Goal: Task Accomplishment & Management: Use online tool/utility

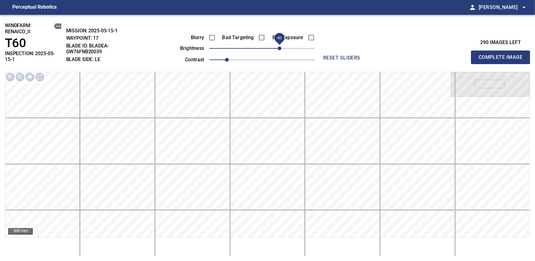
drag, startPoint x: 278, startPoint y: 49, endPoint x: 276, endPoint y: 50, distance: 3.3
click at [278, 50] on span "40" at bounding box center [280, 48] width 4 height 4
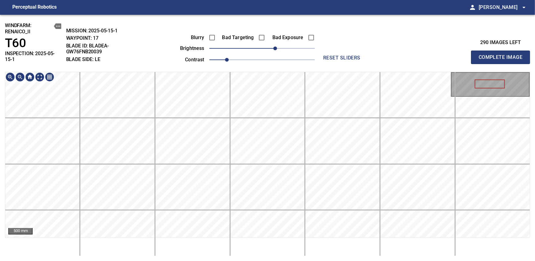
click at [265, 29] on div "windfarm: Renaico_II T60 INSPECTION: 2025-05-15-1 MISSION: 2025-05-15-1 WAYPOIN…" at bounding box center [267, 138] width 535 height 246
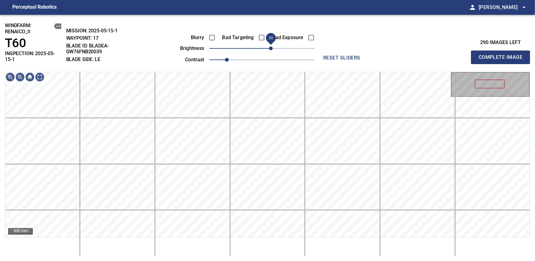
click at [271, 46] on span "20" at bounding box center [271, 48] width 4 height 4
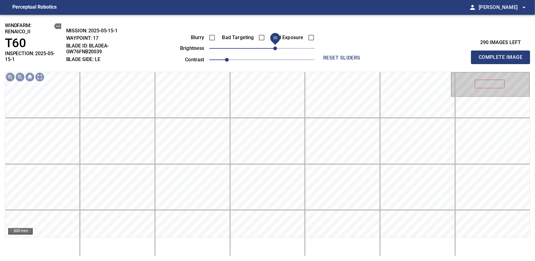
click at [275, 47] on span "30" at bounding box center [275, 48] width 4 height 4
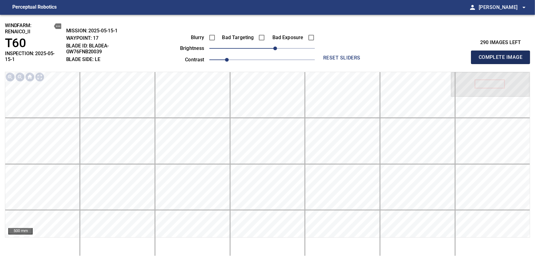
click at [502, 55] on span "Complete Image" at bounding box center [501, 57] width 46 height 9
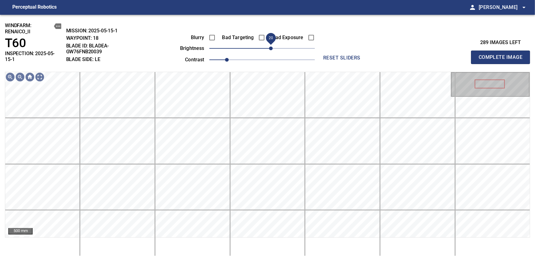
drag, startPoint x: 265, startPoint y: 50, endPoint x: 269, endPoint y: 49, distance: 4.4
click at [269, 49] on span "20" at bounding box center [271, 48] width 4 height 4
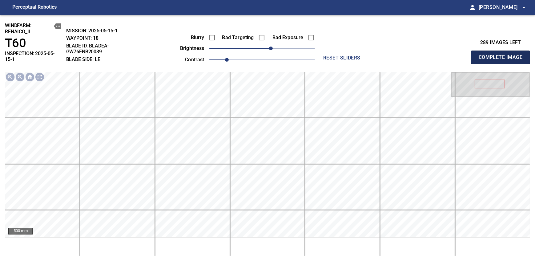
click at [502, 55] on span "Complete Image" at bounding box center [501, 57] width 46 height 9
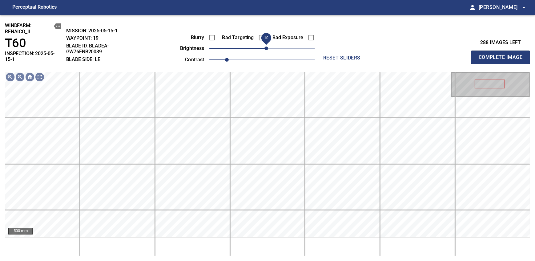
drag, startPoint x: 262, startPoint y: 50, endPoint x: 268, endPoint y: 54, distance: 7.2
click at [268, 50] on span "10" at bounding box center [266, 48] width 4 height 4
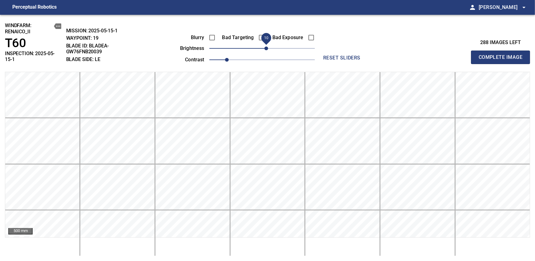
click at [502, 55] on span "Complete Image" at bounding box center [501, 57] width 46 height 9
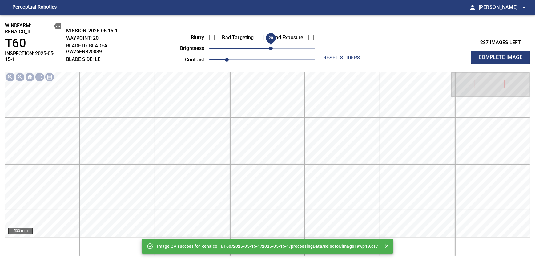
drag, startPoint x: 263, startPoint y: 47, endPoint x: 271, endPoint y: 46, distance: 8.7
click at [271, 46] on span "20" at bounding box center [271, 48] width 4 height 4
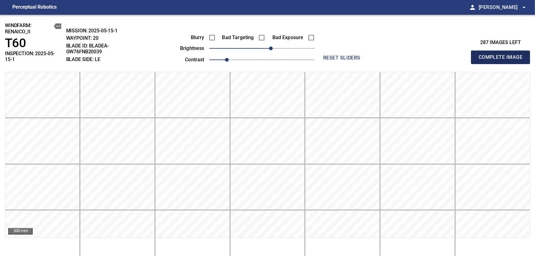
click at [502, 55] on span "Complete Image" at bounding box center [501, 57] width 46 height 9
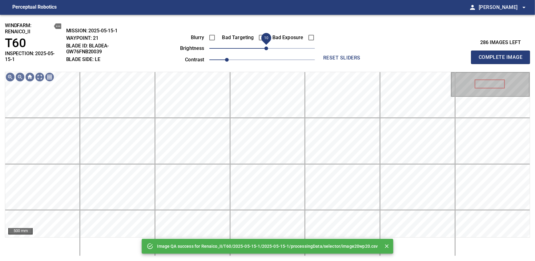
drag, startPoint x: 271, startPoint y: 46, endPoint x: 268, endPoint y: 51, distance: 5.7
click at [268, 51] on span "10" at bounding box center [262, 48] width 106 height 9
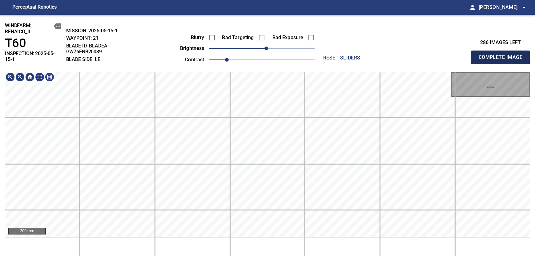
click at [502, 55] on span "Complete Image" at bounding box center [501, 57] width 46 height 9
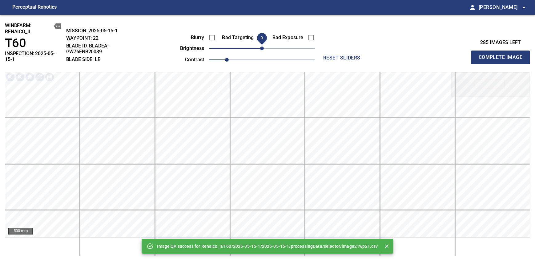
click at [264, 49] on span "0" at bounding box center [262, 48] width 4 height 4
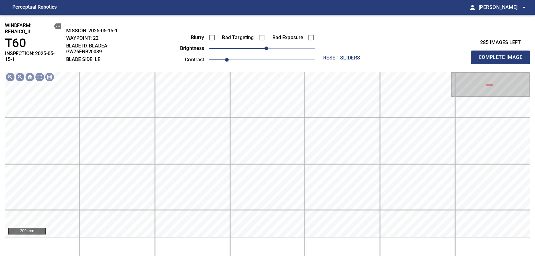
click at [502, 55] on span "Complete Image" at bounding box center [501, 57] width 46 height 9
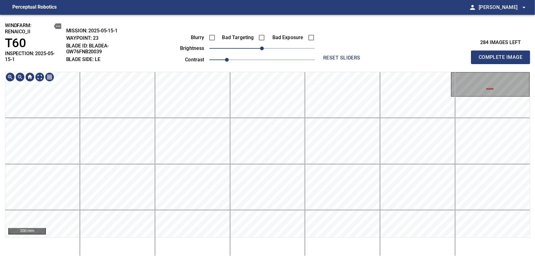
click at [250, 243] on div "200 mm" at bounding box center [267, 164] width 525 height 184
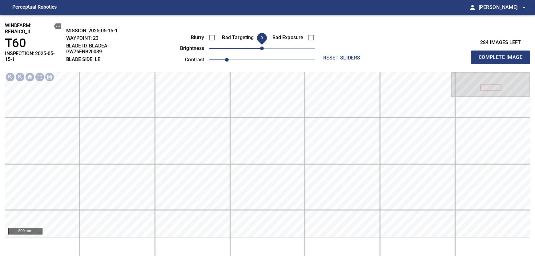
click at [502, 55] on span "Complete Image" at bounding box center [501, 57] width 46 height 9
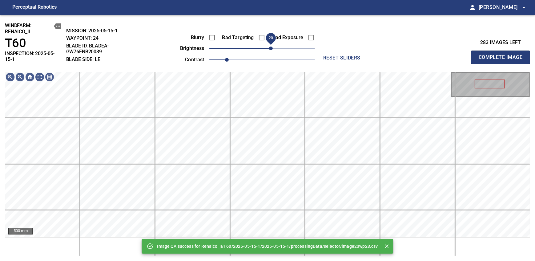
drag, startPoint x: 260, startPoint y: 48, endPoint x: 270, endPoint y: 45, distance: 11.4
click at [270, 46] on span "20" at bounding box center [271, 48] width 4 height 4
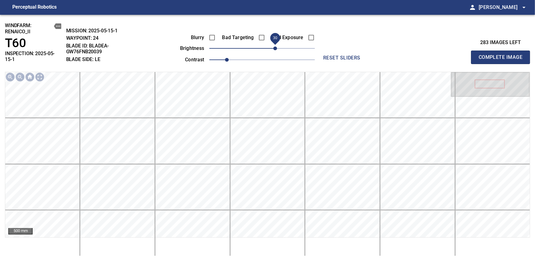
click at [273, 49] on span "30" at bounding box center [275, 48] width 4 height 4
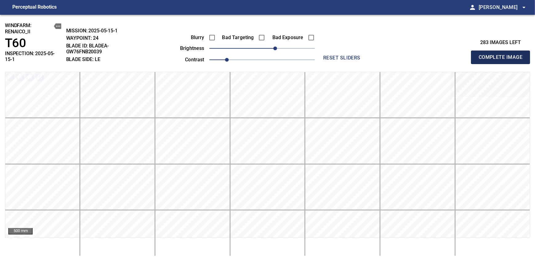
click at [502, 55] on span "Complete Image" at bounding box center [501, 57] width 46 height 9
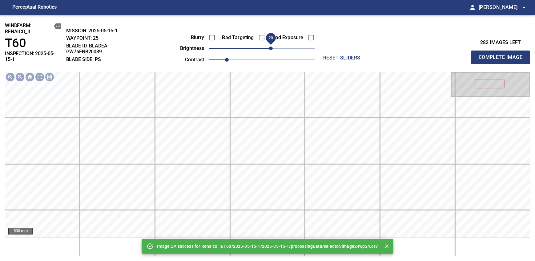
drag, startPoint x: 263, startPoint y: 49, endPoint x: 271, endPoint y: 50, distance: 8.2
click at [271, 50] on span "20" at bounding box center [271, 48] width 4 height 4
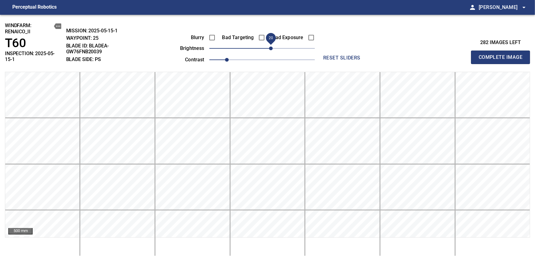
click at [502, 55] on span "Complete Image" at bounding box center [501, 57] width 46 height 9
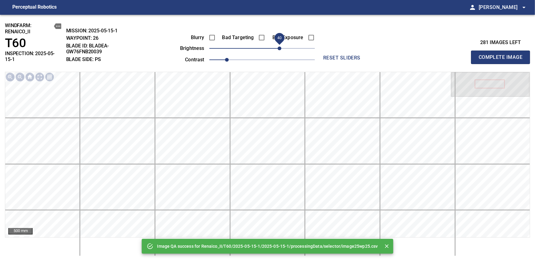
drag, startPoint x: 264, startPoint y: 48, endPoint x: 281, endPoint y: 46, distance: 16.8
click at [281, 46] on span "40" at bounding box center [280, 48] width 4 height 4
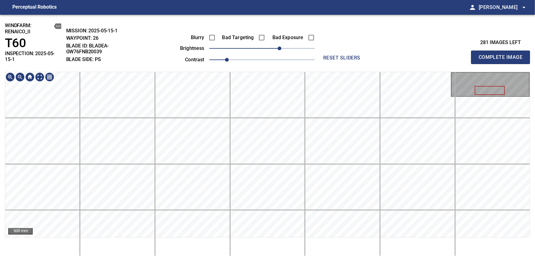
click at [279, 56] on div "windfarm: Renaico_II T60 INSPECTION: 2025-05-15-1 MISSION: 2025-05-15-1 WAYPOIN…" at bounding box center [267, 138] width 535 height 246
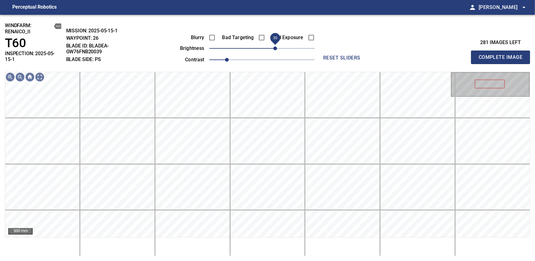
click at [276, 46] on span "30" at bounding box center [275, 48] width 4 height 4
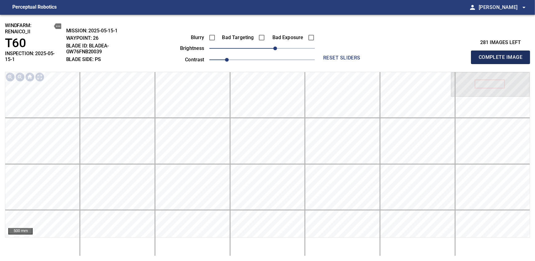
click at [502, 55] on span "Complete Image" at bounding box center [501, 57] width 46 height 9
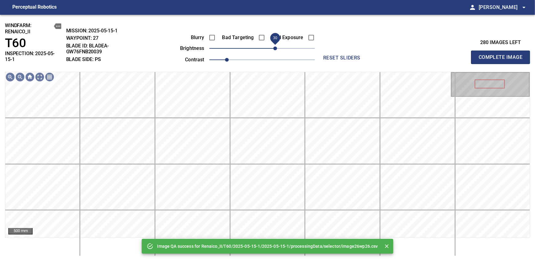
drag, startPoint x: 265, startPoint y: 51, endPoint x: 276, endPoint y: 52, distance: 10.8
click at [276, 50] on span "30" at bounding box center [275, 48] width 4 height 4
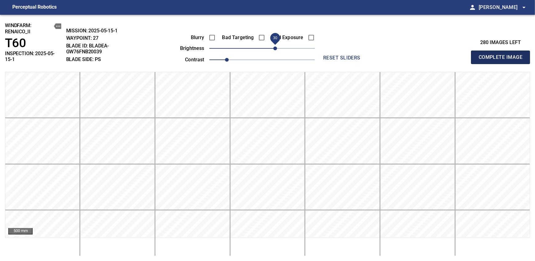
click at [502, 55] on span "Complete Image" at bounding box center [501, 57] width 46 height 9
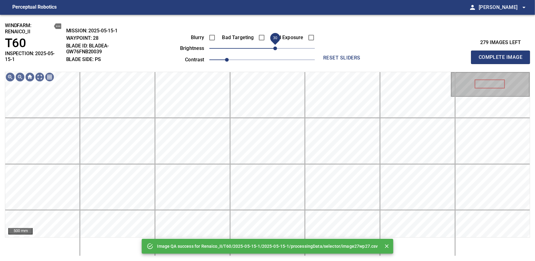
drag, startPoint x: 268, startPoint y: 48, endPoint x: 276, endPoint y: 48, distance: 8.0
click at [276, 48] on span "30" at bounding box center [275, 48] width 4 height 4
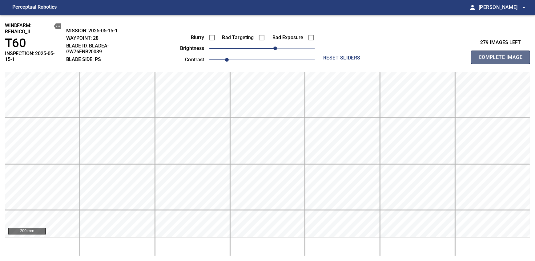
click at [502, 55] on span "Complete Image" at bounding box center [501, 57] width 46 height 9
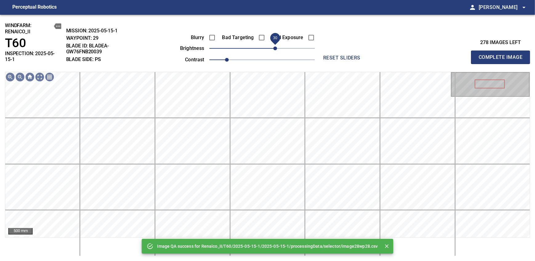
drag, startPoint x: 272, startPoint y: 48, endPoint x: 276, endPoint y: 44, distance: 5.7
click at [276, 44] on span "30" at bounding box center [262, 48] width 106 height 9
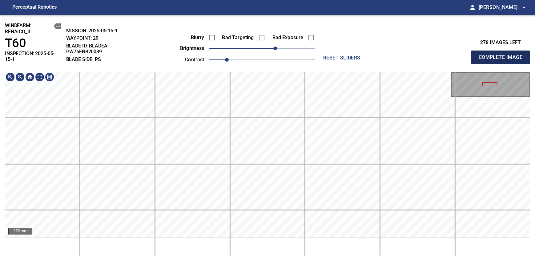
click at [502, 55] on span "Complete Image" at bounding box center [501, 57] width 46 height 9
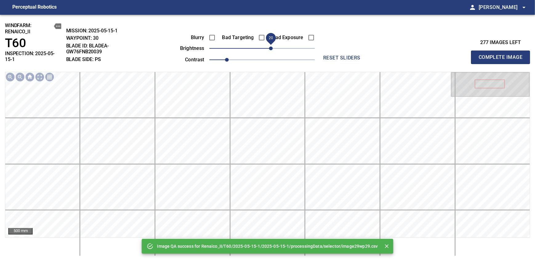
drag, startPoint x: 264, startPoint y: 47, endPoint x: 271, endPoint y: 48, distance: 6.8
click at [271, 48] on span "20" at bounding box center [271, 48] width 4 height 4
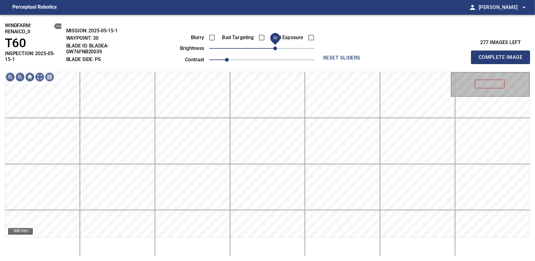
click at [274, 48] on span "30" at bounding box center [275, 48] width 4 height 4
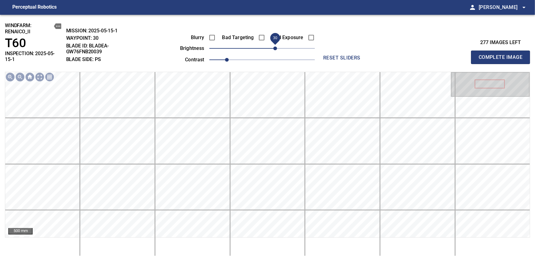
click at [502, 55] on span "Complete Image" at bounding box center [501, 57] width 46 height 9
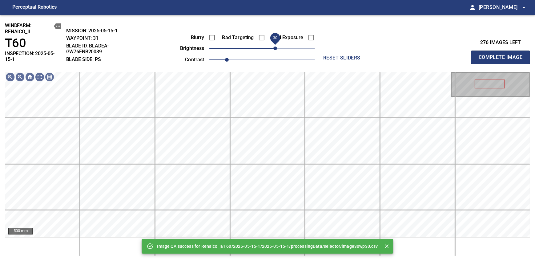
click at [276, 48] on span "30" at bounding box center [262, 48] width 106 height 9
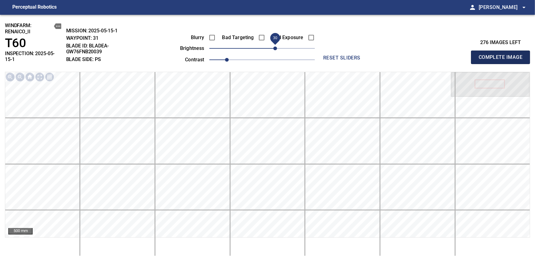
click at [502, 55] on span "Complete Image" at bounding box center [501, 57] width 46 height 9
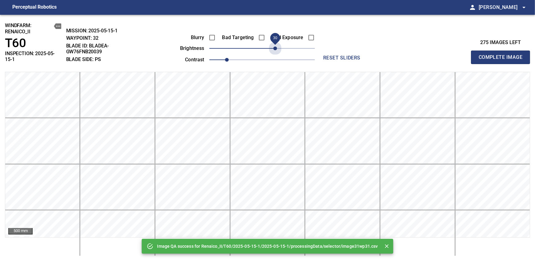
click at [276, 48] on span "30" at bounding box center [262, 48] width 106 height 9
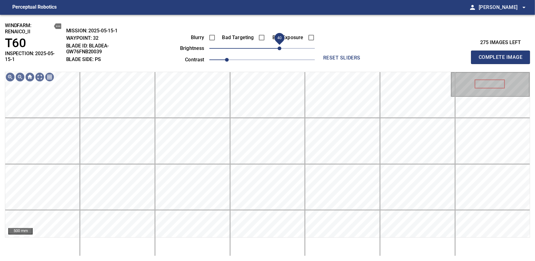
click at [278, 48] on span "40" at bounding box center [280, 48] width 4 height 4
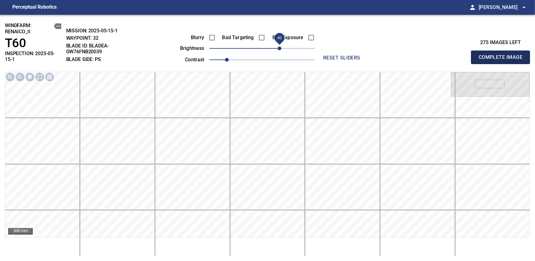
click at [502, 55] on span "Complete Image" at bounding box center [501, 57] width 46 height 9
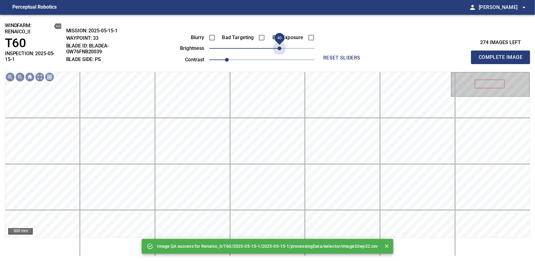
click at [278, 48] on span "40" at bounding box center [262, 48] width 106 height 9
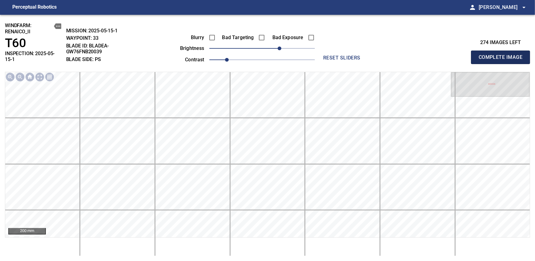
click at [502, 55] on span "Complete Image" at bounding box center [501, 57] width 46 height 9
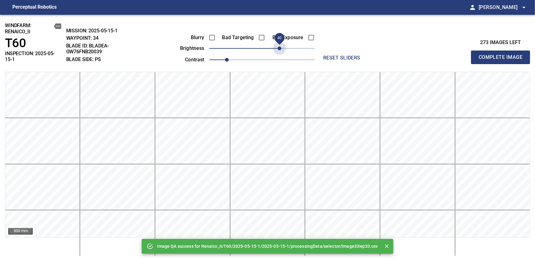
click at [280, 50] on span "40" at bounding box center [262, 48] width 106 height 9
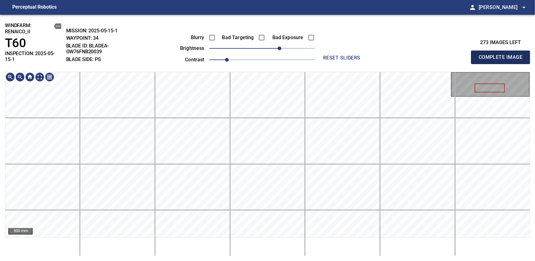
click at [502, 55] on span "Complete Image" at bounding box center [501, 57] width 46 height 9
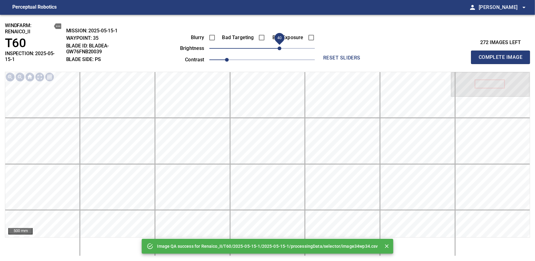
click at [279, 44] on span "40" at bounding box center [262, 48] width 106 height 9
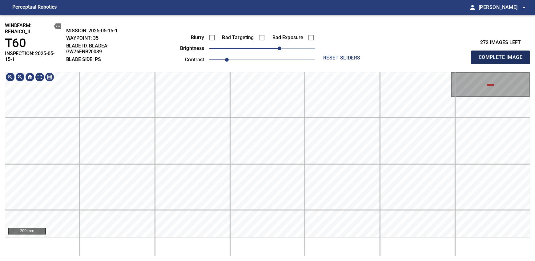
click at [502, 55] on span "Complete Image" at bounding box center [501, 57] width 46 height 9
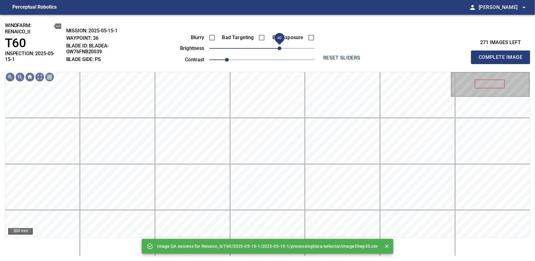
drag, startPoint x: 273, startPoint y: 46, endPoint x: 278, endPoint y: 46, distance: 4.7
click at [278, 46] on span "40" at bounding box center [262, 48] width 106 height 9
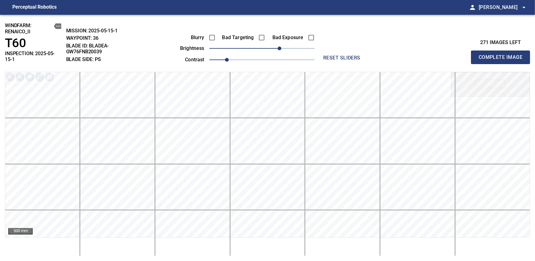
click at [502, 55] on span "Complete Image" at bounding box center [501, 57] width 46 height 9
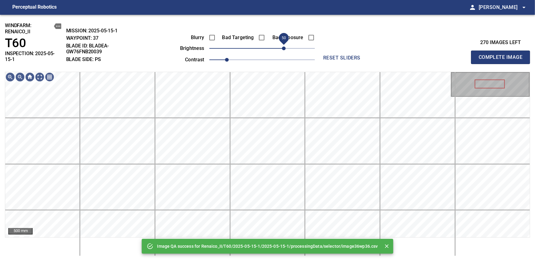
click at [282, 46] on span "50" at bounding box center [262, 48] width 106 height 9
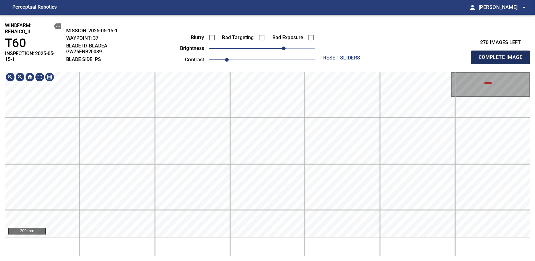
click at [502, 55] on span "Complete Image" at bounding box center [501, 57] width 46 height 9
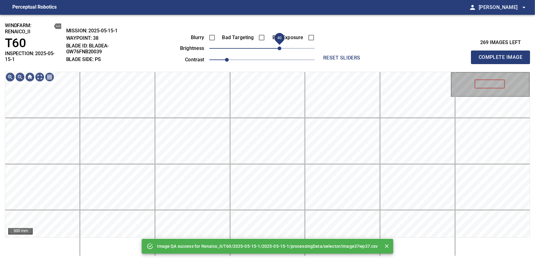
click at [278, 46] on span "40" at bounding box center [262, 48] width 106 height 9
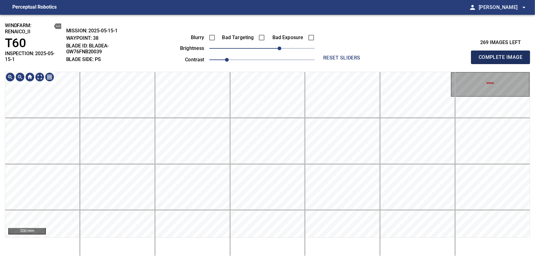
click at [502, 55] on span "Complete Image" at bounding box center [501, 57] width 46 height 9
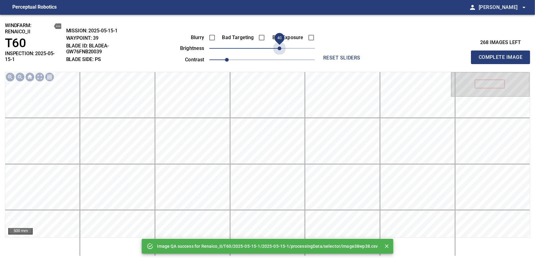
click at [279, 47] on span "40" at bounding box center [262, 48] width 106 height 9
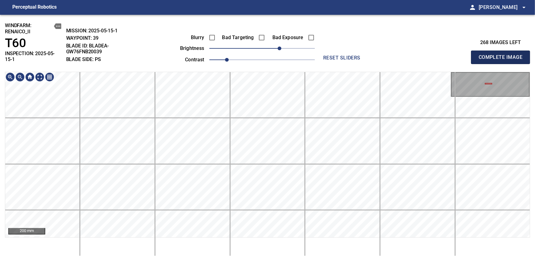
click at [502, 55] on span "Complete Image" at bounding box center [501, 57] width 46 height 9
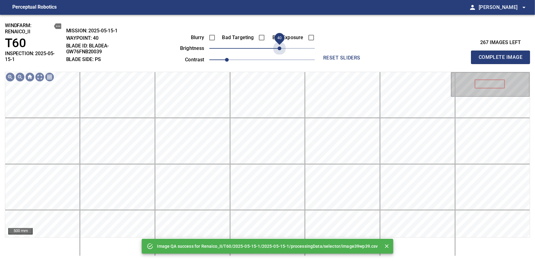
click at [281, 45] on span "40" at bounding box center [262, 48] width 106 height 9
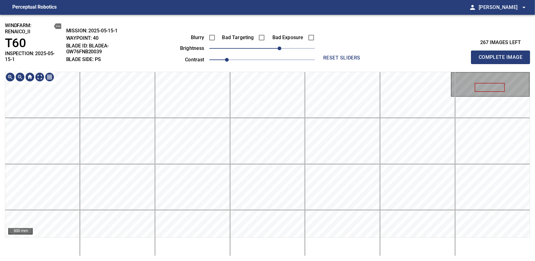
click at [279, 58] on div "windfarm: Renaico_II T60 INSPECTION: 2025-05-15-1 MISSION: 2025-05-15-1 WAYPOIN…" at bounding box center [267, 138] width 535 height 246
click at [502, 55] on span "Complete Image" at bounding box center [501, 57] width 46 height 9
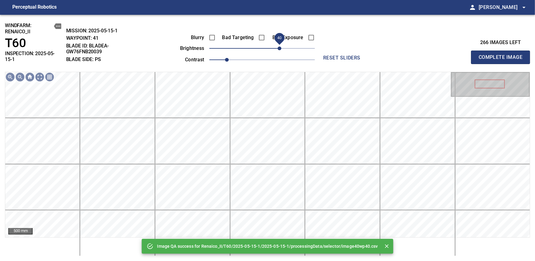
click at [278, 46] on span "40" at bounding box center [262, 48] width 106 height 9
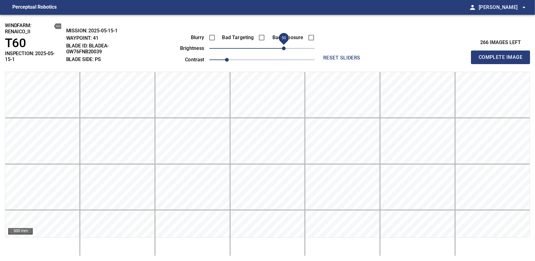
click at [282, 47] on span "50" at bounding box center [284, 48] width 4 height 4
click at [502, 55] on span "Complete Image" at bounding box center [501, 57] width 46 height 9
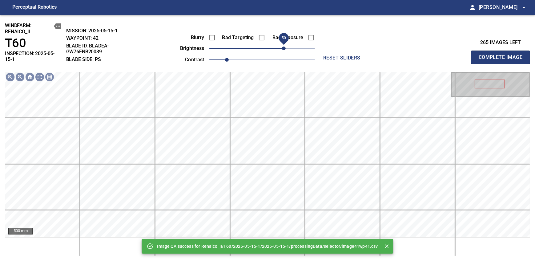
click at [282, 47] on span "50" at bounding box center [262, 48] width 106 height 9
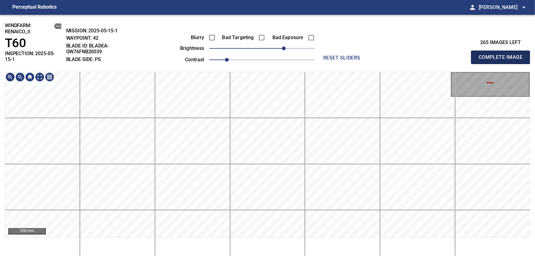
click at [502, 55] on span "Complete Image" at bounding box center [501, 57] width 46 height 9
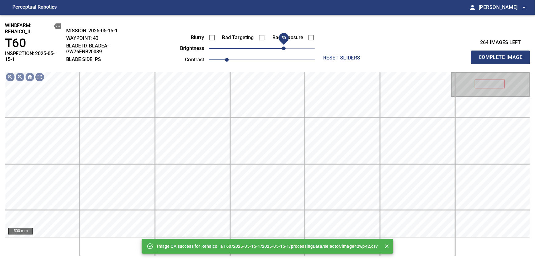
click at [282, 46] on span "50" at bounding box center [262, 48] width 106 height 9
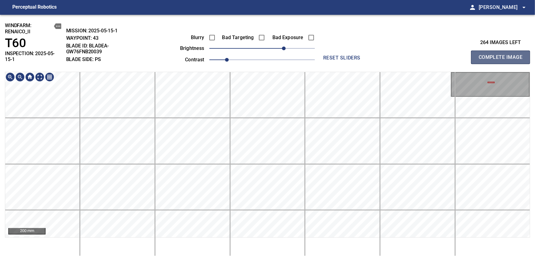
drag, startPoint x: 502, startPoint y: 55, endPoint x: 505, endPoint y: 58, distance: 3.9
click at [502, 55] on span "Complete Image" at bounding box center [501, 57] width 46 height 9
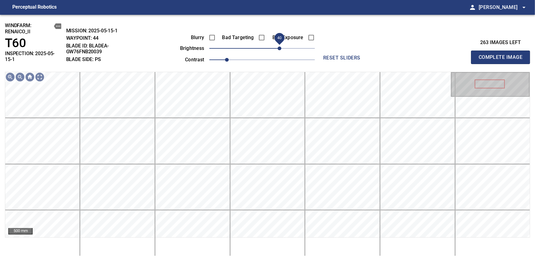
drag, startPoint x: 259, startPoint y: 50, endPoint x: 279, endPoint y: 49, distance: 20.6
click at [279, 49] on span "40" at bounding box center [280, 48] width 4 height 4
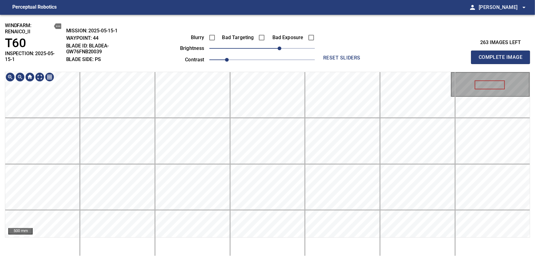
click at [272, 51] on div "windfarm: Renaico_II T60 INSPECTION: 2025-05-15-1 MISSION: 2025-05-15-1 WAYPOIN…" at bounding box center [267, 138] width 535 height 246
click at [502, 55] on span "Complete Image" at bounding box center [501, 57] width 46 height 9
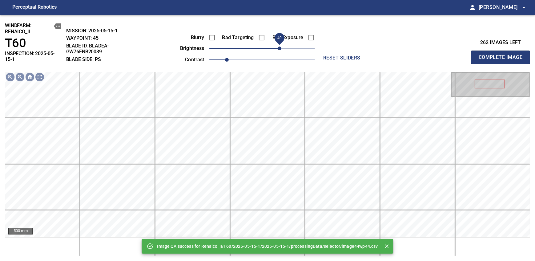
drag, startPoint x: 261, startPoint y: 51, endPoint x: 278, endPoint y: 49, distance: 17.6
click at [278, 49] on span "40" at bounding box center [280, 48] width 4 height 4
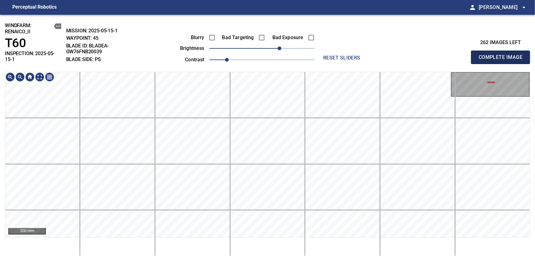
click at [502, 55] on span "Complete Image" at bounding box center [501, 57] width 46 height 9
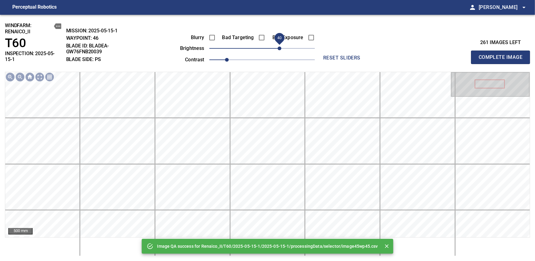
click at [279, 47] on span "40" at bounding box center [262, 48] width 106 height 9
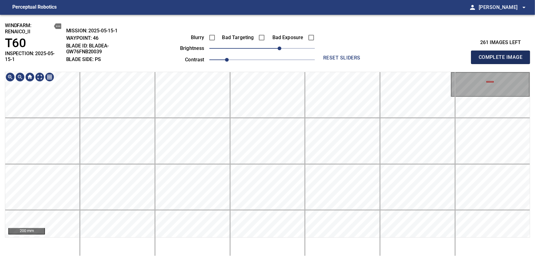
click at [502, 55] on span "Complete Image" at bounding box center [501, 57] width 46 height 9
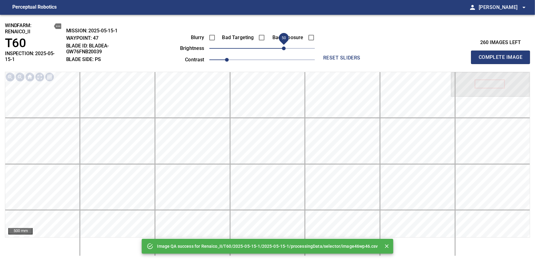
click at [284, 51] on span "50" at bounding box center [262, 48] width 106 height 9
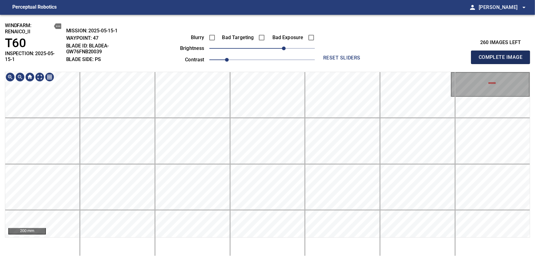
click at [502, 55] on span "Complete Image" at bounding box center [501, 57] width 46 height 9
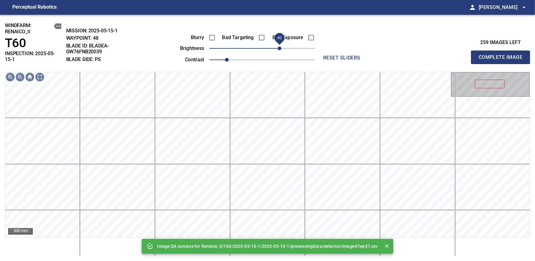
click at [280, 50] on span "40" at bounding box center [262, 48] width 106 height 9
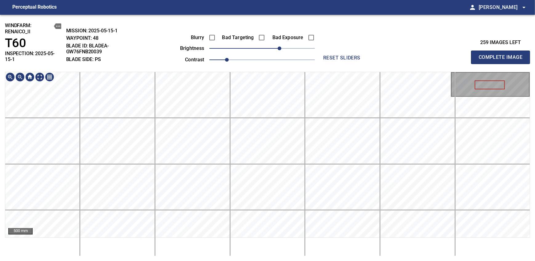
click at [248, 46] on div "windfarm: Renaico_II T60 INSPECTION: 2025-05-15-1 MISSION: 2025-05-15-1 WAYPOIN…" at bounding box center [267, 138] width 535 height 246
click at [502, 55] on span "Complete Image" at bounding box center [501, 57] width 46 height 9
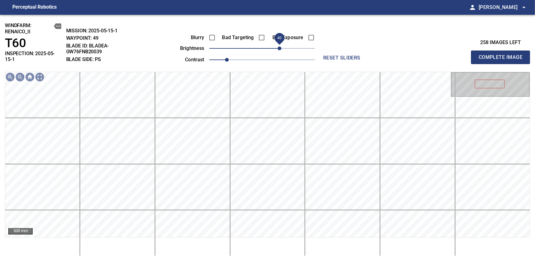
click at [279, 47] on span "40" at bounding box center [262, 48] width 106 height 9
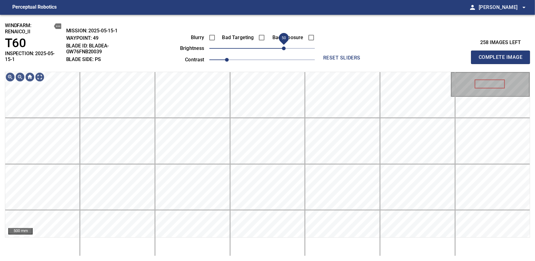
click at [283, 47] on span "50" at bounding box center [284, 48] width 4 height 4
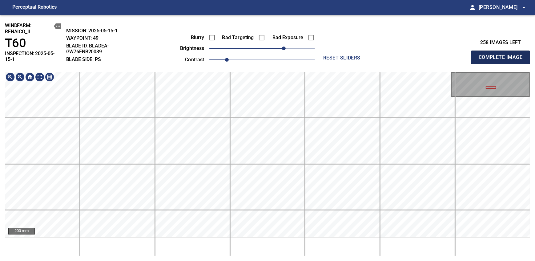
click at [502, 55] on span "Complete Image" at bounding box center [501, 57] width 46 height 9
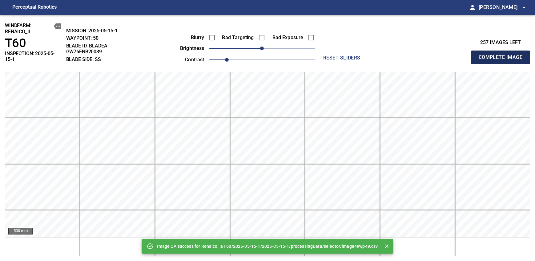
click at [502, 55] on span "Complete Image" at bounding box center [501, 57] width 46 height 9
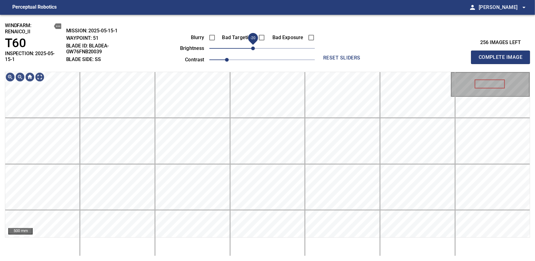
drag, startPoint x: 260, startPoint y: 50, endPoint x: 253, endPoint y: 53, distance: 7.4
click at [254, 50] on span "-20" at bounding box center [253, 48] width 4 height 4
click at [258, 260] on html "Perceptual Robotics person Alex Semenov arrow_drop_down windfarm: Renaico_II T6…" at bounding box center [267, 130] width 535 height 261
click at [271, 0] on html "Perceptual Robotics person Alex Semenov arrow_drop_down windfarm: Renaico_II T6…" at bounding box center [267, 130] width 535 height 261
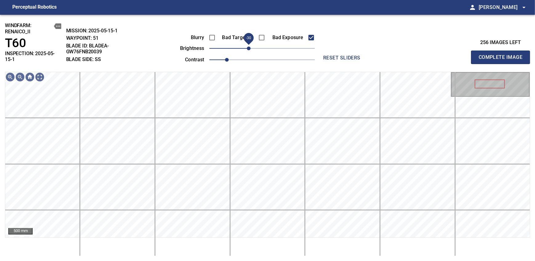
click at [251, 49] on span "-30" at bounding box center [249, 48] width 4 height 4
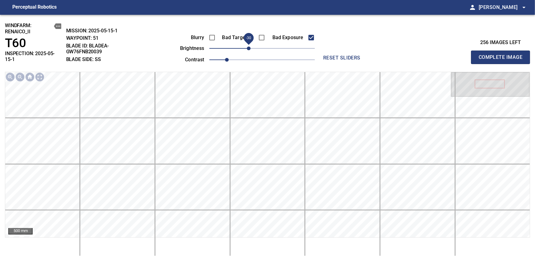
click at [502, 55] on span "Complete Image" at bounding box center [501, 57] width 46 height 9
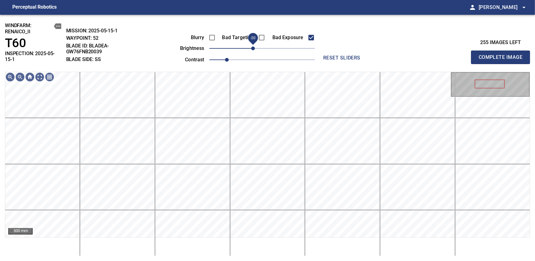
drag, startPoint x: 261, startPoint y: 50, endPoint x: 254, endPoint y: 50, distance: 6.8
click at [254, 50] on span "-20" at bounding box center [253, 48] width 4 height 4
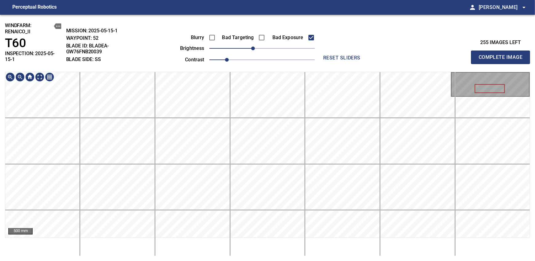
click at [289, 58] on div "windfarm: Renaico_II T60 INSPECTION: 2025-05-15-1 MISSION: 2025-05-15-1 WAYPOIN…" at bounding box center [267, 138] width 535 height 246
click at [502, 55] on span "Complete Image" at bounding box center [501, 57] width 46 height 9
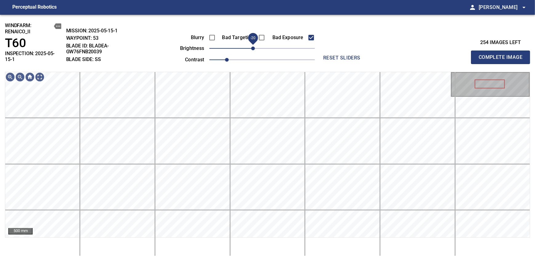
drag, startPoint x: 258, startPoint y: 48, endPoint x: 252, endPoint y: 54, distance: 8.3
click at [252, 50] on span "-20" at bounding box center [253, 48] width 4 height 4
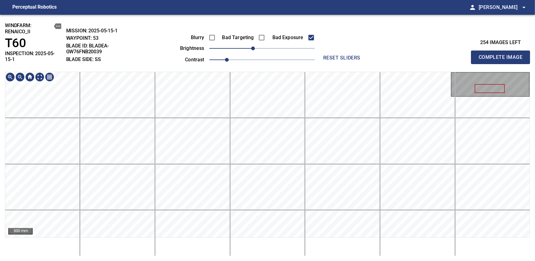
click at [292, 67] on div "windfarm: Renaico_II T60 INSPECTION: 2025-05-15-1 MISSION: 2025-05-15-1 WAYPOIN…" at bounding box center [267, 138] width 535 height 246
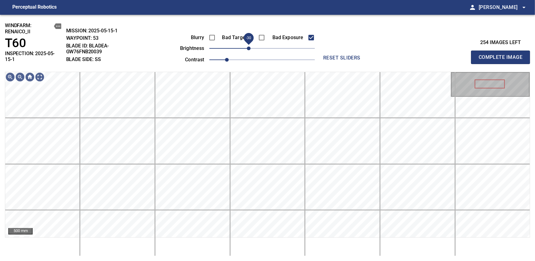
click at [251, 47] on span "-30" at bounding box center [249, 48] width 4 height 4
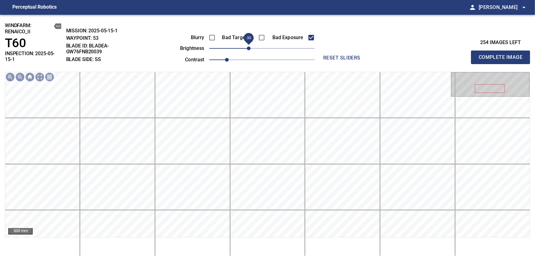
click at [502, 55] on span "Complete Image" at bounding box center [501, 57] width 46 height 9
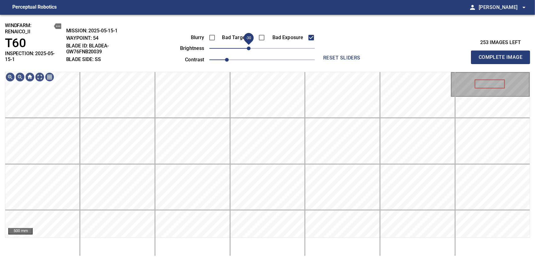
drag, startPoint x: 261, startPoint y: 49, endPoint x: 248, endPoint y: 53, distance: 13.4
click at [248, 50] on span "-30" at bounding box center [249, 48] width 4 height 4
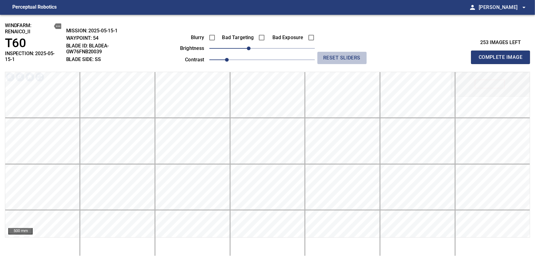
click at [332, 62] on button "reset sliders" at bounding box center [341, 58] width 49 height 12
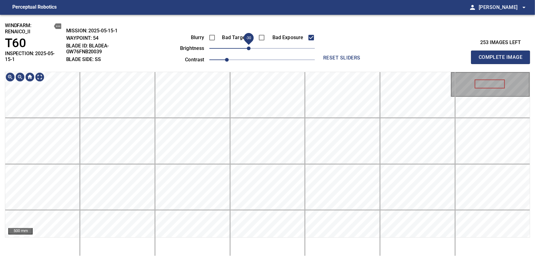
drag, startPoint x: 253, startPoint y: 50, endPoint x: 249, endPoint y: 52, distance: 4.3
click at [249, 50] on span "-30" at bounding box center [249, 48] width 4 height 4
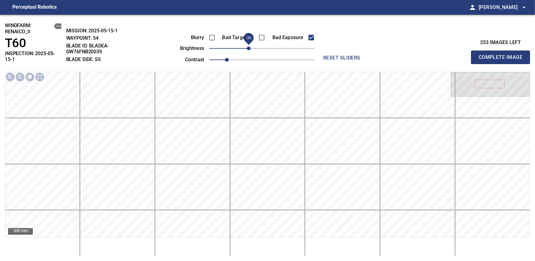
click at [502, 55] on span "Complete Image" at bounding box center [501, 57] width 46 height 9
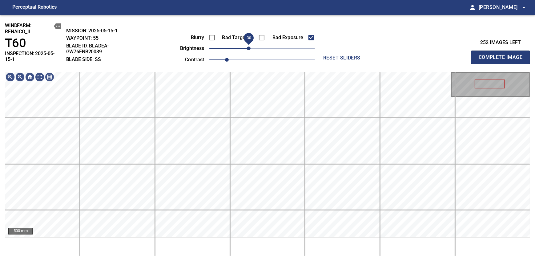
click at [249, 50] on span "-30" at bounding box center [249, 48] width 4 height 4
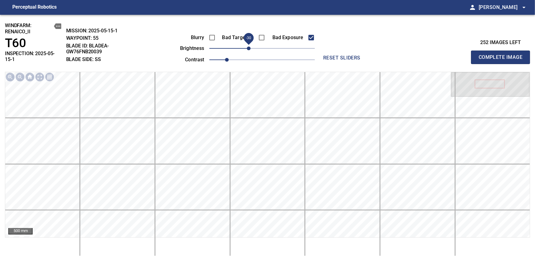
click at [502, 55] on span "Complete Image" at bounding box center [501, 57] width 46 height 9
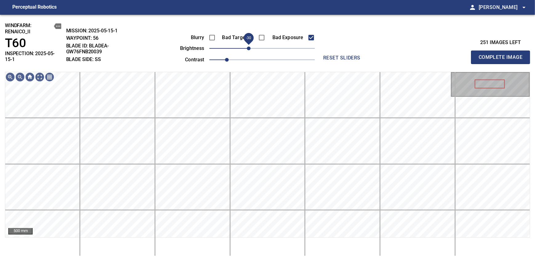
drag, startPoint x: 255, startPoint y: 49, endPoint x: 250, endPoint y: 52, distance: 5.8
click at [250, 50] on span "-30" at bounding box center [249, 48] width 4 height 4
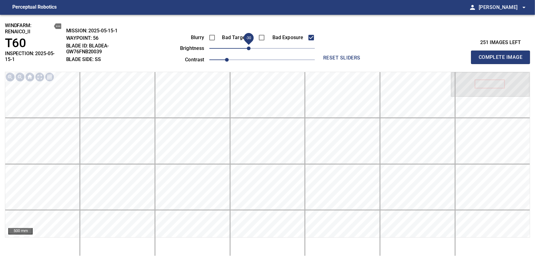
click at [502, 55] on span "Complete Image" at bounding box center [501, 57] width 46 height 9
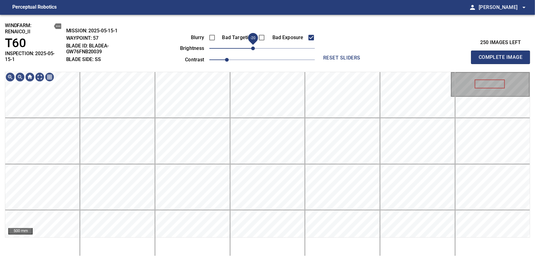
drag, startPoint x: 261, startPoint y: 49, endPoint x: 253, endPoint y: 53, distance: 8.8
click at [253, 50] on span "-20" at bounding box center [253, 48] width 4 height 4
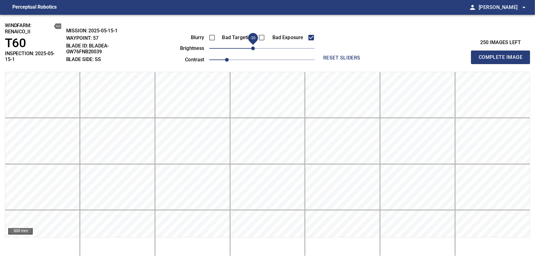
click at [502, 55] on span "Complete Image" at bounding box center [501, 57] width 46 height 9
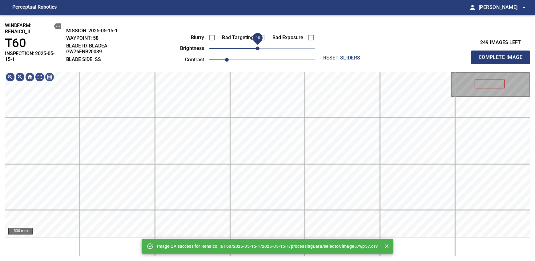
click at [259, 49] on span "-10" at bounding box center [258, 48] width 4 height 4
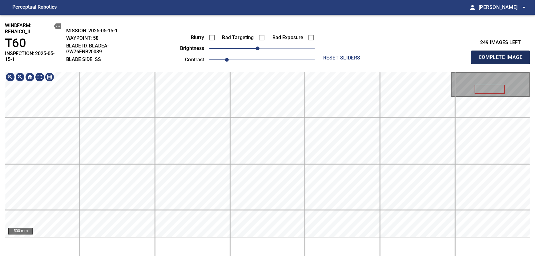
click at [502, 55] on span "Complete Image" at bounding box center [501, 57] width 46 height 9
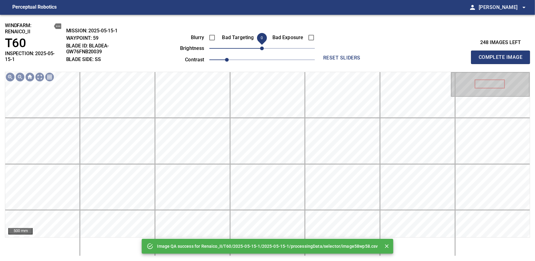
click at [260, 50] on span "0" at bounding box center [262, 48] width 4 height 4
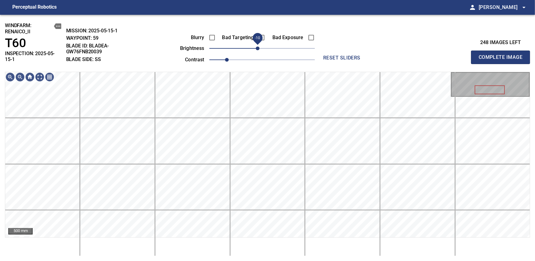
click at [256, 47] on span "-10" at bounding box center [258, 48] width 4 height 4
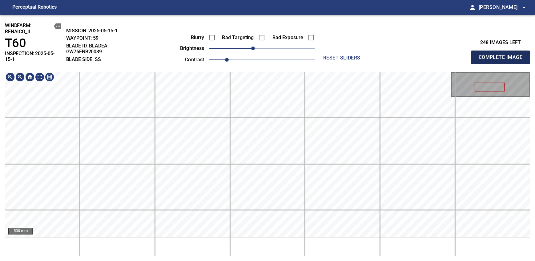
click at [502, 55] on span "Complete Image" at bounding box center [501, 57] width 46 height 9
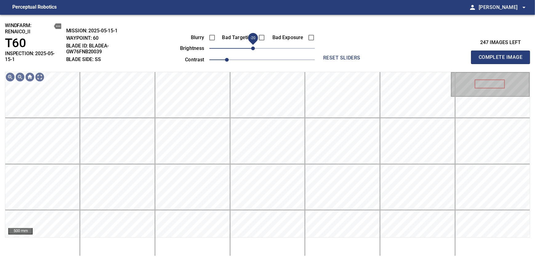
drag, startPoint x: 260, startPoint y: 48, endPoint x: 253, endPoint y: 52, distance: 7.9
click at [253, 50] on span "-20" at bounding box center [253, 48] width 4 height 4
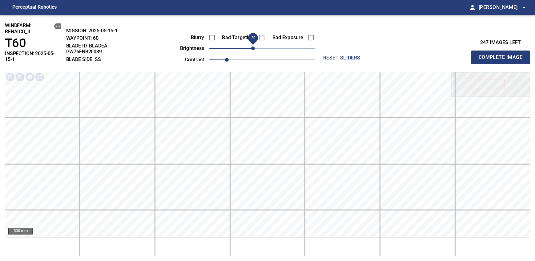
click at [502, 55] on span "Complete Image" at bounding box center [501, 57] width 46 height 9
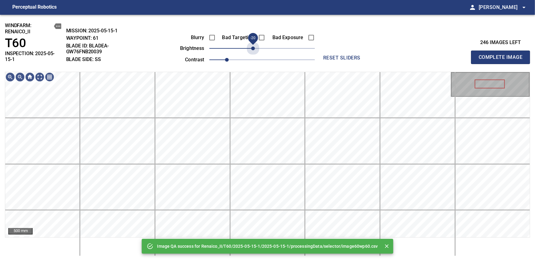
drag, startPoint x: 260, startPoint y: 50, endPoint x: 254, endPoint y: 57, distance: 8.8
click at [254, 57] on div "Blurry Bad Targeting Bad Exposure brightness -20 contrast 1" at bounding box center [240, 47] width 149 height 33
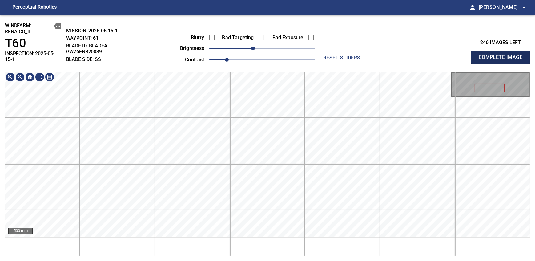
click at [502, 55] on span "Complete Image" at bounding box center [501, 57] width 46 height 9
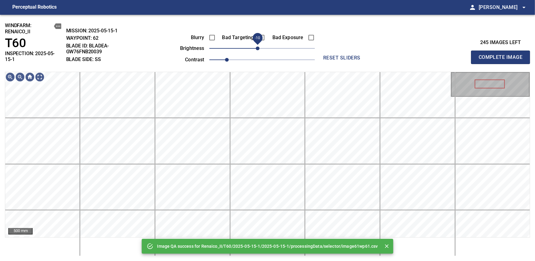
click at [258, 50] on span "-10" at bounding box center [258, 48] width 4 height 4
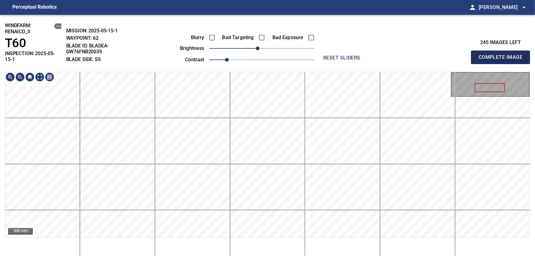
click at [502, 55] on span "Complete Image" at bounding box center [501, 57] width 46 height 9
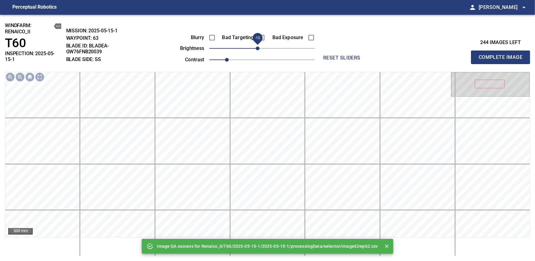
drag, startPoint x: 258, startPoint y: 51, endPoint x: 253, endPoint y: 54, distance: 5.7
click at [256, 50] on span "-10" at bounding box center [258, 48] width 4 height 4
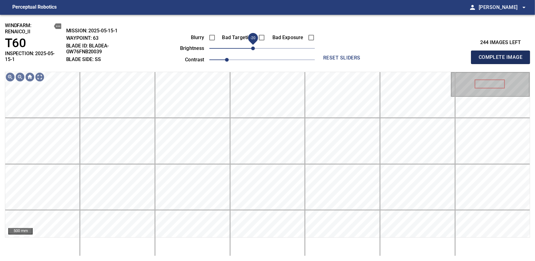
click at [502, 55] on span "Complete Image" at bounding box center [501, 57] width 46 height 9
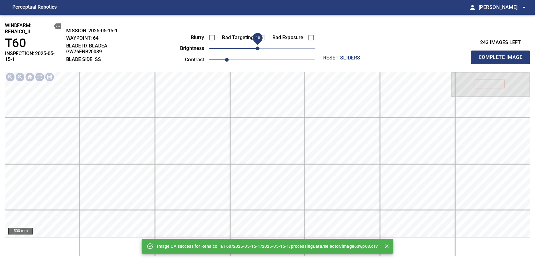
click at [259, 50] on span "-10" at bounding box center [258, 48] width 4 height 4
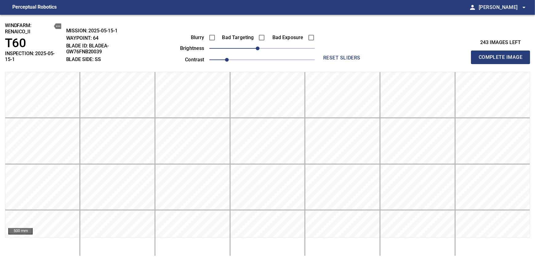
click at [502, 55] on span "Complete Image" at bounding box center [501, 57] width 46 height 9
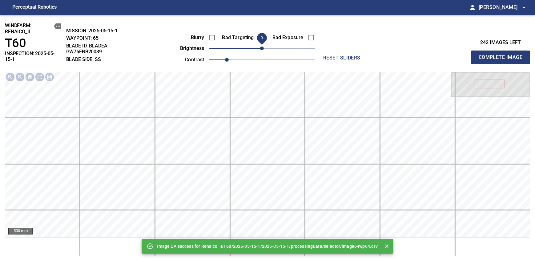
click at [260, 50] on span "0" at bounding box center [262, 48] width 4 height 4
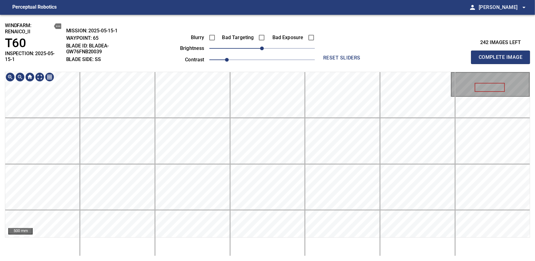
click at [282, 42] on div "windfarm: Renaico_II T60 INSPECTION: 2025-05-15-1 MISSION: 2025-05-15-1 WAYPOIN…" at bounding box center [267, 138] width 535 height 246
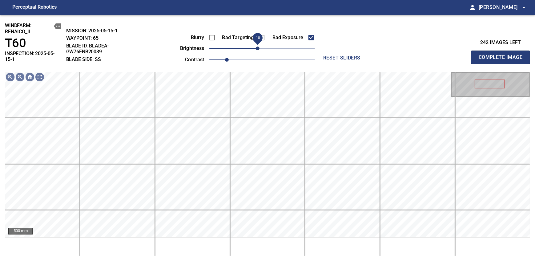
drag, startPoint x: 260, startPoint y: 50, endPoint x: 253, endPoint y: 53, distance: 7.6
click at [256, 50] on span "-10" at bounding box center [258, 48] width 4 height 4
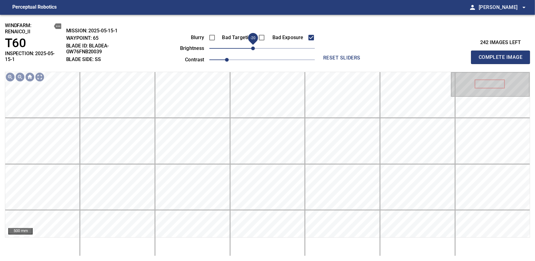
click at [502, 55] on span "Complete Image" at bounding box center [501, 57] width 46 height 9
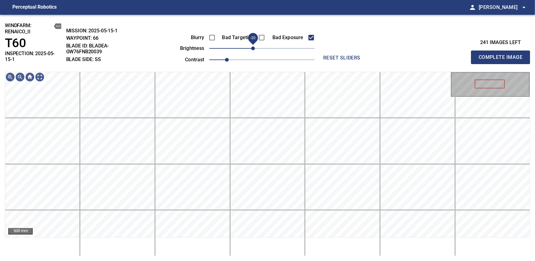
drag, startPoint x: 259, startPoint y: 51, endPoint x: 253, endPoint y: 53, distance: 5.5
click at [253, 50] on span "-20" at bounding box center [253, 48] width 4 height 4
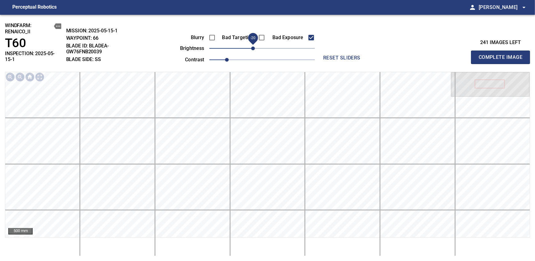
click at [502, 55] on span "Complete Image" at bounding box center [501, 57] width 46 height 9
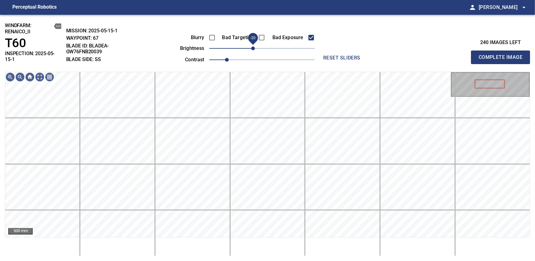
drag, startPoint x: 262, startPoint y: 51, endPoint x: 253, endPoint y: 54, distance: 9.3
click at [253, 50] on span "-20" at bounding box center [253, 48] width 4 height 4
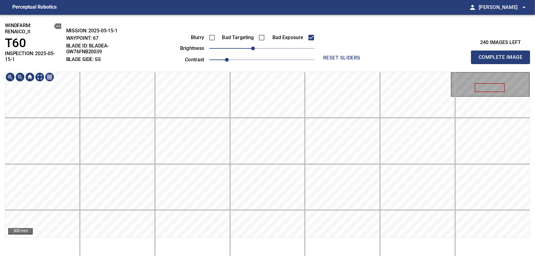
click at [249, 67] on div "windfarm: Renaico_II T60 INSPECTION: 2025-05-15-1 MISSION: 2025-05-15-1 WAYPOIN…" at bounding box center [267, 138] width 535 height 246
click at [502, 55] on span "Complete Image" at bounding box center [501, 57] width 46 height 9
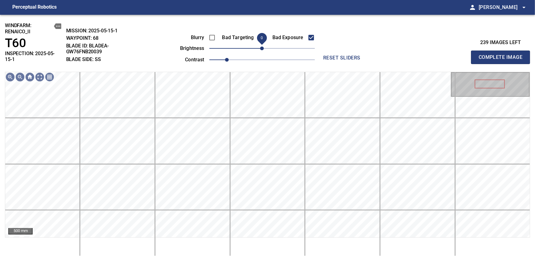
drag, startPoint x: 259, startPoint y: 49, endPoint x: 256, endPoint y: 50, distance: 3.7
click at [260, 50] on span "0" at bounding box center [262, 48] width 4 height 4
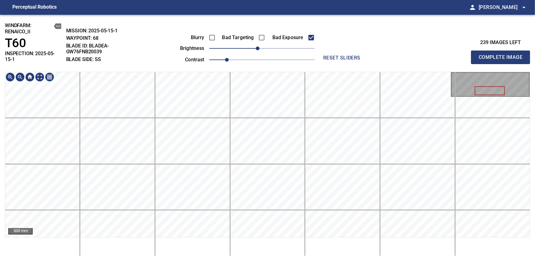
click at [246, 65] on div "windfarm: Renaico_II T60 INSPECTION: 2025-05-15-1 MISSION: 2025-05-15-1 WAYPOIN…" at bounding box center [267, 138] width 535 height 246
click at [255, 50] on span "-20" at bounding box center [253, 48] width 4 height 4
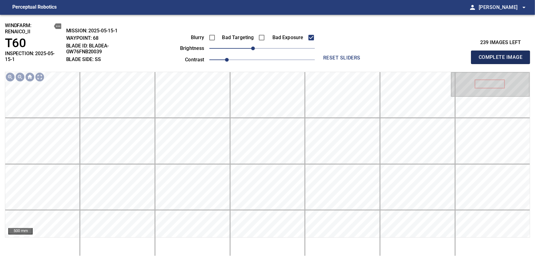
click at [502, 55] on span "Complete Image" at bounding box center [501, 57] width 46 height 9
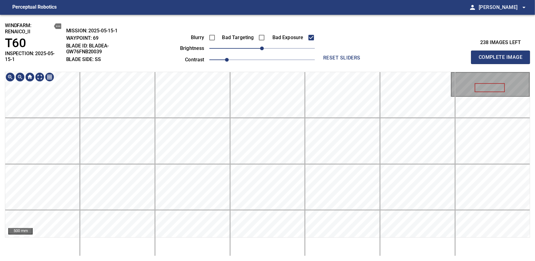
click at [278, 47] on div "windfarm: Renaico_II T60 INSPECTION: 2025-05-15-1 MISSION: 2025-05-15-1 WAYPOIN…" at bounding box center [267, 138] width 535 height 246
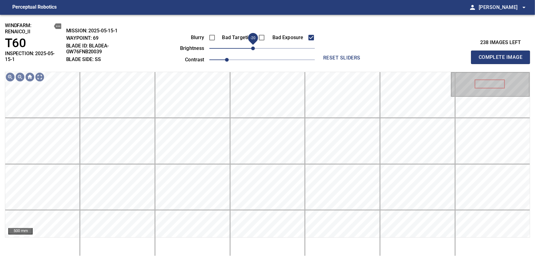
drag, startPoint x: 260, startPoint y: 50, endPoint x: 252, endPoint y: 50, distance: 7.1
click at [252, 50] on span "-20" at bounding box center [253, 48] width 4 height 4
click at [502, 55] on span "Complete Image" at bounding box center [501, 57] width 46 height 9
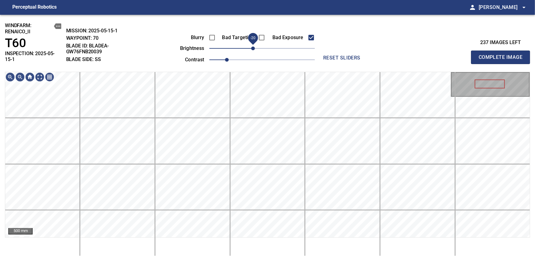
drag, startPoint x: 260, startPoint y: 48, endPoint x: 255, endPoint y: 50, distance: 5.3
click at [255, 50] on span "-20" at bounding box center [253, 48] width 4 height 4
click at [502, 55] on span "Complete Image" at bounding box center [501, 57] width 46 height 9
drag, startPoint x: 264, startPoint y: 51, endPoint x: 255, endPoint y: 56, distance: 9.8
click at [255, 56] on div "Blurry Bad Targeting Bad Exposure brightness -20 contrast 1" at bounding box center [240, 47] width 149 height 33
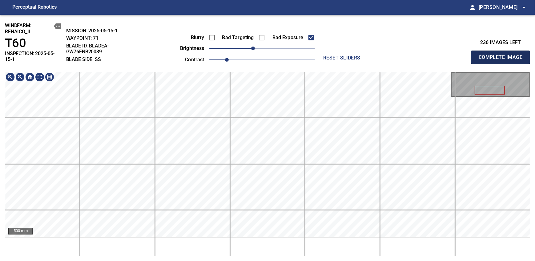
click at [502, 55] on span "Complete Image" at bounding box center [501, 57] width 46 height 9
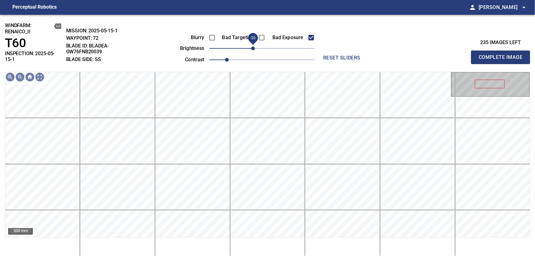
drag, startPoint x: 264, startPoint y: 50, endPoint x: 255, endPoint y: 53, distance: 9.3
click at [255, 50] on span "-20" at bounding box center [253, 48] width 4 height 4
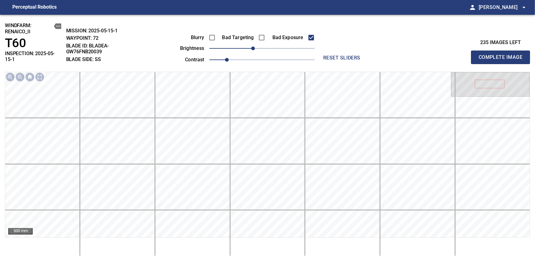
click at [502, 55] on span "Complete Image" at bounding box center [501, 57] width 46 height 9
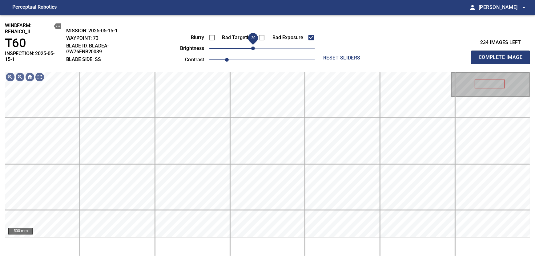
drag, startPoint x: 256, startPoint y: 50, endPoint x: 253, endPoint y: 51, distance: 3.3
click at [253, 50] on span "-20" at bounding box center [253, 48] width 4 height 4
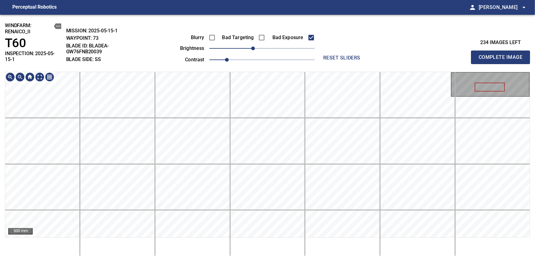
click at [271, 66] on div "windfarm: Renaico_II T60 INSPECTION: 2025-05-15-1 MISSION: 2025-05-15-1 WAYPOIN…" at bounding box center [267, 138] width 535 height 246
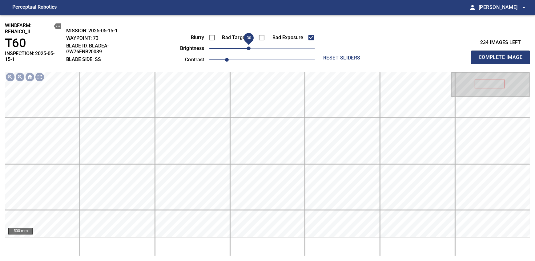
drag, startPoint x: 252, startPoint y: 48, endPoint x: 250, endPoint y: 52, distance: 4.5
click at [250, 50] on span "-30" at bounding box center [249, 48] width 4 height 4
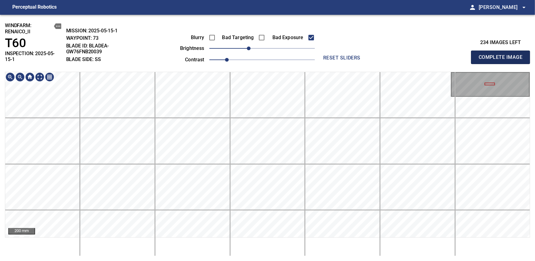
click at [502, 55] on span "Complete Image" at bounding box center [501, 57] width 46 height 9
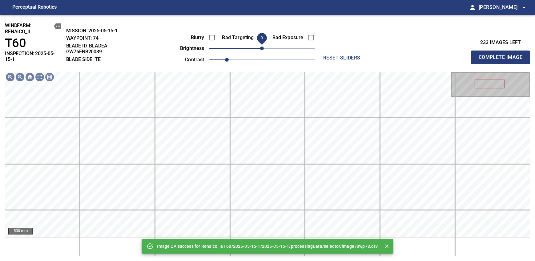
drag, startPoint x: 260, startPoint y: 50, endPoint x: 256, endPoint y: 52, distance: 4.5
click at [260, 50] on span "0" at bounding box center [262, 48] width 4 height 4
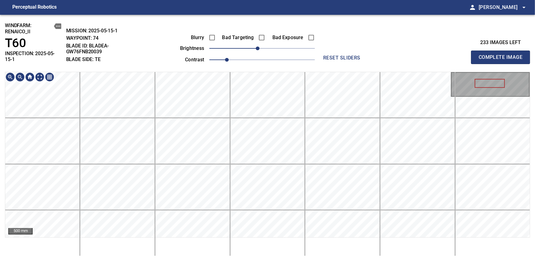
click at [270, 258] on div "windfarm: Renaico_II T60 INSPECTION: 2025-05-15-1 MISSION: 2025-05-15-1 WAYPOIN…" at bounding box center [267, 138] width 535 height 246
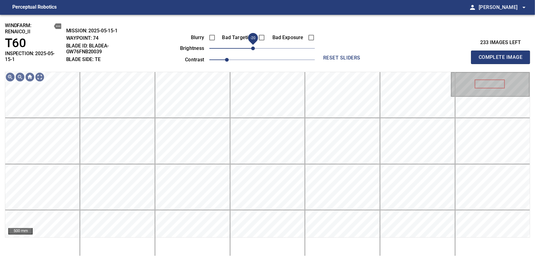
click at [255, 49] on span "-20" at bounding box center [253, 48] width 4 height 4
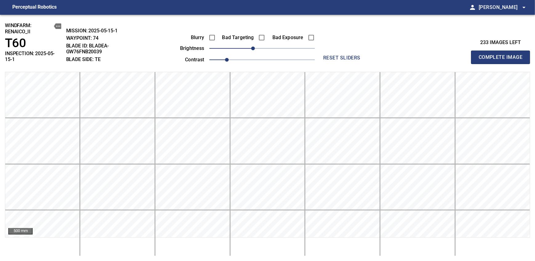
click at [502, 55] on span "Complete Image" at bounding box center [501, 57] width 46 height 9
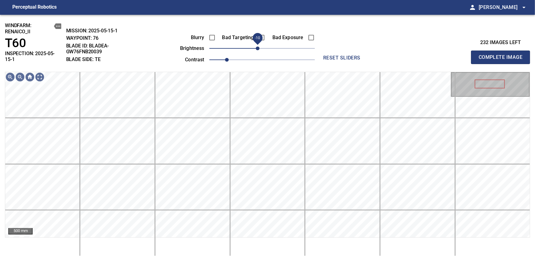
drag, startPoint x: 262, startPoint y: 51, endPoint x: 258, endPoint y: 51, distance: 3.7
click at [258, 50] on span "-10" at bounding box center [258, 48] width 4 height 4
drag, startPoint x: 260, startPoint y: 52, endPoint x: 255, endPoint y: 52, distance: 4.9
click at [255, 50] on span "-20" at bounding box center [253, 48] width 4 height 4
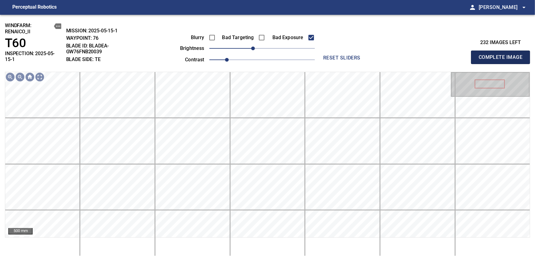
click at [502, 55] on span "Complete Image" at bounding box center [501, 57] width 46 height 9
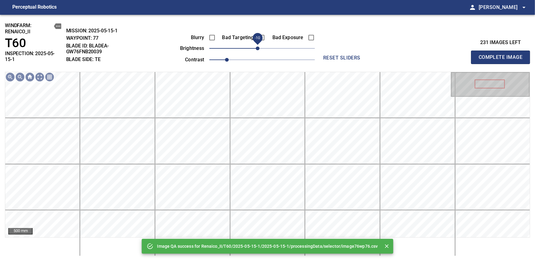
drag, startPoint x: 262, startPoint y: 51, endPoint x: 254, endPoint y: 52, distance: 7.8
click at [256, 50] on span "-10" at bounding box center [258, 48] width 4 height 4
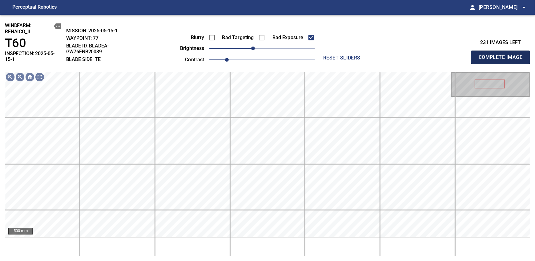
click at [502, 55] on span "Complete Image" at bounding box center [501, 57] width 46 height 9
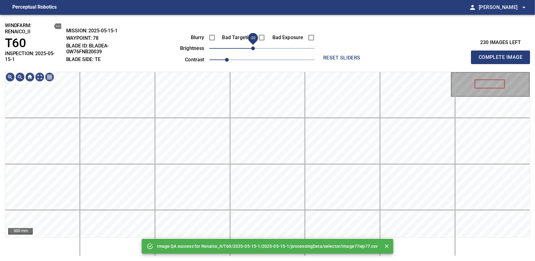
drag, startPoint x: 257, startPoint y: 47, endPoint x: 253, endPoint y: 49, distance: 4.5
click at [253, 49] on span "-20" at bounding box center [253, 48] width 4 height 4
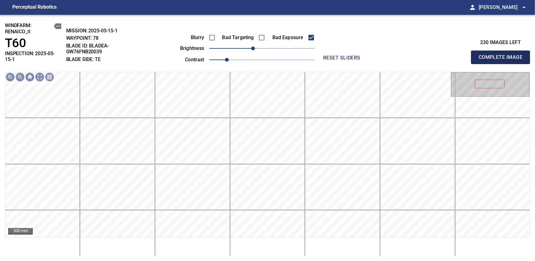
click at [502, 55] on span "Complete Image" at bounding box center [501, 57] width 46 height 9
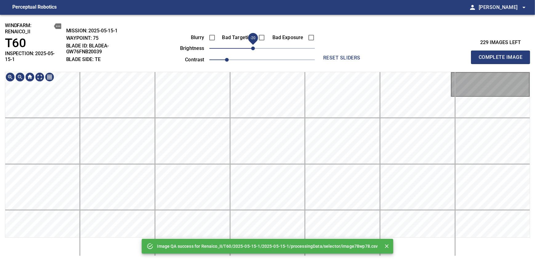
drag, startPoint x: 262, startPoint y: 48, endPoint x: 250, endPoint y: 52, distance: 12.7
click at [251, 50] on span "-20" at bounding box center [253, 48] width 4 height 4
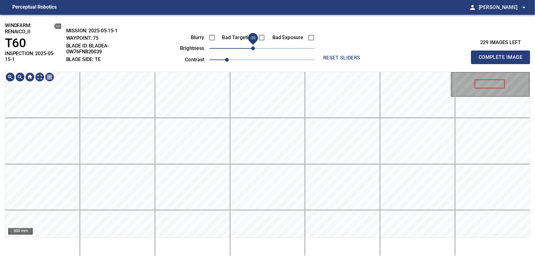
click at [252, 46] on span "-20" at bounding box center [253, 48] width 4 height 4
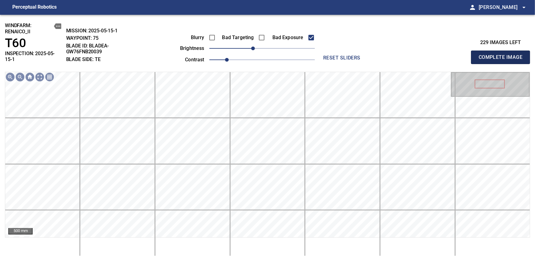
click at [502, 55] on span "Complete Image" at bounding box center [501, 57] width 46 height 9
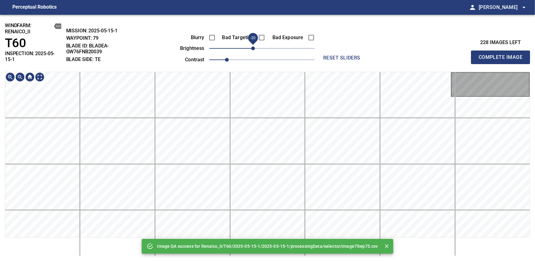
drag, startPoint x: 261, startPoint y: 52, endPoint x: 252, endPoint y: 51, distance: 9.6
click at [252, 50] on span "-20" at bounding box center [253, 48] width 4 height 4
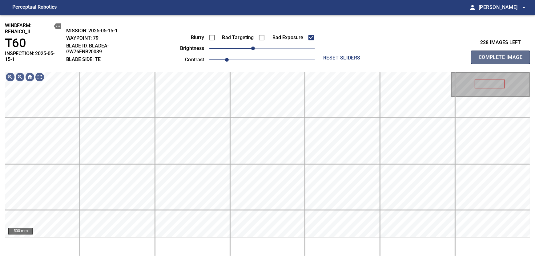
click at [502, 55] on span "Complete Image" at bounding box center [501, 57] width 46 height 9
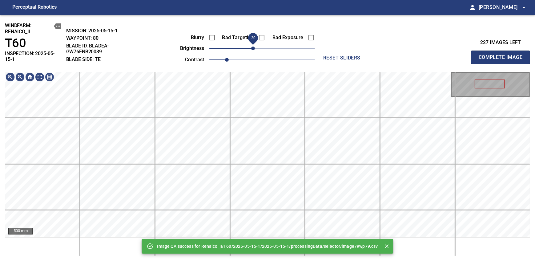
drag, startPoint x: 258, startPoint y: 47, endPoint x: 254, endPoint y: 50, distance: 5.0
click at [254, 50] on span "-20" at bounding box center [253, 48] width 4 height 4
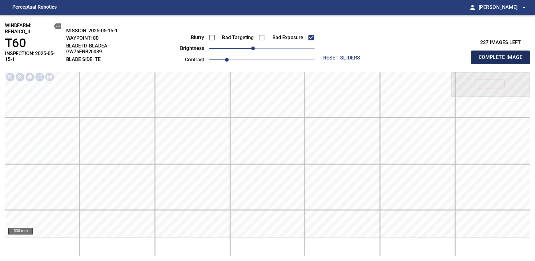
click at [502, 55] on span "Complete Image" at bounding box center [501, 57] width 46 height 9
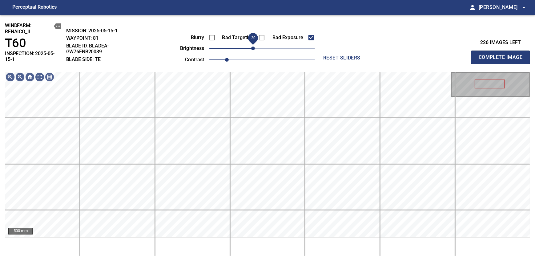
drag, startPoint x: 260, startPoint y: 49, endPoint x: 255, endPoint y: 51, distance: 5.4
click at [255, 50] on span "-20" at bounding box center [253, 48] width 4 height 4
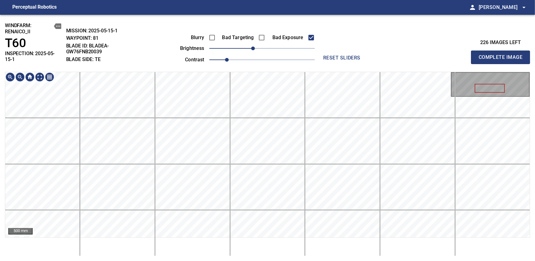
click at [300, 65] on div "windfarm: Renaico_II T60 INSPECTION: 2025-05-15-1 MISSION: 2025-05-15-1 WAYPOIN…" at bounding box center [267, 138] width 535 height 246
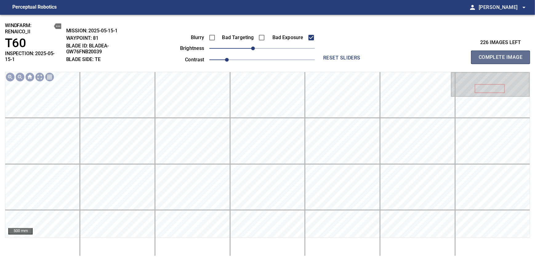
click at [502, 55] on span "Complete Image" at bounding box center [501, 57] width 46 height 9
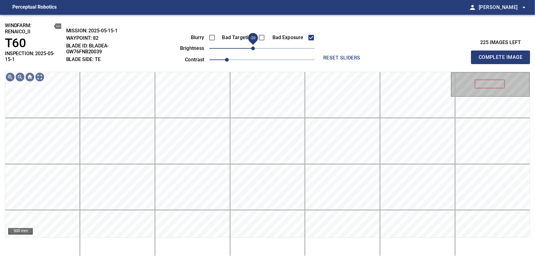
drag, startPoint x: 261, startPoint y: 50, endPoint x: 252, endPoint y: 52, distance: 10.1
click at [252, 50] on span "-20" at bounding box center [253, 48] width 4 height 4
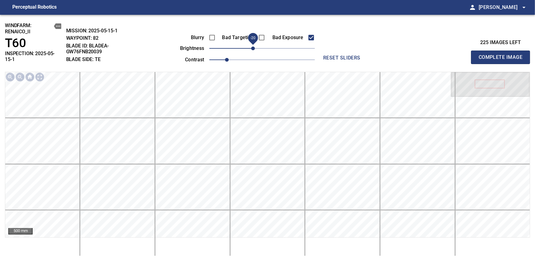
click at [502, 55] on span "Complete Image" at bounding box center [501, 57] width 46 height 9
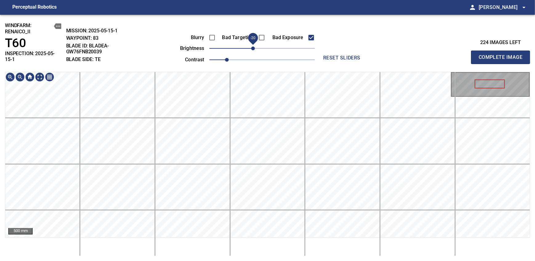
drag, startPoint x: 258, startPoint y: 45, endPoint x: 253, endPoint y: 47, distance: 5.4
click at [253, 47] on span "-20" at bounding box center [253, 48] width 4 height 4
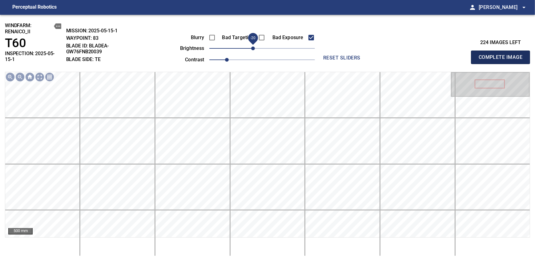
click at [502, 55] on span "Complete Image" at bounding box center [501, 57] width 46 height 9
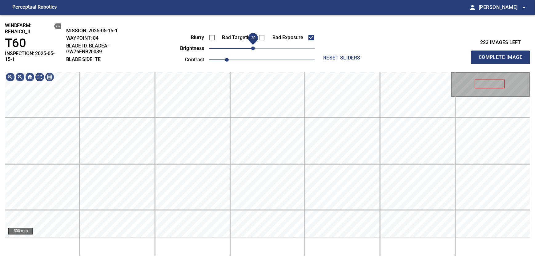
drag, startPoint x: 259, startPoint y: 47, endPoint x: 255, endPoint y: 51, distance: 6.1
click at [255, 50] on span "-20" at bounding box center [253, 48] width 4 height 4
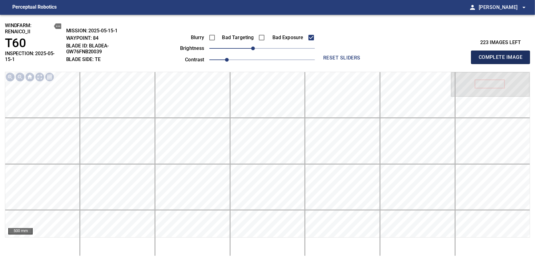
click at [502, 55] on span "Complete Image" at bounding box center [501, 57] width 46 height 9
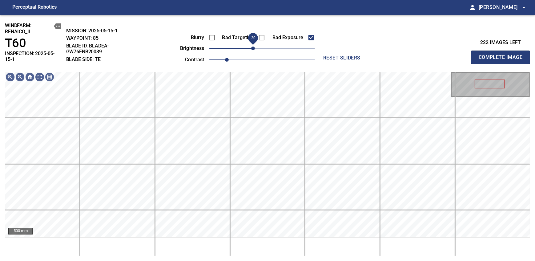
drag, startPoint x: 262, startPoint y: 49, endPoint x: 255, endPoint y: 49, distance: 7.1
click at [255, 49] on span "-20" at bounding box center [253, 48] width 4 height 4
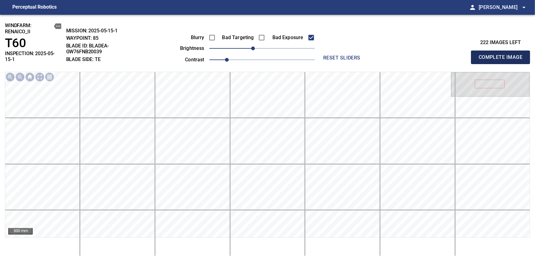
click at [502, 55] on span "Complete Image" at bounding box center [501, 57] width 46 height 9
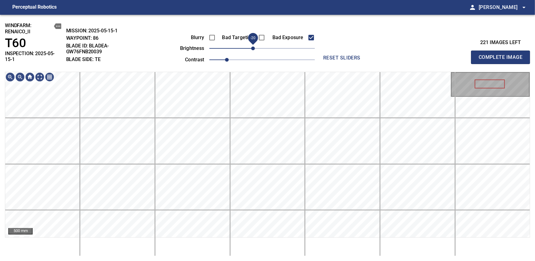
drag, startPoint x: 262, startPoint y: 49, endPoint x: 252, endPoint y: 52, distance: 10.3
click at [252, 50] on span "-20" at bounding box center [253, 48] width 4 height 4
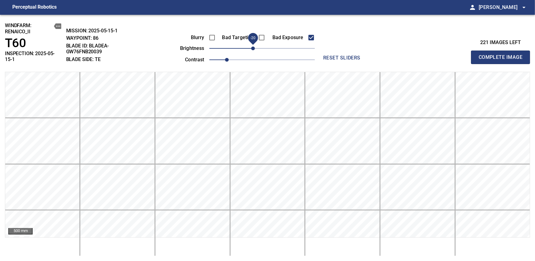
click at [502, 55] on span "Complete Image" at bounding box center [501, 57] width 46 height 9
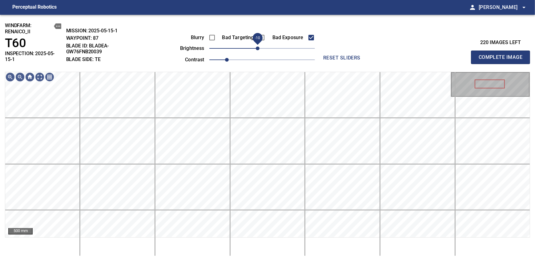
drag, startPoint x: 262, startPoint y: 52, endPoint x: 258, endPoint y: 51, distance: 4.1
click at [258, 50] on span "-10" at bounding box center [258, 48] width 4 height 4
drag, startPoint x: 257, startPoint y: 51, endPoint x: 253, endPoint y: 51, distance: 4.0
click at [253, 50] on span "-20" at bounding box center [253, 48] width 4 height 4
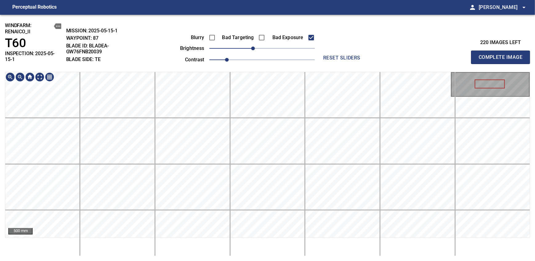
click at [271, 242] on div "500 mm" at bounding box center [267, 164] width 525 height 184
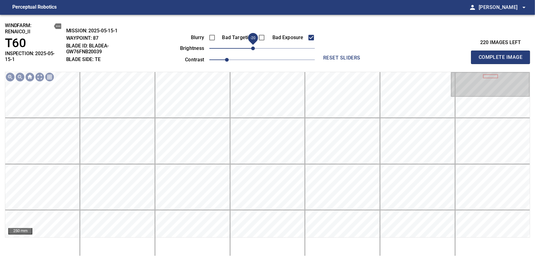
click at [502, 55] on span "Complete Image" at bounding box center [501, 57] width 46 height 9
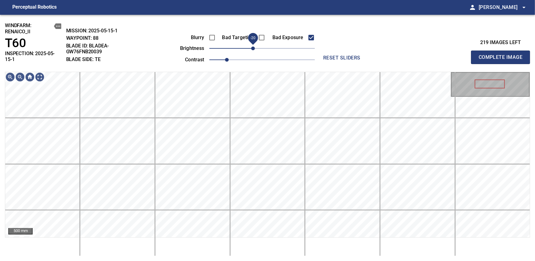
drag, startPoint x: 264, startPoint y: 49, endPoint x: 255, endPoint y: 52, distance: 10.0
click at [255, 50] on span "-20" at bounding box center [253, 48] width 4 height 4
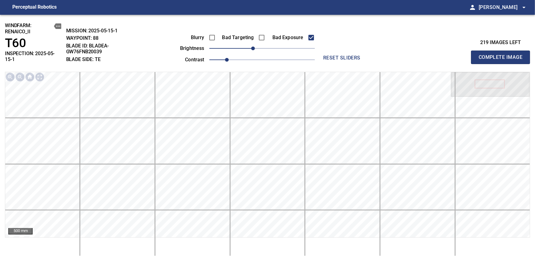
drag, startPoint x: 502, startPoint y: 55, endPoint x: 255, endPoint y: 52, distance: 247.5
click at [502, 55] on span "Complete Image" at bounding box center [501, 57] width 46 height 9
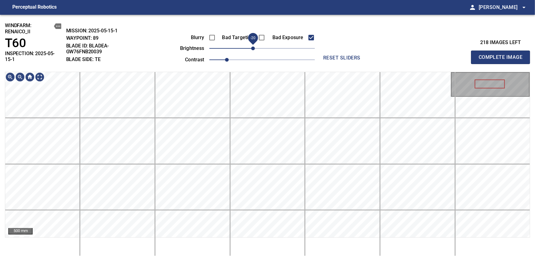
drag, startPoint x: 262, startPoint y: 49, endPoint x: 252, endPoint y: 52, distance: 10.0
click at [252, 50] on span "-20" at bounding box center [253, 48] width 4 height 4
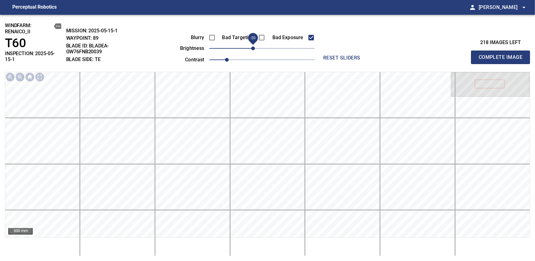
click at [252, 50] on span "-20" at bounding box center [253, 48] width 4 height 4
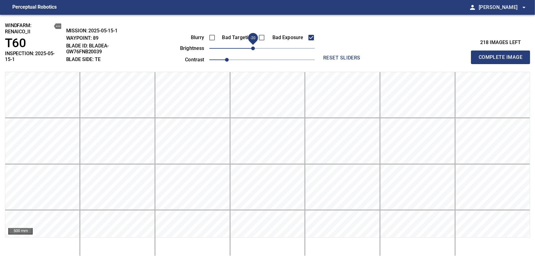
click at [502, 55] on span "Complete Image" at bounding box center [501, 57] width 46 height 9
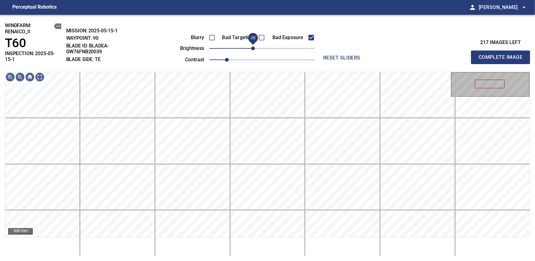
drag, startPoint x: 262, startPoint y: 49, endPoint x: 253, endPoint y: 51, distance: 8.8
click at [253, 50] on span "-20" at bounding box center [253, 48] width 4 height 4
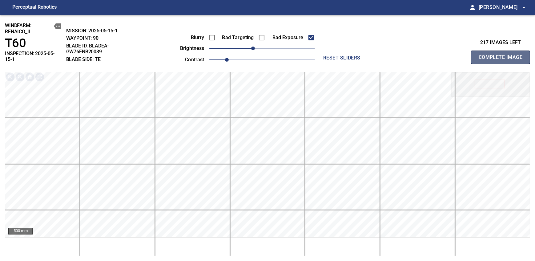
drag, startPoint x: 502, startPoint y: 55, endPoint x: 253, endPoint y: 51, distance: 249.4
click at [502, 55] on span "Complete Image" at bounding box center [501, 57] width 46 height 9
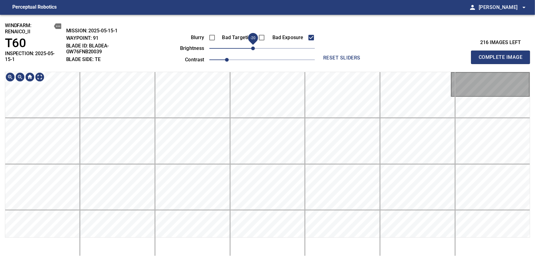
click at [254, 49] on span "-20" at bounding box center [253, 48] width 4 height 4
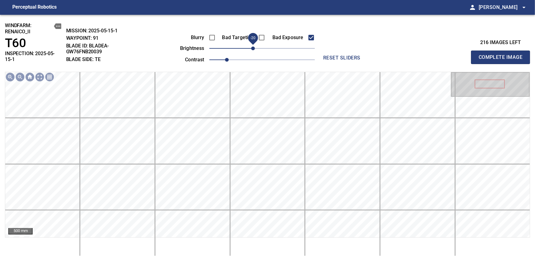
click at [252, 46] on span "-20" at bounding box center [253, 48] width 4 height 4
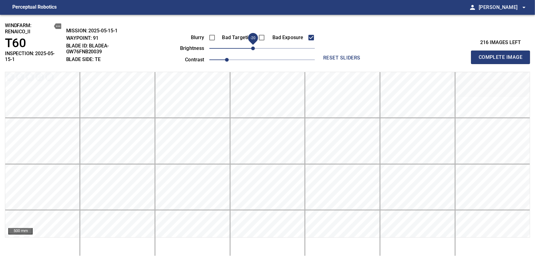
click at [502, 55] on span "Complete Image" at bounding box center [501, 57] width 46 height 9
click at [254, 53] on div "Blurry Bad Targeting Bad Exposure brightness 0 contrast 1" at bounding box center [240, 47] width 149 height 33
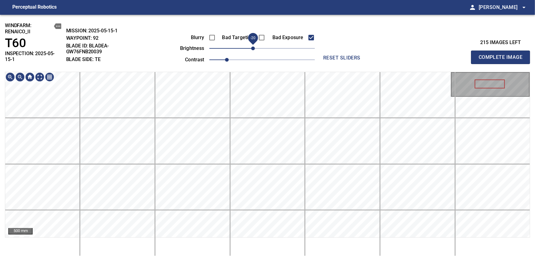
drag, startPoint x: 260, startPoint y: 49, endPoint x: 253, endPoint y: 51, distance: 7.0
click at [253, 50] on span "-20" at bounding box center [253, 48] width 4 height 4
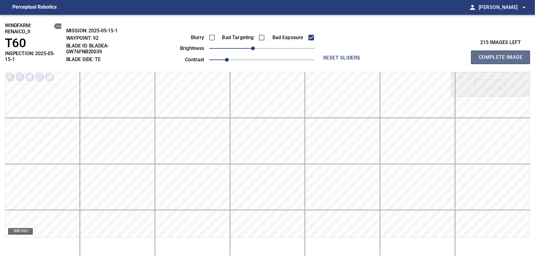
drag, startPoint x: 502, startPoint y: 55, endPoint x: 252, endPoint y: 53, distance: 250.3
click at [502, 55] on span "Complete Image" at bounding box center [501, 57] width 46 height 9
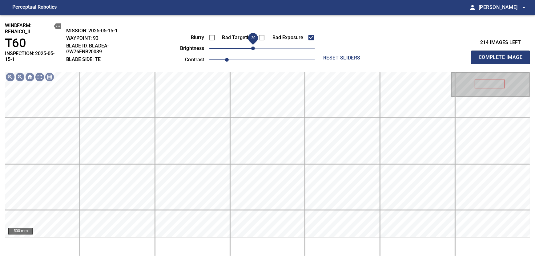
drag, startPoint x: 257, startPoint y: 47, endPoint x: 254, endPoint y: 49, distance: 3.8
click at [254, 49] on span "-20" at bounding box center [253, 48] width 4 height 4
click at [502, 55] on span "Complete Image" at bounding box center [501, 57] width 46 height 9
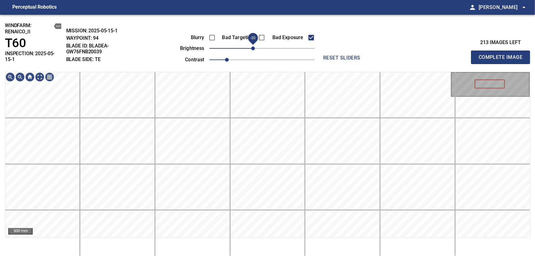
drag, startPoint x: 260, startPoint y: 47, endPoint x: 254, endPoint y: 49, distance: 6.1
click at [254, 49] on span "-20" at bounding box center [253, 48] width 4 height 4
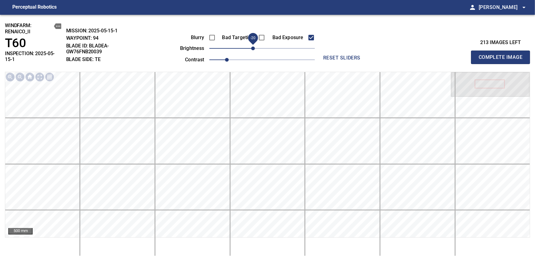
click at [254, 49] on span "-20" at bounding box center [253, 48] width 4 height 4
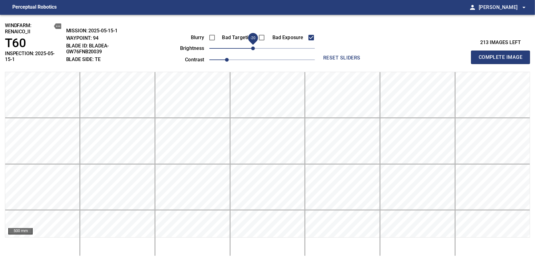
click at [502, 55] on span "Complete Image" at bounding box center [501, 57] width 46 height 9
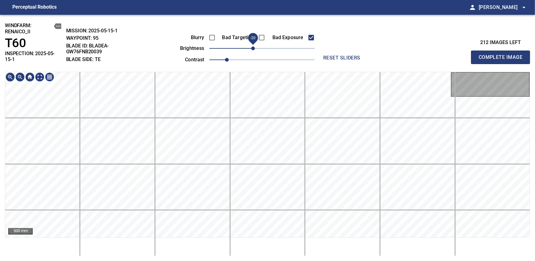
drag, startPoint x: 260, startPoint y: 49, endPoint x: 253, endPoint y: 52, distance: 7.3
click at [253, 50] on span "-20" at bounding box center [253, 48] width 4 height 4
click at [502, 55] on span "Complete Image" at bounding box center [501, 57] width 46 height 9
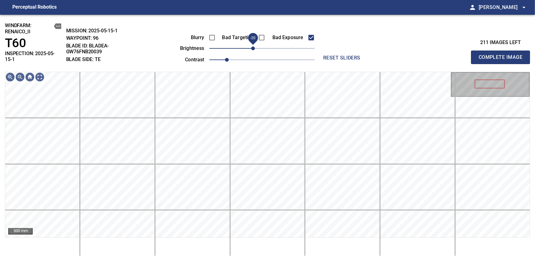
click at [255, 50] on span "-20" at bounding box center [253, 48] width 4 height 4
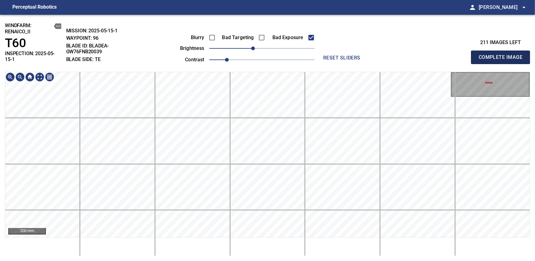
click at [502, 55] on span "Complete Image" at bounding box center [501, 57] width 46 height 9
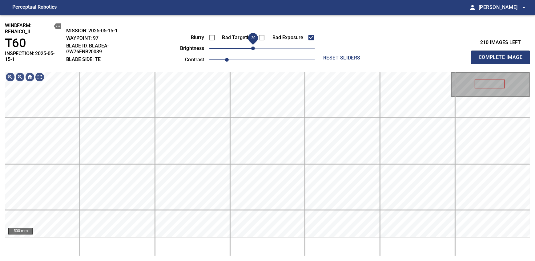
drag, startPoint x: 256, startPoint y: 49, endPoint x: 252, endPoint y: 50, distance: 3.8
click at [252, 50] on span "-20" at bounding box center [253, 48] width 4 height 4
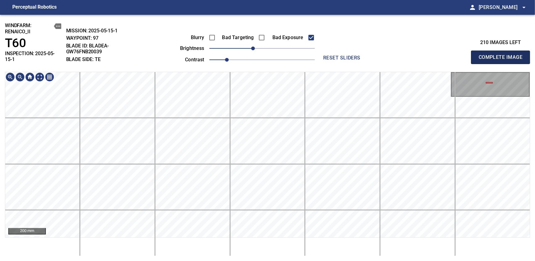
click at [502, 55] on span "Complete Image" at bounding box center [501, 57] width 46 height 9
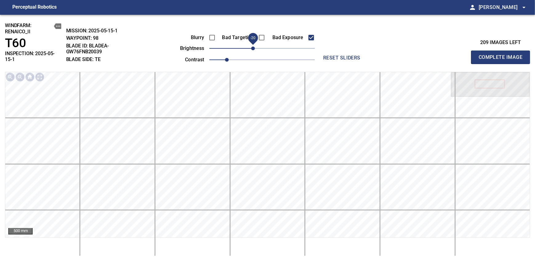
drag, startPoint x: 261, startPoint y: 48, endPoint x: 251, endPoint y: 49, distance: 9.9
click at [251, 49] on span "-20" at bounding box center [253, 48] width 4 height 4
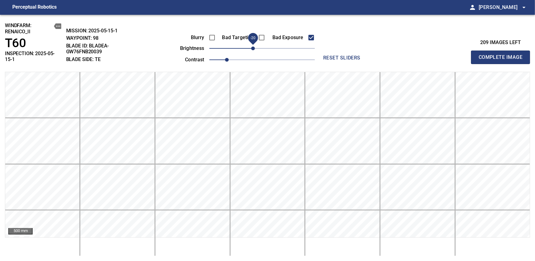
click at [502, 55] on span "Complete Image" at bounding box center [501, 57] width 46 height 9
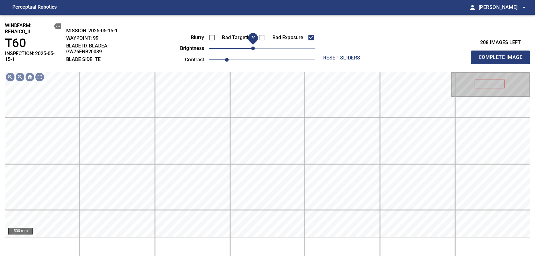
drag, startPoint x: 257, startPoint y: 48, endPoint x: 254, endPoint y: 50, distance: 3.3
click at [254, 50] on span "-20" at bounding box center [253, 48] width 4 height 4
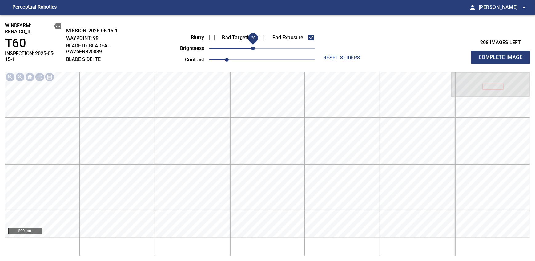
click at [502, 55] on span "Complete Image" at bounding box center [501, 57] width 46 height 9
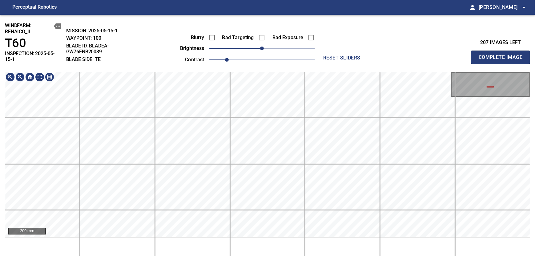
click at [258, 260] on html "Perceptual Robotics person Alex Semenov arrow_drop_down windfarm: Renaico_II T6…" at bounding box center [267, 130] width 535 height 261
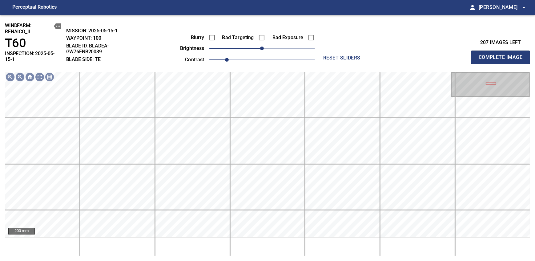
click at [502, 55] on span "Complete Image" at bounding box center [501, 57] width 46 height 9
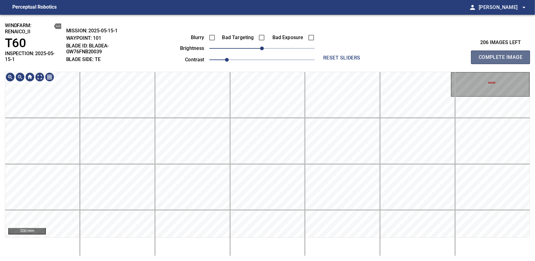
click at [502, 55] on span "Complete Image" at bounding box center [501, 57] width 46 height 9
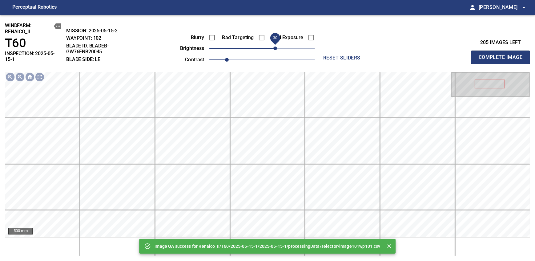
drag, startPoint x: 260, startPoint y: 49, endPoint x: 277, endPoint y: 50, distance: 16.7
click at [277, 50] on span "30" at bounding box center [275, 48] width 4 height 4
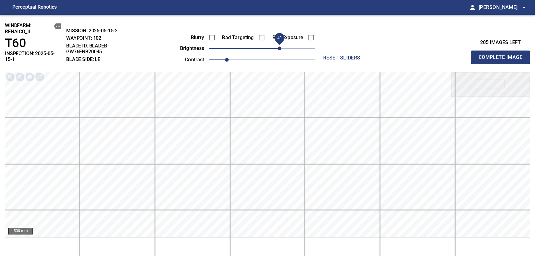
drag, startPoint x: 277, startPoint y: 50, endPoint x: 280, endPoint y: 49, distance: 3.8
click at [280, 49] on span "40" at bounding box center [280, 48] width 4 height 4
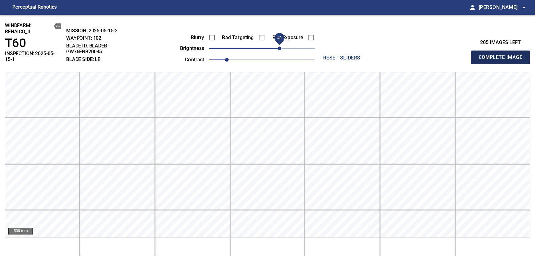
click at [502, 55] on span "Complete Image" at bounding box center [501, 57] width 46 height 9
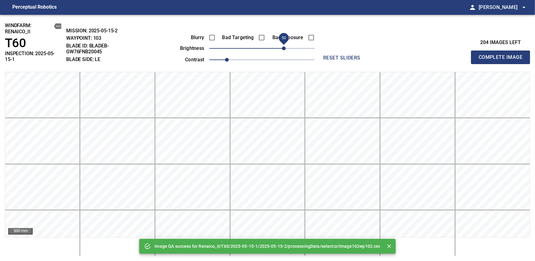
click at [283, 46] on span "50" at bounding box center [262, 48] width 106 height 9
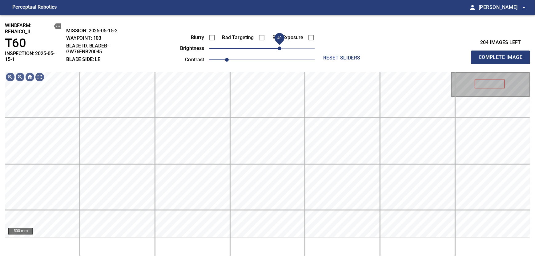
click at [281, 47] on span "40" at bounding box center [280, 48] width 4 height 4
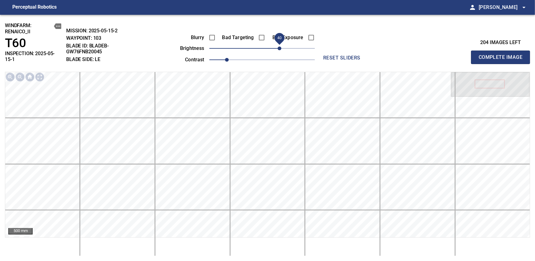
click at [502, 55] on span "Complete Image" at bounding box center [501, 57] width 46 height 9
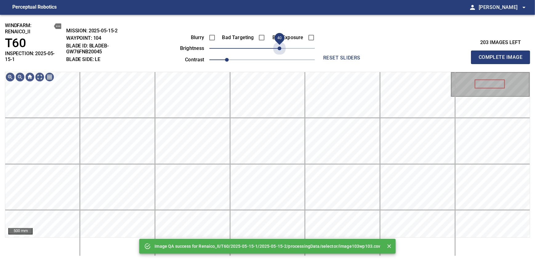
click at [281, 47] on span "40" at bounding box center [262, 48] width 106 height 9
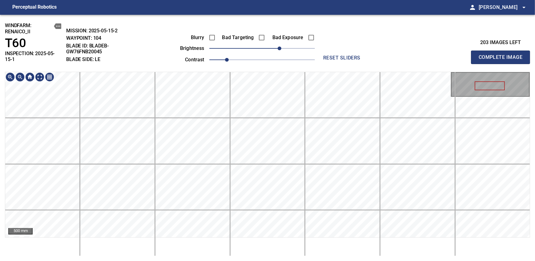
click at [279, 65] on div "windfarm: Renaico_II T60 INSPECTION: 2025-05-15-1 MISSION: 2025-05-15-2 WAYPOIN…" at bounding box center [267, 138] width 535 height 246
click at [502, 55] on span "Complete Image" at bounding box center [501, 57] width 46 height 9
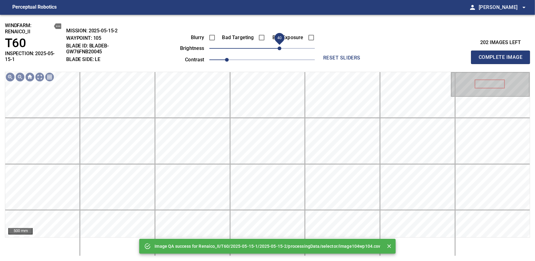
click at [282, 49] on span "40" at bounding box center [262, 48] width 106 height 9
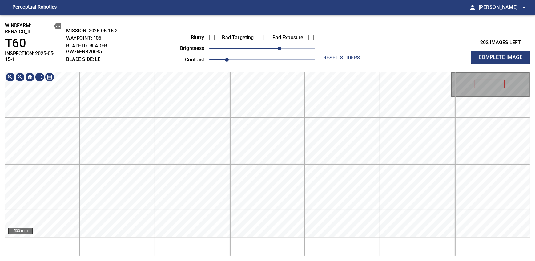
click at [257, 71] on div "windfarm: Renaico_II T60 INSPECTION: 2025-05-15-1 MISSION: 2025-05-15-2 WAYPOIN…" at bounding box center [267, 138] width 535 height 246
click at [502, 55] on span "Complete Image" at bounding box center [501, 57] width 46 height 9
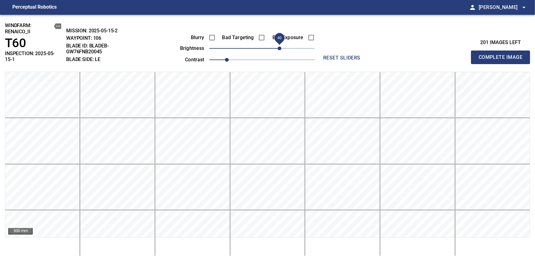
click at [278, 50] on span "40" at bounding box center [280, 48] width 4 height 4
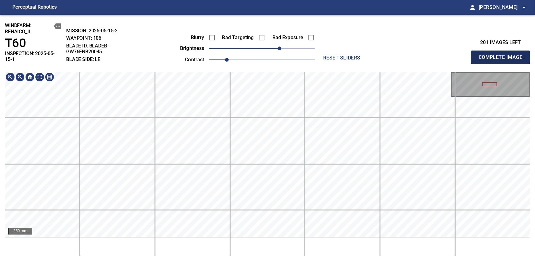
click at [502, 55] on span "Complete Image" at bounding box center [501, 57] width 46 height 9
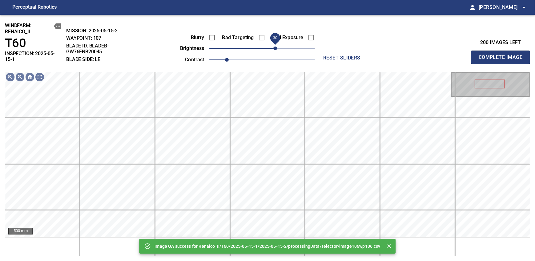
drag, startPoint x: 266, startPoint y: 47, endPoint x: 274, endPoint y: 47, distance: 7.7
click at [274, 47] on span "30" at bounding box center [275, 48] width 4 height 4
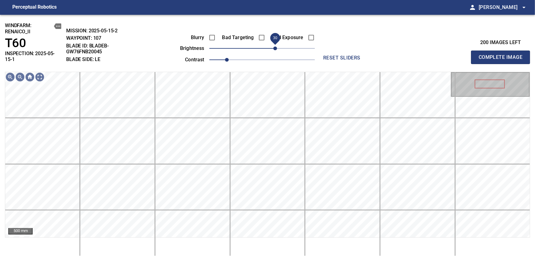
drag, startPoint x: 281, startPoint y: 46, endPoint x: 276, endPoint y: 49, distance: 5.4
click at [276, 49] on span "30" at bounding box center [275, 48] width 4 height 4
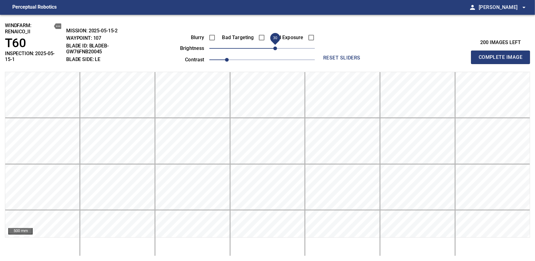
click at [502, 55] on span "Complete Image" at bounding box center [501, 57] width 46 height 9
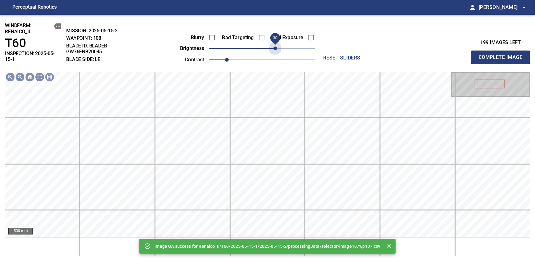
click at [276, 49] on span "30" at bounding box center [262, 48] width 106 height 9
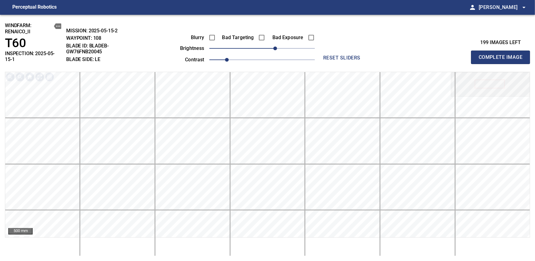
click at [502, 55] on span "Complete Image" at bounding box center [501, 57] width 46 height 9
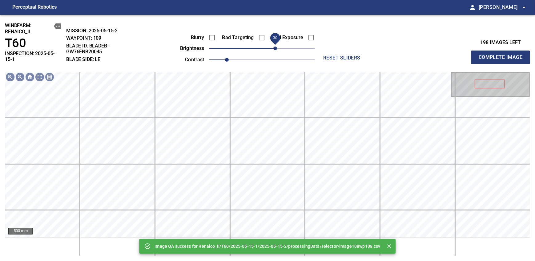
click at [276, 49] on span "30" at bounding box center [262, 48] width 106 height 9
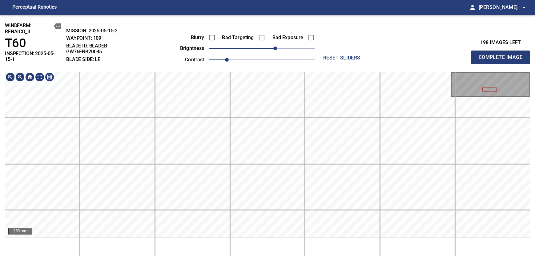
click at [502, 55] on span "Complete Image" at bounding box center [501, 57] width 46 height 9
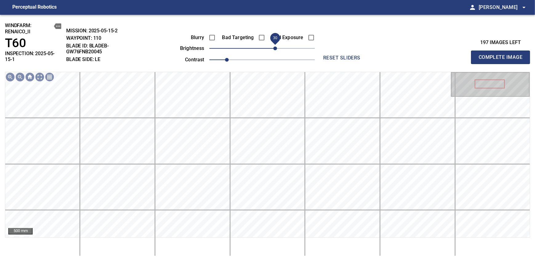
drag, startPoint x: 280, startPoint y: 49, endPoint x: 275, endPoint y: 49, distance: 4.6
click at [275, 49] on span "30" at bounding box center [262, 48] width 106 height 9
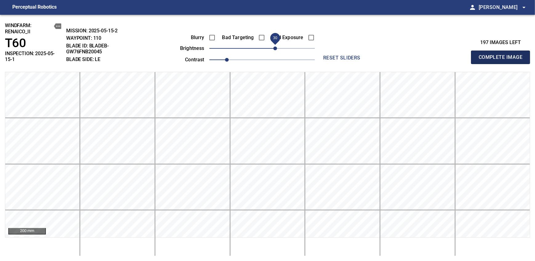
click at [502, 55] on span "Complete Image" at bounding box center [501, 57] width 46 height 9
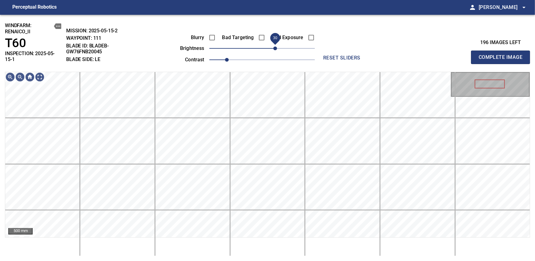
drag, startPoint x: 264, startPoint y: 49, endPoint x: 275, endPoint y: 53, distance: 11.4
click at [275, 50] on span "30" at bounding box center [275, 48] width 4 height 4
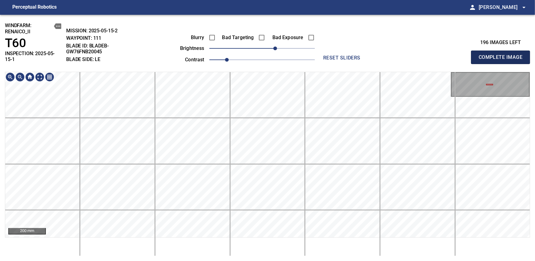
click at [502, 55] on span "Complete Image" at bounding box center [501, 57] width 46 height 9
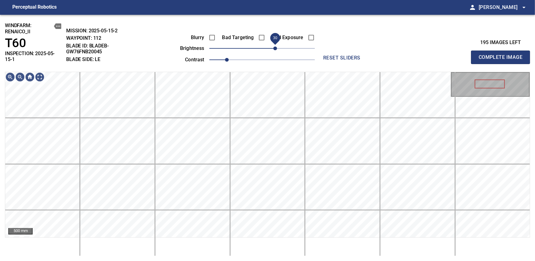
drag, startPoint x: 265, startPoint y: 49, endPoint x: 274, endPoint y: 49, distance: 8.9
click at [274, 49] on span "30" at bounding box center [275, 48] width 4 height 4
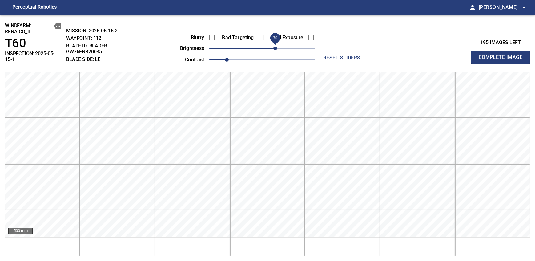
drag, startPoint x: 274, startPoint y: 50, endPoint x: 278, endPoint y: 50, distance: 4.0
click at [277, 50] on span "30" at bounding box center [275, 48] width 4 height 4
click at [278, 50] on span "40" at bounding box center [280, 48] width 4 height 4
click at [502, 55] on span "Complete Image" at bounding box center [501, 57] width 46 height 9
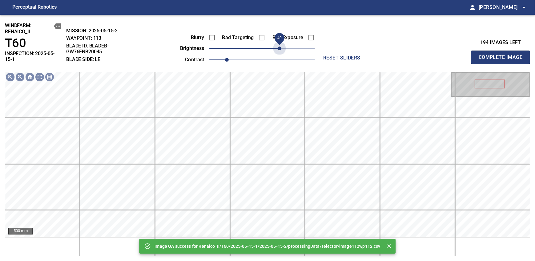
click at [278, 50] on span "40" at bounding box center [262, 48] width 106 height 9
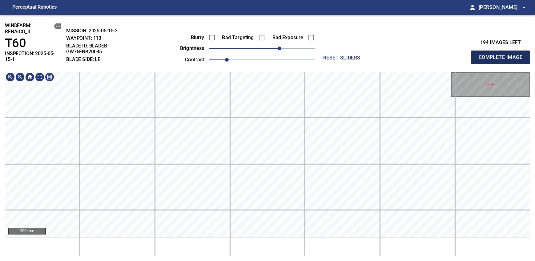
click at [502, 55] on span "Complete Image" at bounding box center [501, 57] width 46 height 9
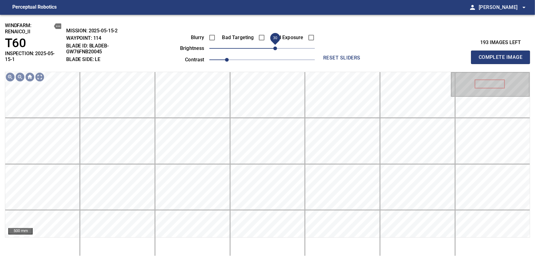
drag, startPoint x: 292, startPoint y: 48, endPoint x: 274, endPoint y: 53, distance: 19.0
click at [274, 53] on span "30" at bounding box center [262, 48] width 106 height 9
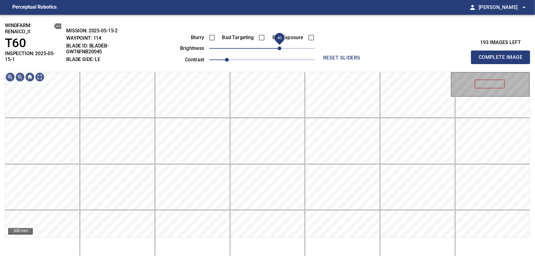
drag, startPoint x: 274, startPoint y: 48, endPoint x: 278, endPoint y: 46, distance: 4.4
click at [278, 46] on span "40" at bounding box center [280, 48] width 4 height 4
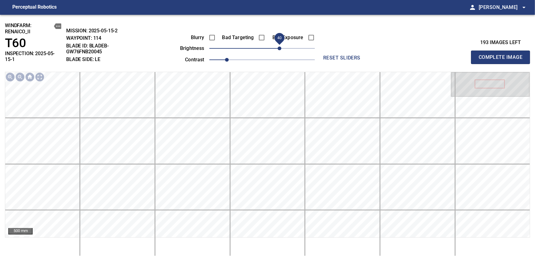
click at [502, 55] on span "Complete Image" at bounding box center [501, 57] width 46 height 9
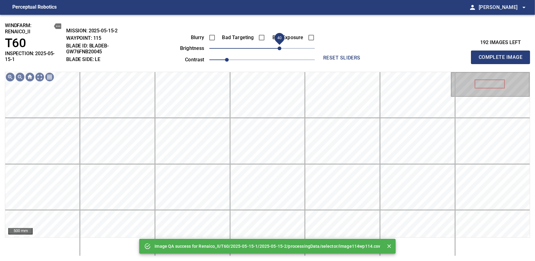
click at [278, 46] on span "40" at bounding box center [262, 48] width 106 height 9
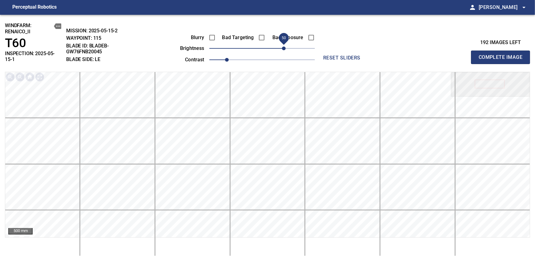
click at [283, 46] on span "50" at bounding box center [284, 48] width 4 height 4
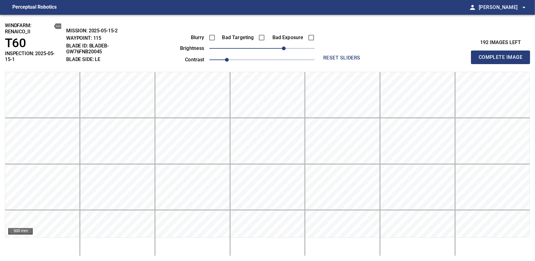
click at [502, 55] on span "Complete Image" at bounding box center [501, 57] width 46 height 9
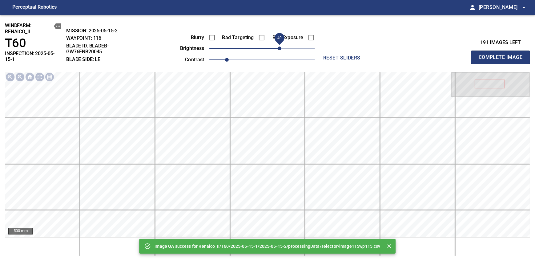
click at [280, 46] on span "40" at bounding box center [262, 48] width 106 height 9
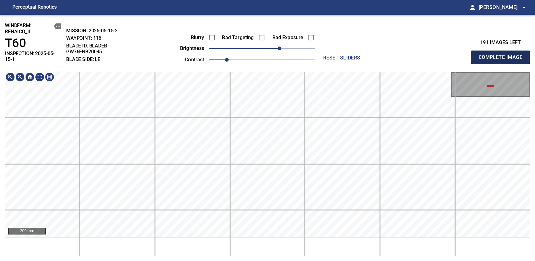
click at [502, 55] on span "Complete Image" at bounding box center [501, 57] width 46 height 9
drag, startPoint x: 264, startPoint y: 52, endPoint x: 278, endPoint y: 47, distance: 14.7
click at [278, 47] on span "40" at bounding box center [280, 48] width 4 height 4
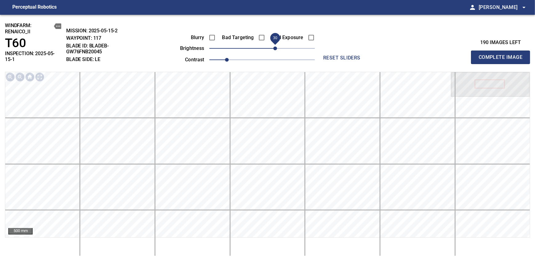
drag, startPoint x: 278, startPoint y: 46, endPoint x: 276, endPoint y: 48, distance: 3.3
click at [276, 48] on span "30" at bounding box center [275, 48] width 4 height 4
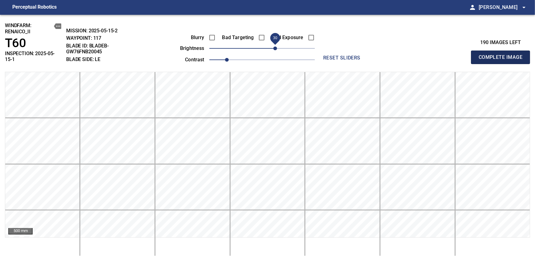
click at [502, 55] on span "Complete Image" at bounding box center [501, 57] width 46 height 9
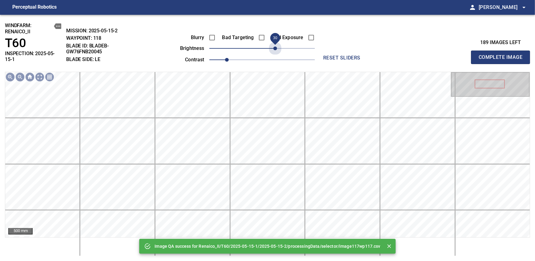
click at [276, 48] on span "30" at bounding box center [262, 48] width 106 height 9
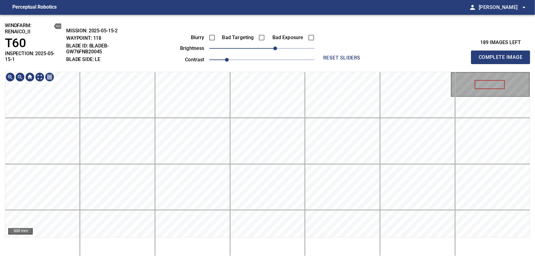
click at [277, 56] on div "windfarm: Renaico_II T60 INSPECTION: 2025-05-15-1 MISSION: 2025-05-15-2 WAYPOIN…" at bounding box center [267, 138] width 535 height 246
click at [502, 55] on span "Complete Image" at bounding box center [501, 57] width 46 height 9
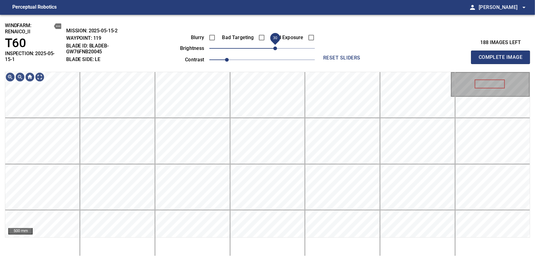
drag, startPoint x: 259, startPoint y: 48, endPoint x: 275, endPoint y: 48, distance: 16.6
click at [275, 48] on span "30" at bounding box center [275, 48] width 4 height 4
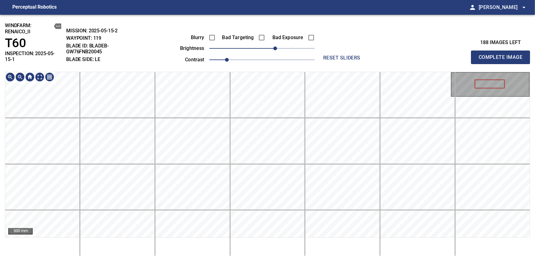
click at [261, 11] on main "Perceptual Robotics person Alex Semenov arrow_drop_down windfarm: Renaico_II T6…" at bounding box center [267, 130] width 535 height 261
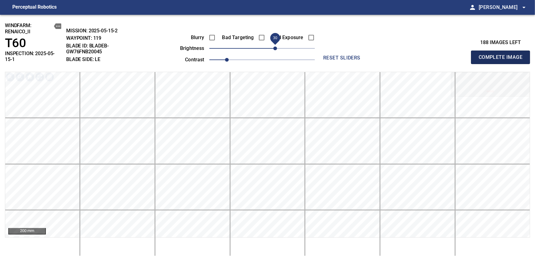
click at [502, 55] on span "Complete Image" at bounding box center [501, 57] width 46 height 9
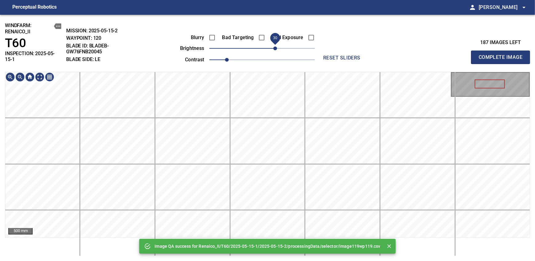
click at [274, 48] on span "30" at bounding box center [262, 48] width 106 height 9
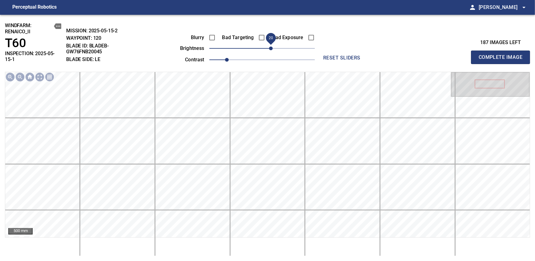
click at [272, 48] on span "20" at bounding box center [271, 48] width 4 height 4
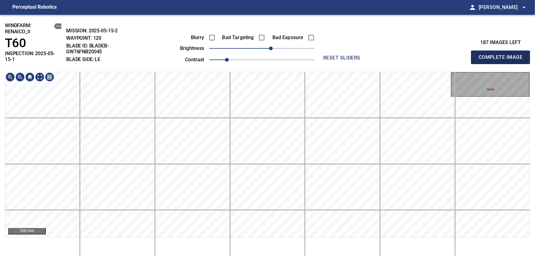
click at [502, 55] on span "Complete Image" at bounding box center [501, 57] width 46 height 9
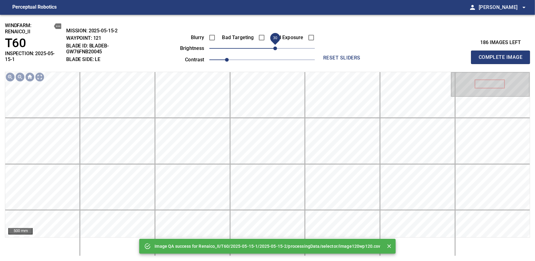
click at [277, 49] on span "30" at bounding box center [262, 48] width 106 height 9
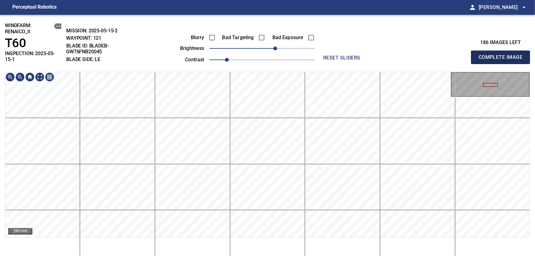
click at [502, 55] on span "Complete Image" at bounding box center [501, 57] width 46 height 9
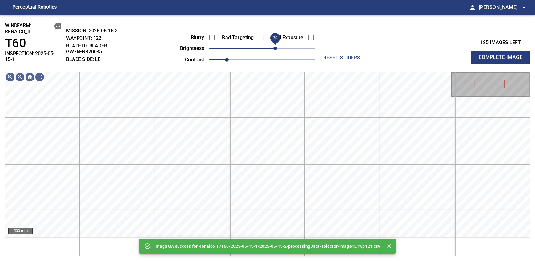
click at [276, 49] on span "30" at bounding box center [262, 48] width 106 height 9
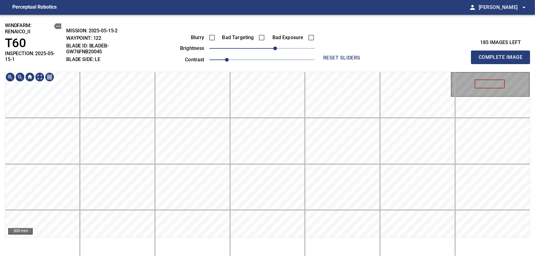
click at [274, 70] on div "windfarm: Renaico_II T60 INSPECTION: 2025-05-15-1 MISSION: 2025-05-15-2 WAYPOIN…" at bounding box center [267, 138] width 535 height 246
click at [502, 55] on span "Complete Image" at bounding box center [501, 57] width 46 height 9
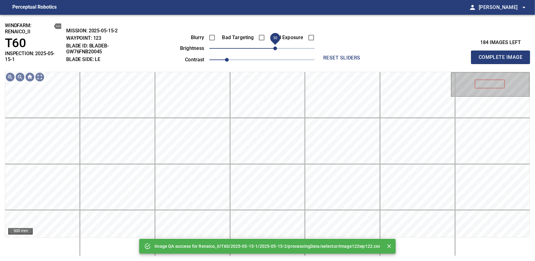
drag, startPoint x: 281, startPoint y: 47, endPoint x: 276, endPoint y: 48, distance: 5.0
click at [276, 48] on span "30" at bounding box center [262, 48] width 106 height 9
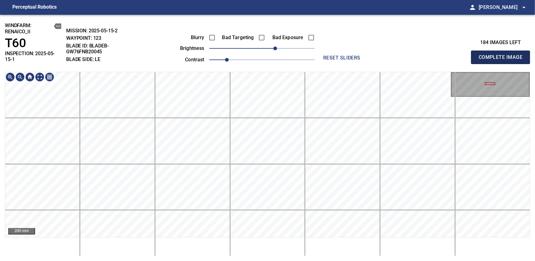
click at [502, 55] on span "Complete Image" at bounding box center [501, 57] width 46 height 9
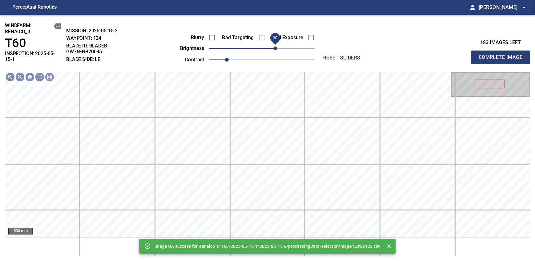
click at [276, 49] on span "30" at bounding box center [262, 48] width 106 height 9
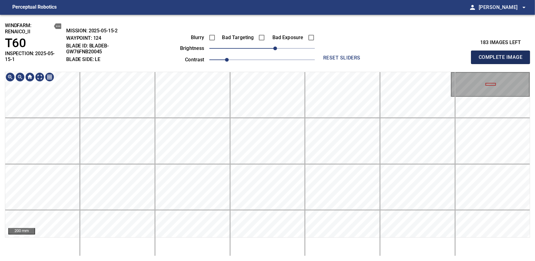
click at [502, 55] on span "Complete Image" at bounding box center [501, 57] width 46 height 9
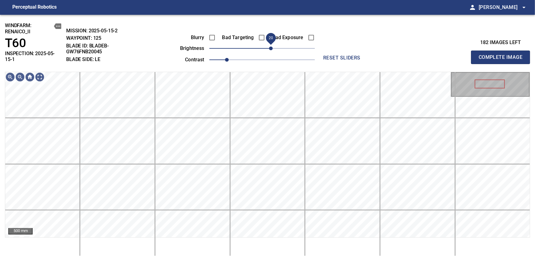
click at [272, 50] on span "20" at bounding box center [271, 48] width 4 height 4
drag, startPoint x: 271, startPoint y: 48, endPoint x: 274, endPoint y: 47, distance: 3.2
click at [274, 47] on span "30" at bounding box center [275, 48] width 4 height 4
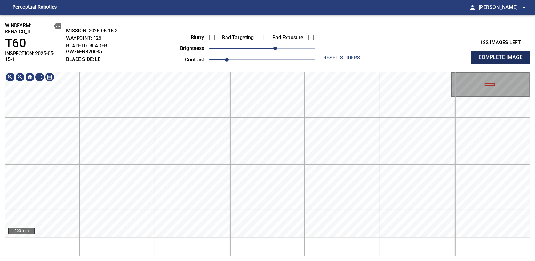
click at [502, 55] on span "Complete Image" at bounding box center [501, 57] width 46 height 9
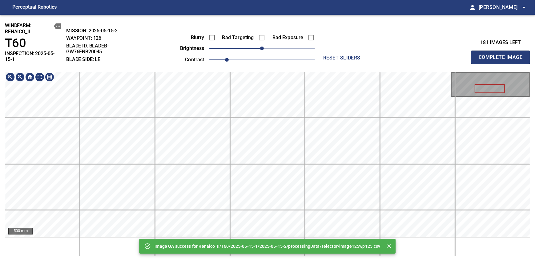
click at [240, 70] on div "Image QA success for Renaico_II/T60/2025-05-15-1/2025-05-15-2/processingData/se…" at bounding box center [267, 138] width 535 height 246
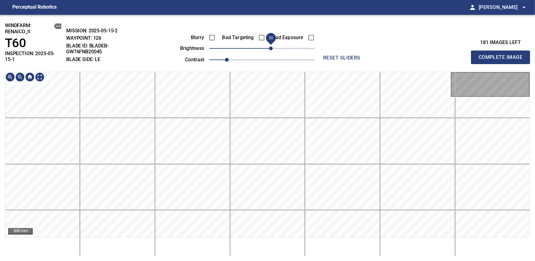
drag, startPoint x: 265, startPoint y: 52, endPoint x: 271, endPoint y: 50, distance: 6.2
click at [271, 50] on span "20" at bounding box center [271, 48] width 4 height 4
click at [249, 62] on div "windfarm: Renaico_II T60 INSPECTION: 2025-05-15-1 MISSION: 2025-05-15-2 WAYPOIN…" at bounding box center [267, 138] width 535 height 246
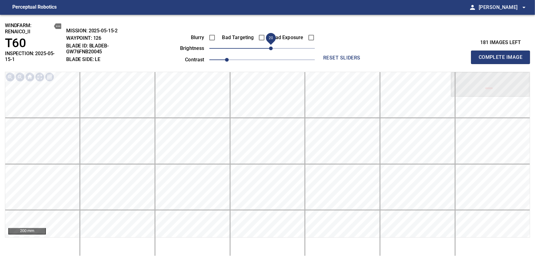
click at [502, 55] on span "Complete Image" at bounding box center [501, 57] width 46 height 9
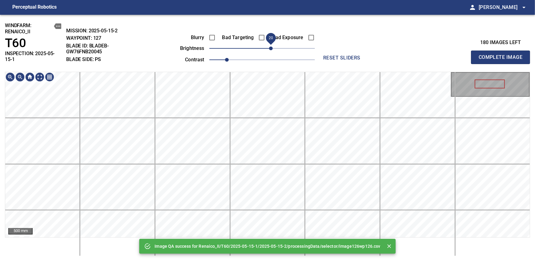
drag, startPoint x: 264, startPoint y: 48, endPoint x: 271, endPoint y: 47, distance: 6.8
click at [271, 47] on span "20" at bounding box center [271, 48] width 4 height 4
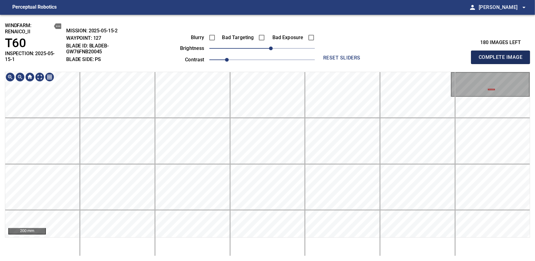
click at [502, 55] on span "Complete Image" at bounding box center [501, 57] width 46 height 9
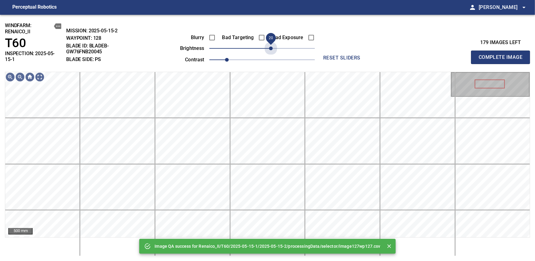
drag, startPoint x: 261, startPoint y: 47, endPoint x: 266, endPoint y: 58, distance: 12.1
click at [270, 47] on span "20" at bounding box center [271, 48] width 4 height 4
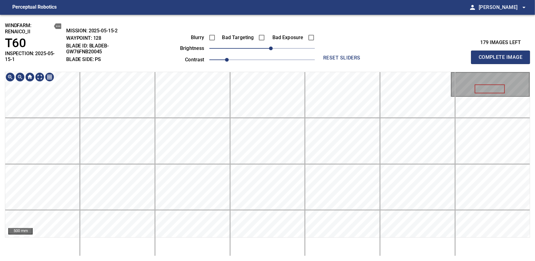
click at [252, 63] on div "windfarm: Renaico_II T60 INSPECTION: 2025-05-15-1 MISSION: 2025-05-15-2 WAYPOIN…" at bounding box center [267, 138] width 535 height 246
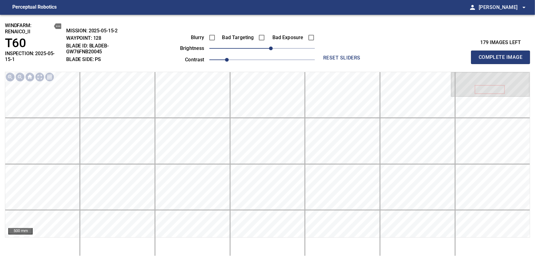
click at [502, 55] on span "Complete Image" at bounding box center [501, 57] width 46 height 9
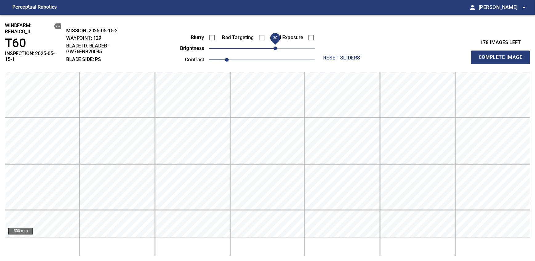
drag, startPoint x: 269, startPoint y: 50, endPoint x: 274, endPoint y: 50, distance: 4.9
click at [274, 50] on span "30" at bounding box center [275, 48] width 4 height 4
click at [502, 55] on span "Complete Image" at bounding box center [501, 57] width 46 height 9
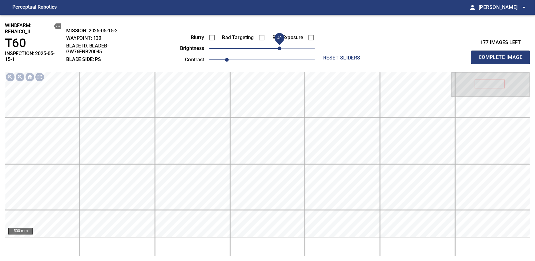
drag, startPoint x: 265, startPoint y: 51, endPoint x: 279, endPoint y: 47, distance: 14.1
click at [279, 47] on span "40" at bounding box center [280, 48] width 4 height 4
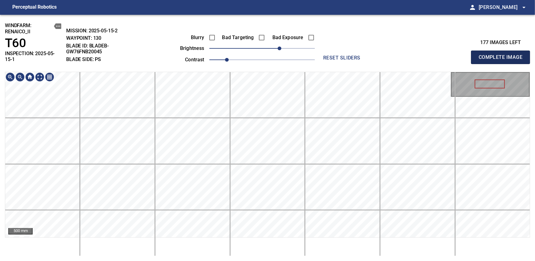
click at [502, 55] on span "Complete Image" at bounding box center [501, 57] width 46 height 9
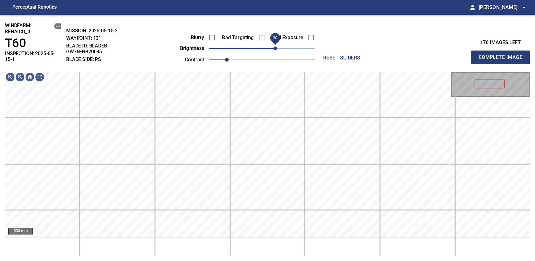
drag, startPoint x: 273, startPoint y: 49, endPoint x: 277, endPoint y: 49, distance: 4.0
click at [277, 49] on span "30" at bounding box center [275, 48] width 4 height 4
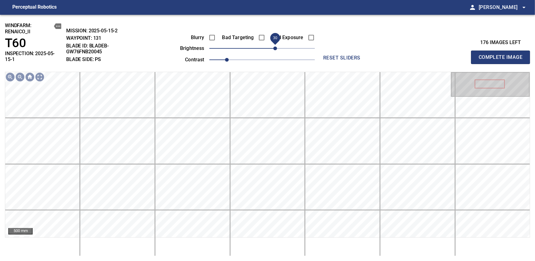
click at [502, 55] on span "Complete Image" at bounding box center [501, 57] width 46 height 9
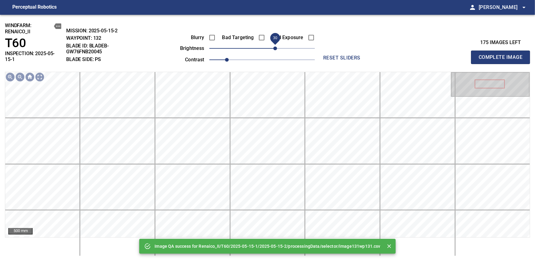
drag, startPoint x: 264, startPoint y: 48, endPoint x: 276, endPoint y: 46, distance: 11.5
click at [276, 46] on span "30" at bounding box center [275, 48] width 4 height 4
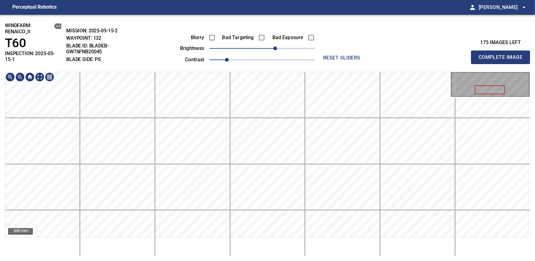
click at [271, 55] on div "windfarm: Renaico_II T60 INSPECTION: 2025-05-15-1 MISSION: 2025-05-15-2 WAYPOIN…" at bounding box center [267, 138] width 535 height 246
click at [502, 55] on span "Complete Image" at bounding box center [501, 57] width 46 height 9
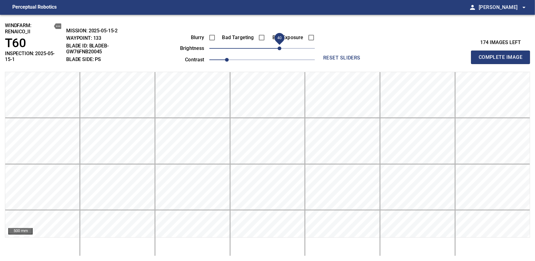
drag, startPoint x: 264, startPoint y: 49, endPoint x: 280, endPoint y: 49, distance: 15.7
click at [280, 49] on span "40" at bounding box center [280, 48] width 4 height 4
click at [502, 55] on span "Complete Image" at bounding box center [501, 57] width 46 height 9
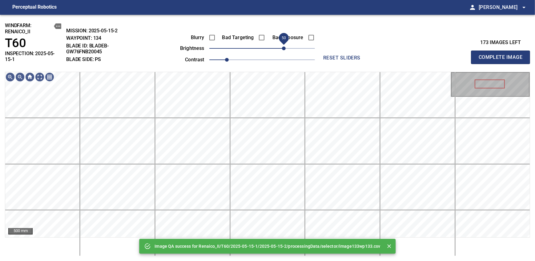
drag, startPoint x: 280, startPoint y: 49, endPoint x: 285, endPoint y: 49, distance: 4.9
click at [285, 49] on span "50" at bounding box center [262, 48] width 106 height 9
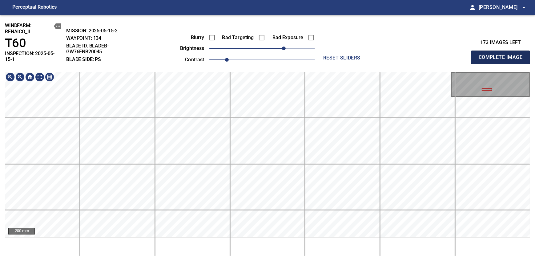
click at [502, 55] on span "Complete Image" at bounding box center [501, 57] width 46 height 9
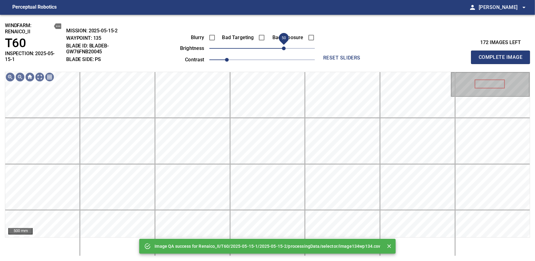
drag, startPoint x: 277, startPoint y: 48, endPoint x: 283, endPoint y: 47, distance: 5.9
click at [283, 47] on span "50" at bounding box center [262, 48] width 106 height 9
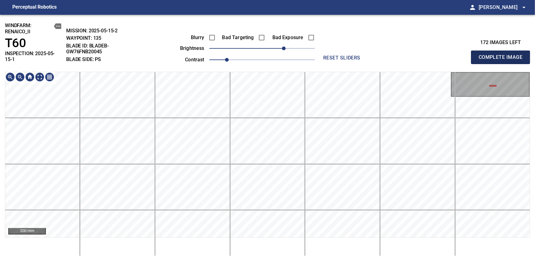
click at [502, 55] on span "Complete Image" at bounding box center [501, 57] width 46 height 9
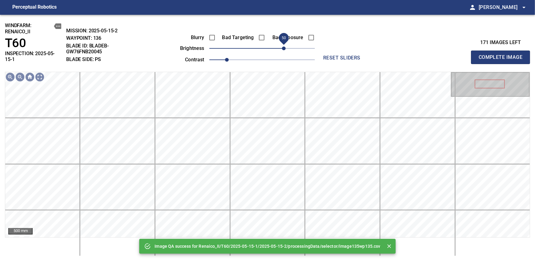
drag, startPoint x: 271, startPoint y: 50, endPoint x: 284, endPoint y: 48, distance: 13.1
click at [284, 48] on span "50" at bounding box center [262, 48] width 106 height 9
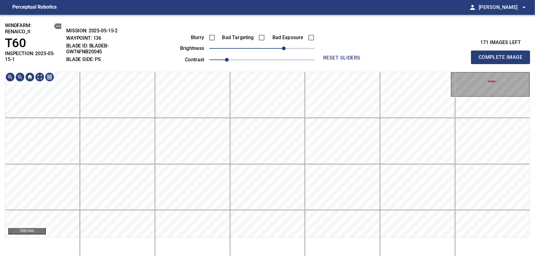
click at [331, 66] on div "windfarm: Renaico_II T60 INSPECTION: 2025-05-15-1 MISSION: 2025-05-15-2 WAYPOIN…" at bounding box center [267, 138] width 535 height 246
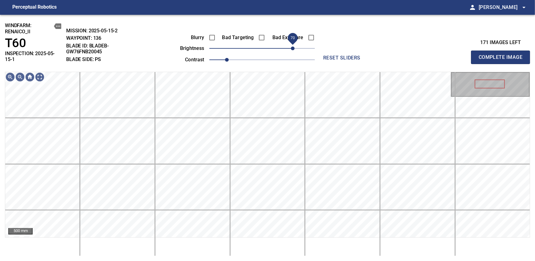
drag, startPoint x: 284, startPoint y: 47, endPoint x: 294, endPoint y: 46, distance: 10.0
click at [294, 46] on span "70" at bounding box center [293, 48] width 4 height 4
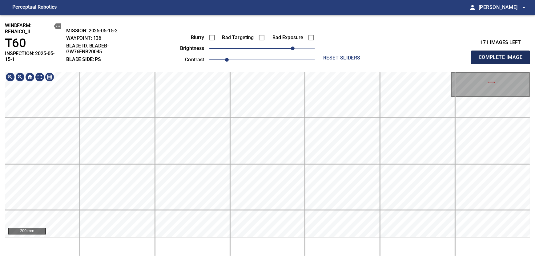
click at [502, 55] on span "Complete Image" at bounding box center [501, 57] width 46 height 9
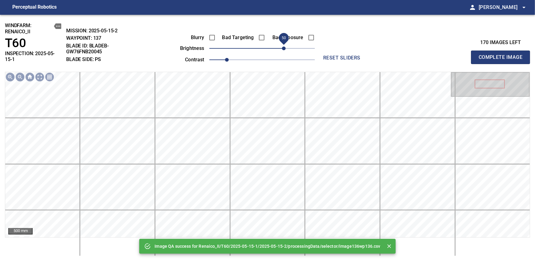
drag, startPoint x: 273, startPoint y: 46, endPoint x: 286, endPoint y: 46, distance: 12.6
click at [286, 46] on span "50" at bounding box center [262, 48] width 106 height 9
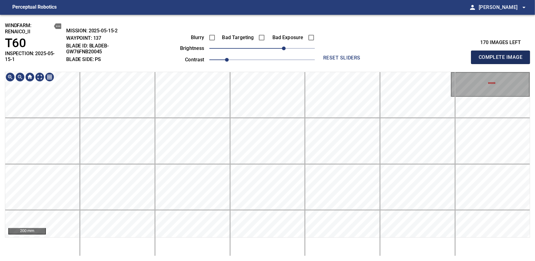
click at [502, 55] on span "Complete Image" at bounding box center [501, 57] width 46 height 9
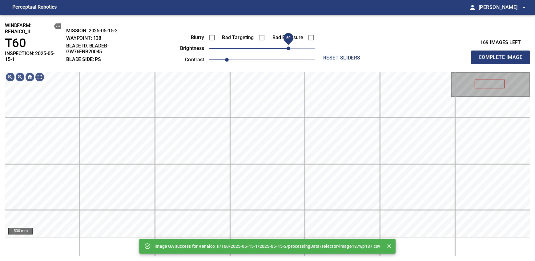
drag, startPoint x: 278, startPoint y: 45, endPoint x: 290, endPoint y: 42, distance: 12.1
click at [290, 44] on span "60" at bounding box center [262, 48] width 106 height 9
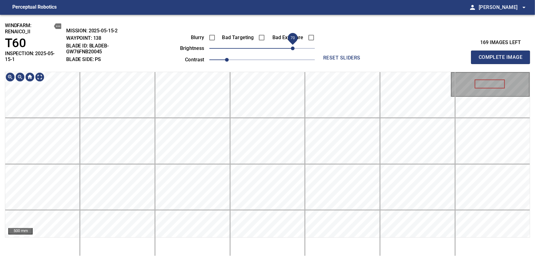
click at [294, 49] on span "70" at bounding box center [293, 48] width 4 height 4
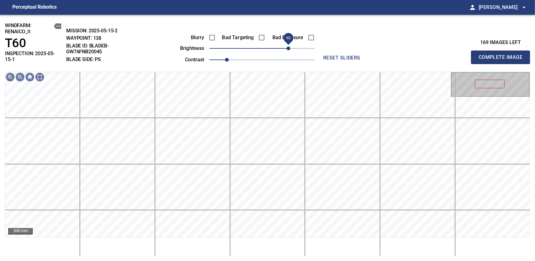
click at [289, 49] on span "60" at bounding box center [289, 48] width 4 height 4
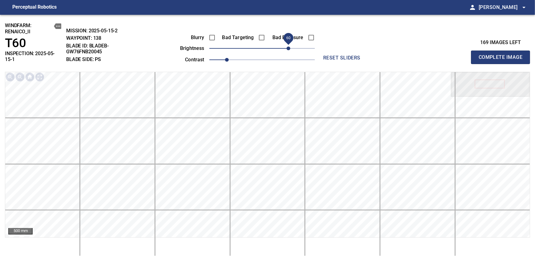
click at [502, 55] on span "Complete Image" at bounding box center [501, 57] width 46 height 9
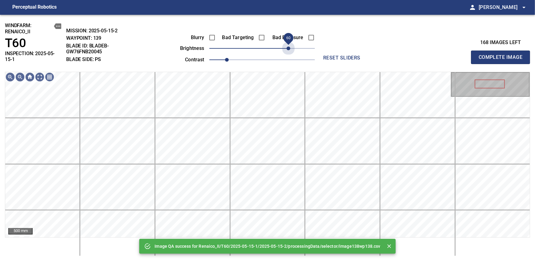
click at [289, 49] on span "60" at bounding box center [262, 48] width 106 height 9
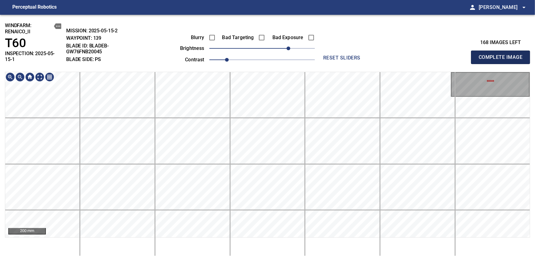
click at [502, 55] on span "Complete Image" at bounding box center [501, 57] width 46 height 9
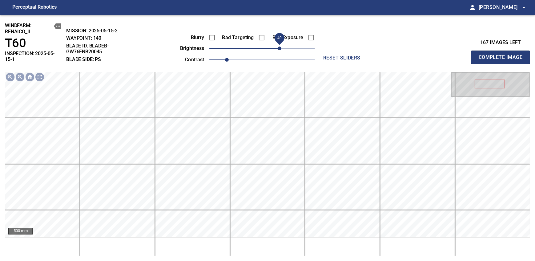
drag, startPoint x: 265, startPoint y: 51, endPoint x: 281, endPoint y: 50, distance: 16.7
click at [281, 50] on span "40" at bounding box center [280, 48] width 4 height 4
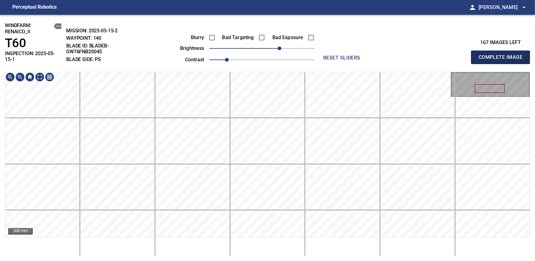
click at [502, 55] on span "Complete Image" at bounding box center [501, 57] width 46 height 9
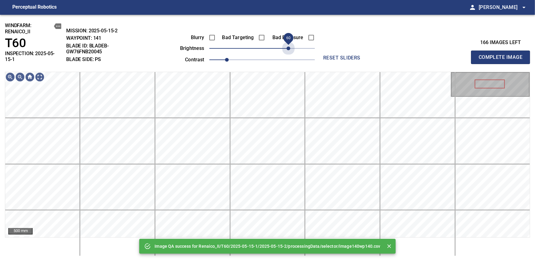
drag, startPoint x: 280, startPoint y: 48, endPoint x: 286, endPoint y: 46, distance: 6.0
click at [287, 46] on span "60" at bounding box center [289, 48] width 4 height 4
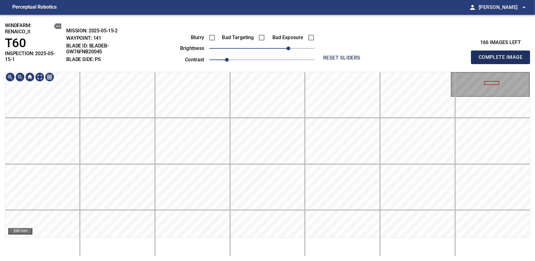
click at [502, 55] on span "Complete Image" at bounding box center [501, 57] width 46 height 9
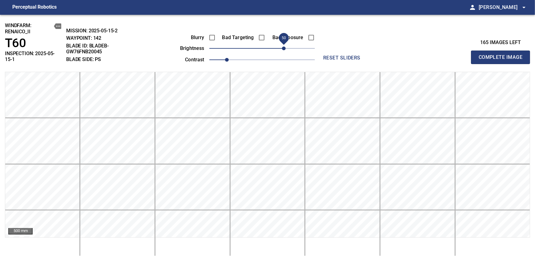
drag, startPoint x: 265, startPoint y: 46, endPoint x: 283, endPoint y: 51, distance: 18.4
click at [283, 50] on span "50" at bounding box center [284, 48] width 4 height 4
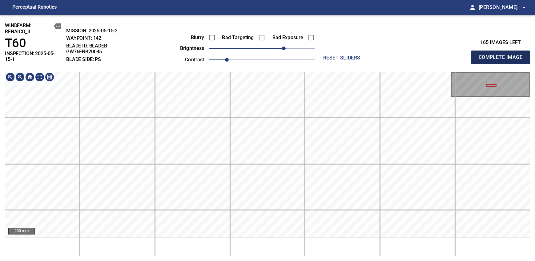
click at [502, 55] on span "Complete Image" at bounding box center [501, 57] width 46 height 9
drag, startPoint x: 267, startPoint y: 50, endPoint x: 283, endPoint y: 47, distance: 16.6
click at [283, 47] on span "50" at bounding box center [284, 48] width 4 height 4
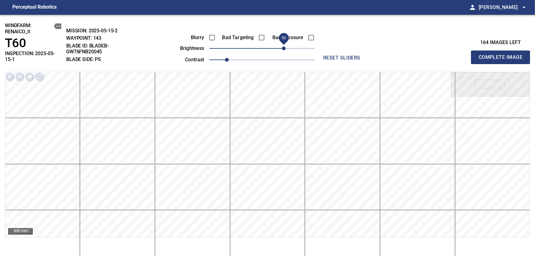
click at [502, 55] on span "Complete Image" at bounding box center [501, 57] width 46 height 9
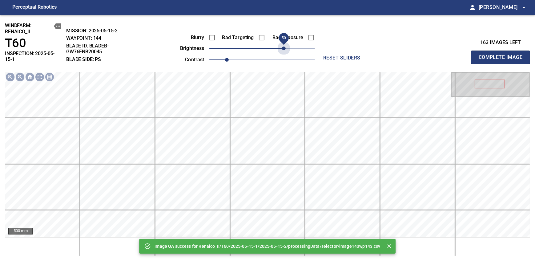
click at [283, 47] on span "50" at bounding box center [262, 48] width 106 height 9
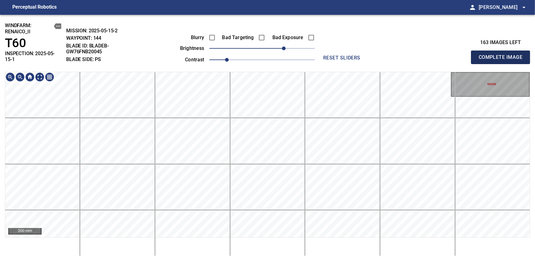
click at [502, 55] on span "Complete Image" at bounding box center [501, 57] width 46 height 9
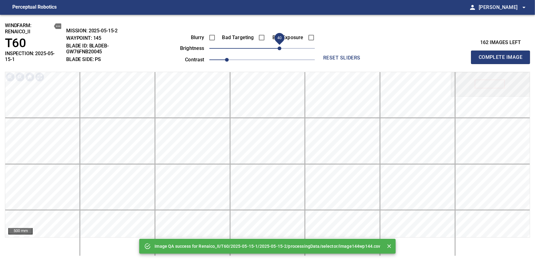
drag, startPoint x: 274, startPoint y: 45, endPoint x: 278, endPoint y: 45, distance: 4.0
click at [278, 45] on span "40" at bounding box center [262, 48] width 106 height 9
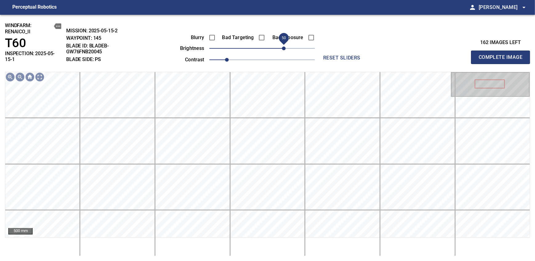
drag, startPoint x: 281, startPoint y: 51, endPoint x: 283, endPoint y: 47, distance: 4.3
click at [283, 47] on span "50" at bounding box center [284, 48] width 4 height 4
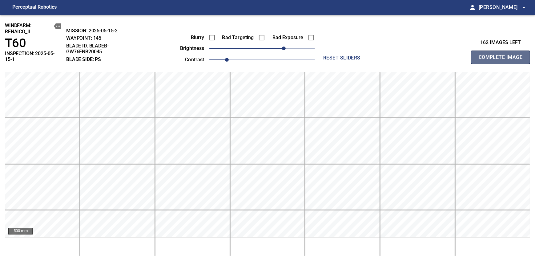
click at [502, 55] on span "Complete Image" at bounding box center [501, 57] width 46 height 9
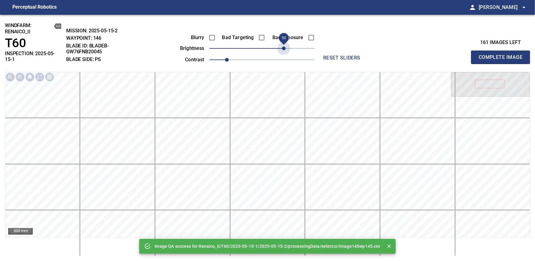
click at [283, 47] on span "50" at bounding box center [262, 48] width 106 height 9
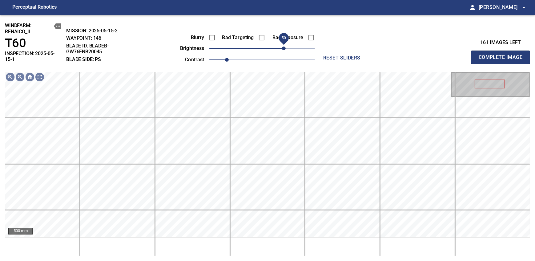
click at [284, 47] on span "50" at bounding box center [284, 48] width 4 height 4
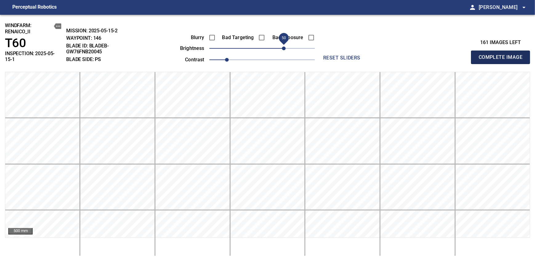
click at [502, 55] on span "Complete Image" at bounding box center [501, 57] width 46 height 9
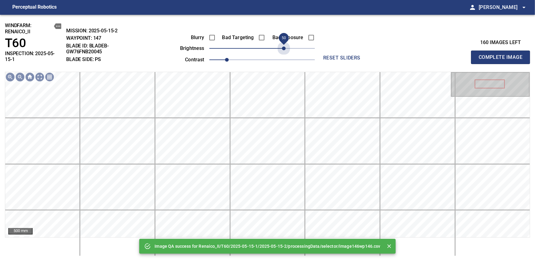
click at [284, 47] on span "50" at bounding box center [262, 48] width 106 height 9
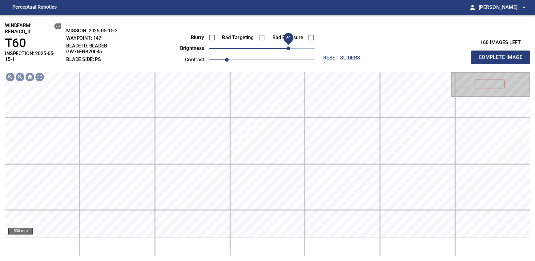
drag, startPoint x: 284, startPoint y: 49, endPoint x: 289, endPoint y: 49, distance: 4.9
click at [289, 49] on span "60" at bounding box center [289, 48] width 4 height 4
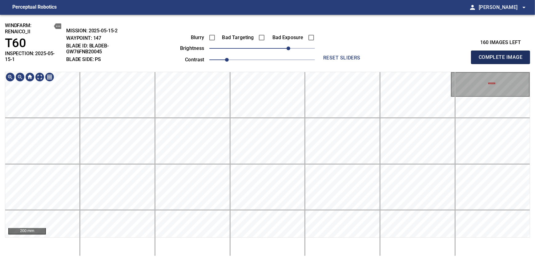
click at [502, 55] on span "Complete Image" at bounding box center [501, 57] width 46 height 9
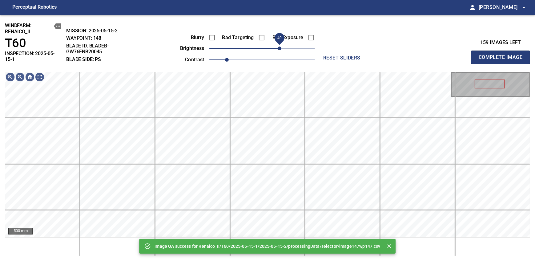
drag, startPoint x: 276, startPoint y: 49, endPoint x: 280, endPoint y: 50, distance: 3.7
click at [280, 50] on span "40" at bounding box center [262, 48] width 106 height 9
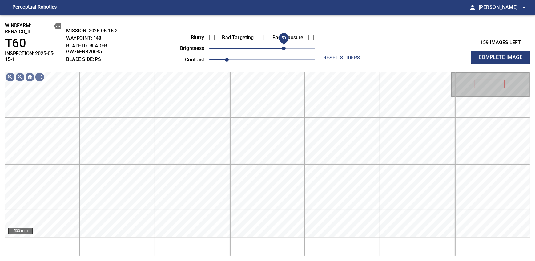
click at [283, 50] on span "50" at bounding box center [284, 48] width 4 height 4
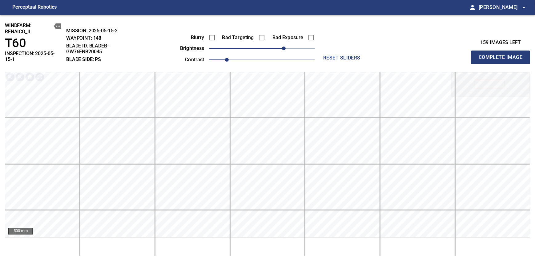
click at [502, 55] on span "Complete Image" at bounding box center [501, 57] width 46 height 9
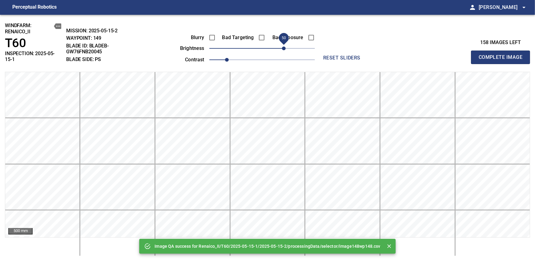
click at [284, 50] on span "50" at bounding box center [262, 48] width 106 height 9
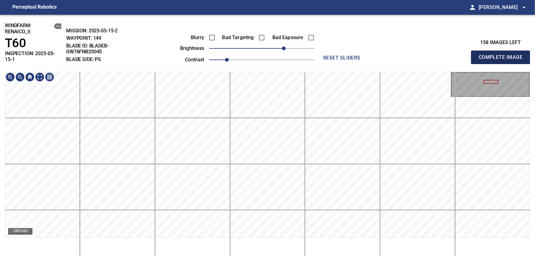
click at [502, 55] on span "Complete Image" at bounding box center [501, 57] width 46 height 9
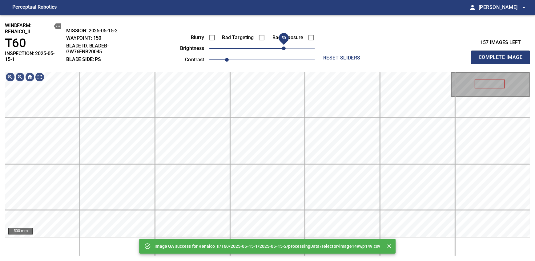
drag, startPoint x: 273, startPoint y: 47, endPoint x: 283, endPoint y: 44, distance: 10.0
click at [283, 44] on span "50" at bounding box center [262, 48] width 106 height 9
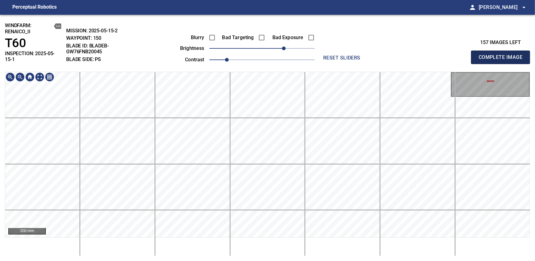
click at [502, 55] on span "Complete Image" at bounding box center [501, 57] width 46 height 9
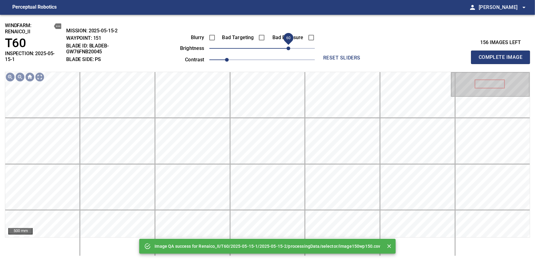
drag, startPoint x: 280, startPoint y: 51, endPoint x: 289, endPoint y: 50, distance: 9.3
click at [289, 50] on span "60" at bounding box center [262, 48] width 106 height 9
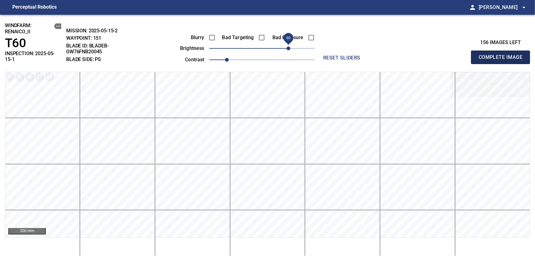
click at [502, 55] on span "Complete Image" at bounding box center [501, 57] width 46 height 9
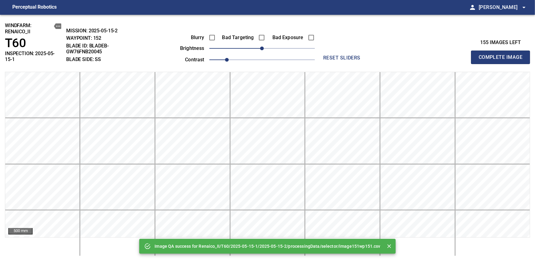
click at [502, 55] on span "Complete Image" at bounding box center [501, 57] width 46 height 9
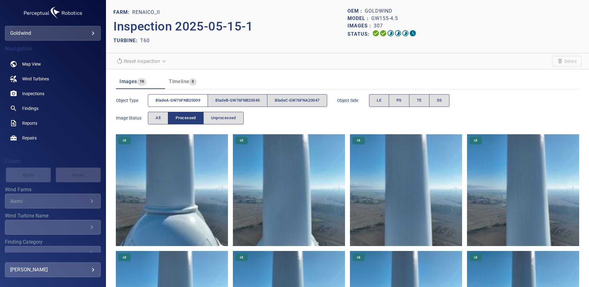
click at [168, 100] on span "bladeA-GW76FNB20039" at bounding box center [177, 100] width 45 height 7
click at [160, 117] on span "All" at bounding box center [157, 118] width 5 height 7
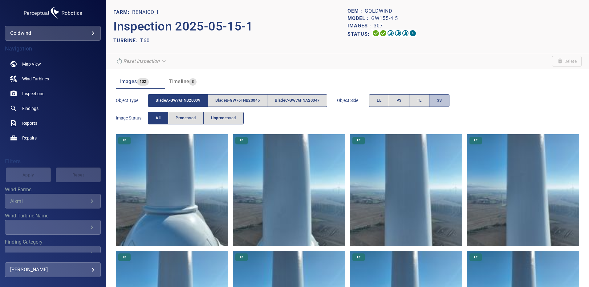
click at [442, 99] on span "SS" at bounding box center [439, 100] width 5 height 7
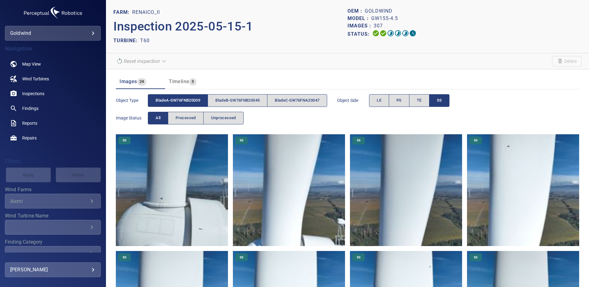
click at [446, 103] on button "SS" at bounding box center [439, 100] width 21 height 13
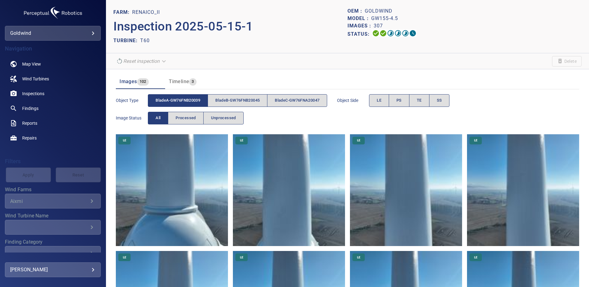
click at [184, 102] on span "bladeA-GW76FNB20039" at bounding box center [177, 100] width 45 height 7
click at [176, 99] on span "bladeA-GW76FNB20039" at bounding box center [177, 100] width 45 height 7
click at [187, 100] on span "bladeA-GW76FNB20039" at bounding box center [177, 100] width 45 height 7
click at [228, 99] on span "bladeB-GW76FNB20045" at bounding box center [237, 100] width 44 height 7
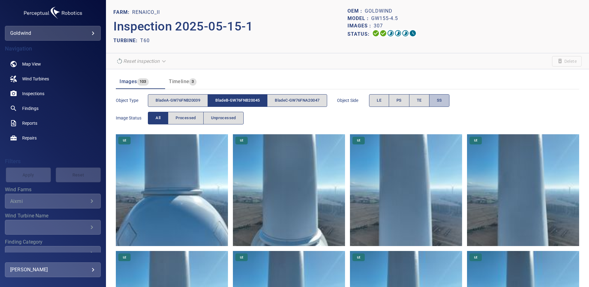
click at [447, 96] on button "SS" at bounding box center [439, 100] width 21 height 13
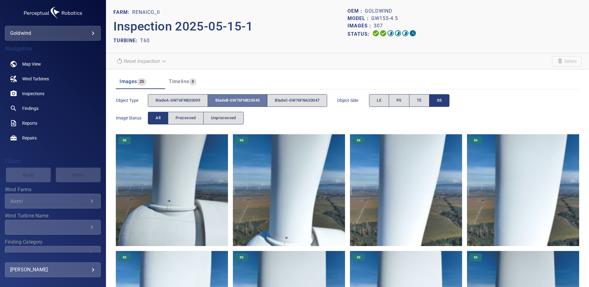
click at [232, 104] on span "bladeB-GW76FNB20045" at bounding box center [237, 100] width 44 height 7
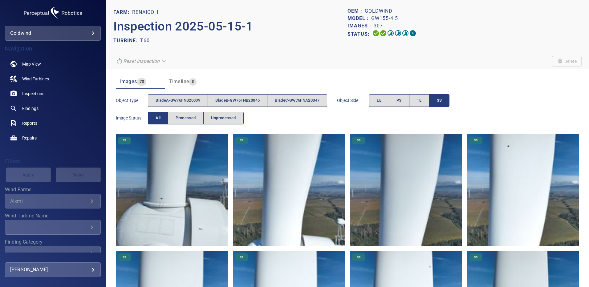
click at [442, 99] on span "SS" at bounding box center [439, 100] width 5 height 7
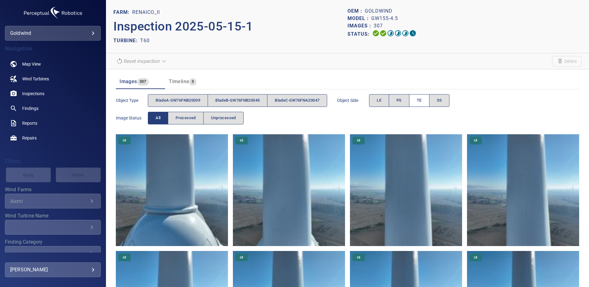
click at [421, 99] on span "TE" at bounding box center [419, 100] width 5 height 7
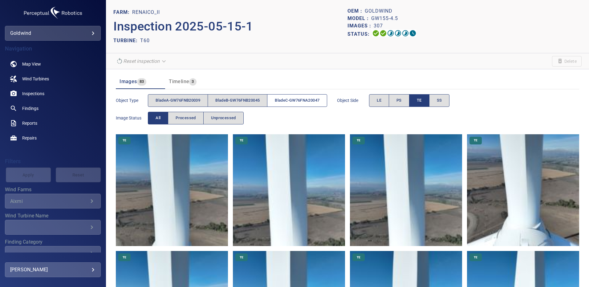
drag, startPoint x: 270, startPoint y: 94, endPoint x: 276, endPoint y: 96, distance: 5.8
click at [276, 96] on button "bladeC-GW76FNA20047" at bounding box center [297, 100] width 60 height 13
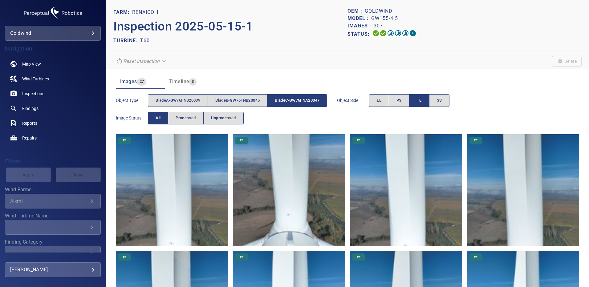
drag, startPoint x: 276, startPoint y: 96, endPoint x: 287, endPoint y: 102, distance: 12.1
click at [287, 102] on span "bladeC-GW76FNA20047" at bounding box center [297, 100] width 45 height 7
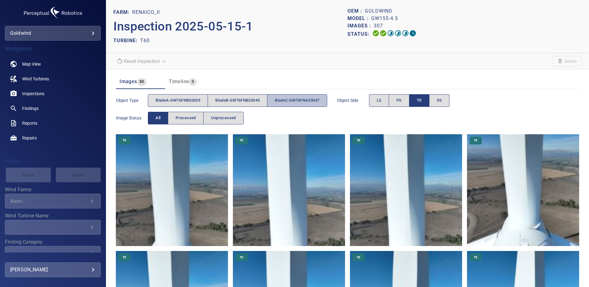
click at [317, 102] on span "bladeC-GW76FNA20047" at bounding box center [297, 100] width 45 height 7
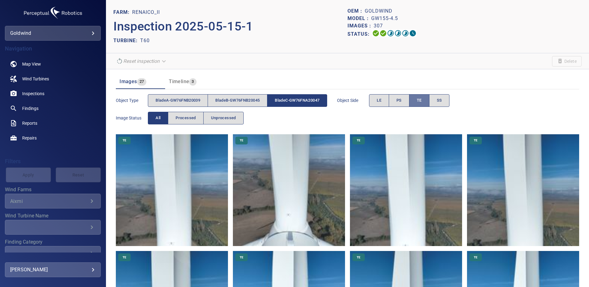
click at [421, 104] on span "TE" at bounding box center [419, 100] width 5 height 7
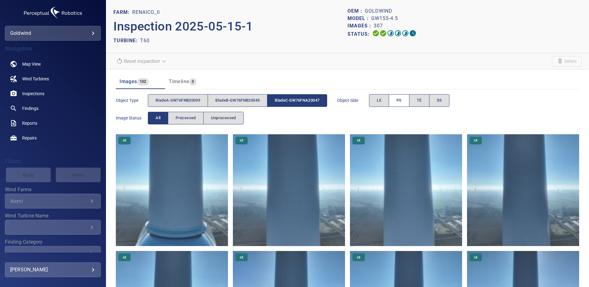
click at [396, 97] on button "PS" at bounding box center [399, 100] width 21 height 13
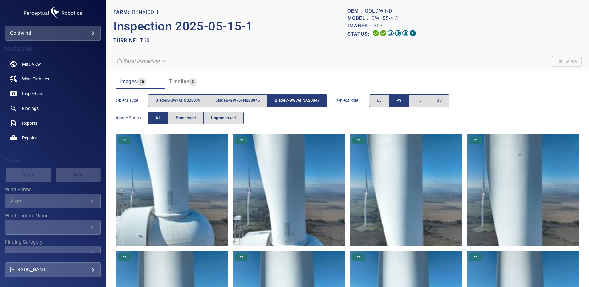
click at [401, 102] on span "PS" at bounding box center [398, 100] width 5 height 7
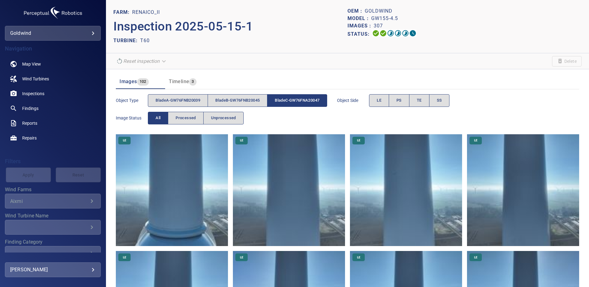
click at [303, 104] on span "bladeC-GW76FNA20047" at bounding box center [297, 100] width 45 height 7
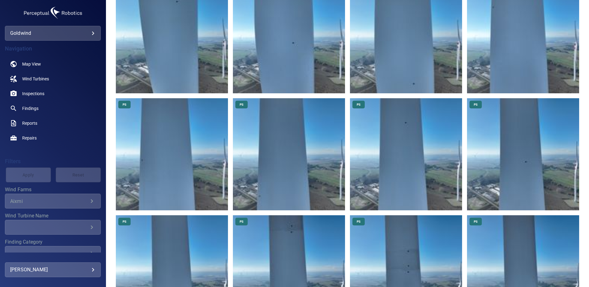
scroll to position [8775, 0]
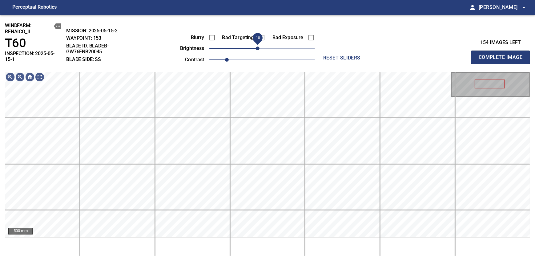
click at [260, 47] on span "-10" at bounding box center [258, 48] width 4 height 4
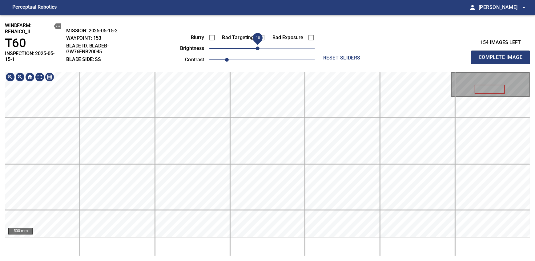
click at [258, 50] on div "windfarm: Renaico_II T60 INSPECTION: 2025-05-15-1 MISSION: 2025-05-15-2 WAYPOIN…" at bounding box center [267, 138] width 535 height 246
drag, startPoint x: 258, startPoint y: 47, endPoint x: 255, endPoint y: 52, distance: 5.8
click at [255, 50] on span "-20" at bounding box center [253, 48] width 4 height 4
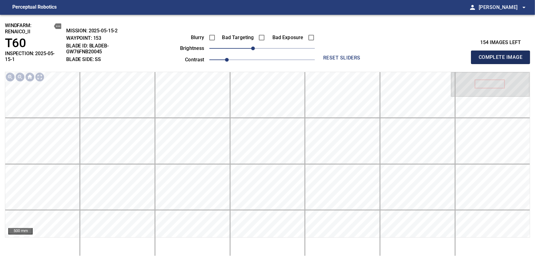
drag, startPoint x: 502, startPoint y: 55, endPoint x: 255, endPoint y: 52, distance: 247.8
click at [502, 55] on span "Complete Image" at bounding box center [501, 57] width 46 height 9
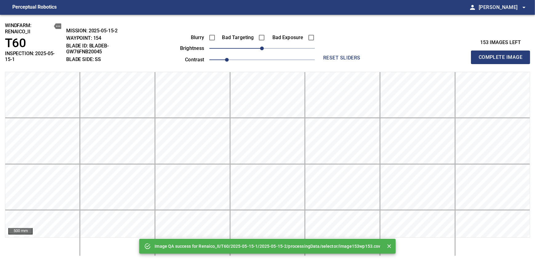
click at [342, 56] on span "reset sliders" at bounding box center [342, 58] width 44 height 9
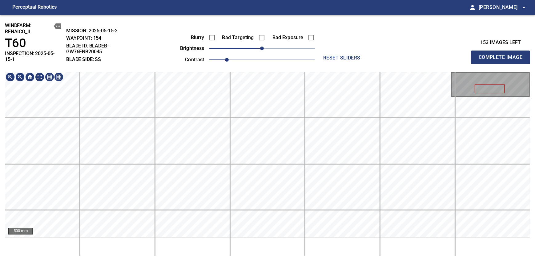
click at [297, 47] on div "windfarm: Renaico_II T60 INSPECTION: 2025-05-15-1 MISSION: 2025-05-15-2 WAYPOIN…" at bounding box center [267, 138] width 535 height 246
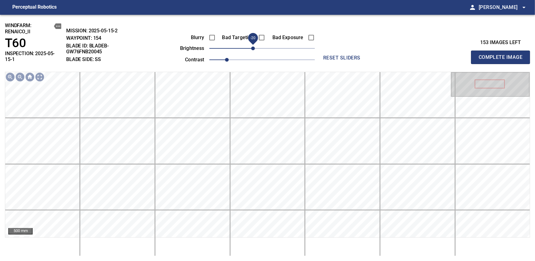
drag, startPoint x: 263, startPoint y: 49, endPoint x: 254, endPoint y: 52, distance: 9.3
click at [254, 50] on span "-20" at bounding box center [253, 48] width 4 height 4
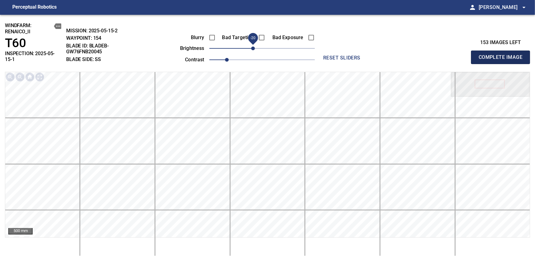
click at [502, 55] on span "Complete Image" at bounding box center [501, 57] width 46 height 9
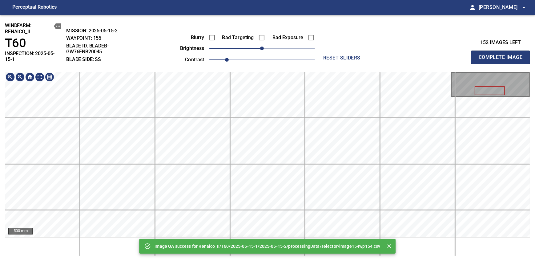
click at [268, 61] on div "Image QA success for Renaico_II/T60/2025-05-15-1/2025-05-15-2/processingData/se…" at bounding box center [267, 138] width 535 height 246
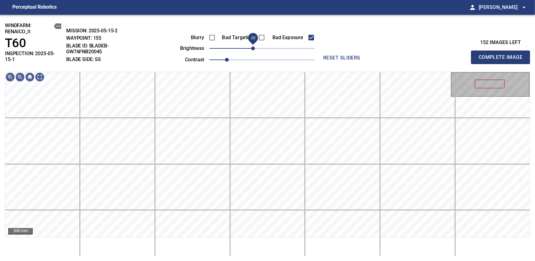
drag, startPoint x: 259, startPoint y: 49, endPoint x: 254, endPoint y: 52, distance: 5.8
click at [254, 50] on span "-20" at bounding box center [253, 48] width 4 height 4
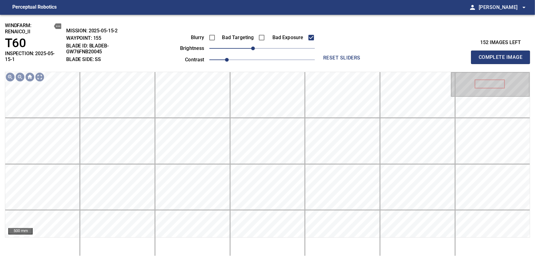
click at [502, 55] on span "Complete Image" at bounding box center [501, 57] width 46 height 9
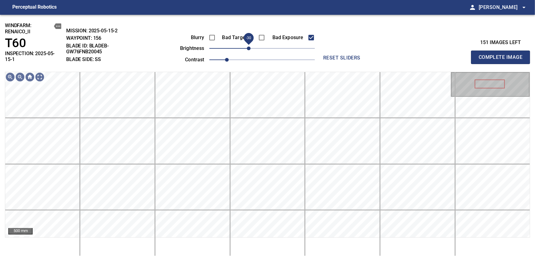
drag, startPoint x: 258, startPoint y: 47, endPoint x: 250, endPoint y: 51, distance: 8.9
click at [250, 50] on span "-30" at bounding box center [249, 48] width 4 height 4
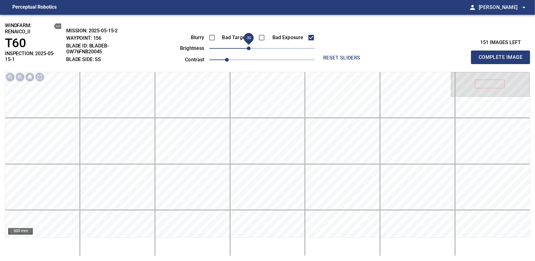
click at [502, 55] on span "Complete Image" at bounding box center [501, 57] width 46 height 9
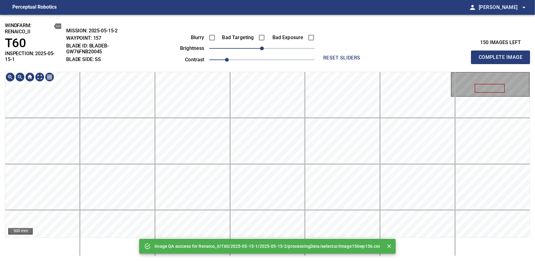
click at [296, 61] on div "Image QA success for Renaico_II/T60/2025-05-15-1/2025-05-15-2/processingData/se…" at bounding box center [267, 138] width 535 height 246
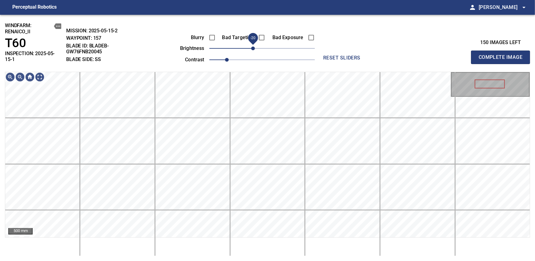
drag, startPoint x: 260, startPoint y: 46, endPoint x: 252, endPoint y: 48, distance: 7.8
click at [252, 48] on span "-20" at bounding box center [253, 48] width 4 height 4
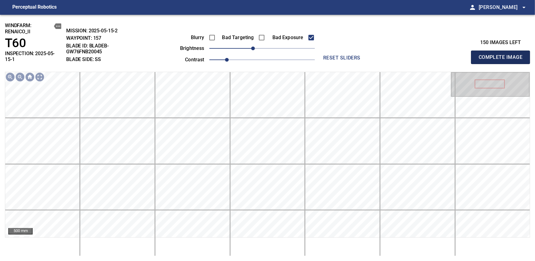
click at [502, 55] on span "Complete Image" at bounding box center [501, 57] width 46 height 9
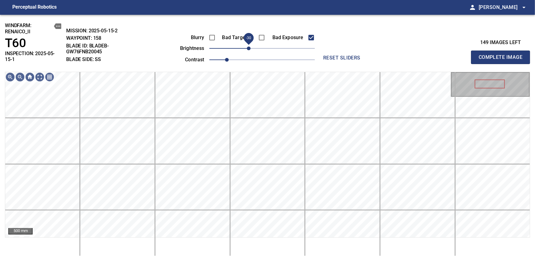
drag, startPoint x: 259, startPoint y: 51, endPoint x: 250, endPoint y: 49, distance: 9.1
click at [250, 49] on span "-30" at bounding box center [249, 48] width 4 height 4
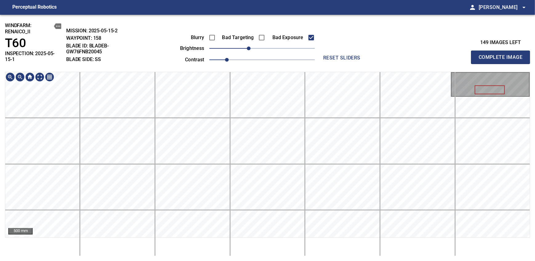
click at [281, 70] on div "windfarm: Renaico_II T60 INSPECTION: 2025-05-15-1 MISSION: 2025-05-15-2 WAYPOIN…" at bounding box center [267, 138] width 535 height 246
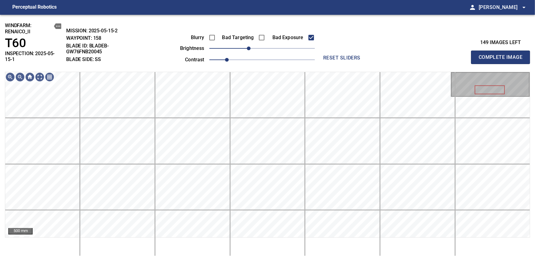
click at [502, 55] on span "Complete Image" at bounding box center [501, 57] width 46 height 9
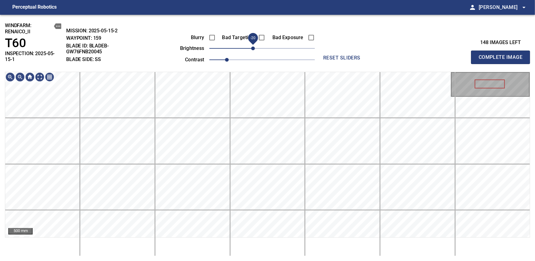
drag, startPoint x: 259, startPoint y: 49, endPoint x: 254, endPoint y: 50, distance: 5.0
click at [254, 50] on span "-20" at bounding box center [253, 48] width 4 height 4
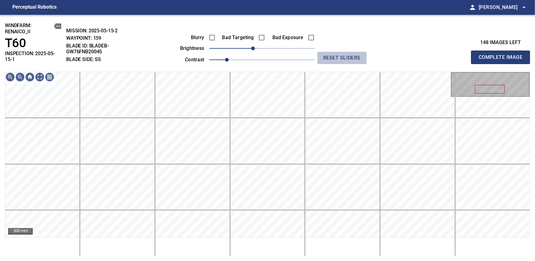
click at [337, 59] on span "reset sliders" at bounding box center [342, 58] width 44 height 9
click at [255, 48] on span "-20" at bounding box center [253, 48] width 4 height 4
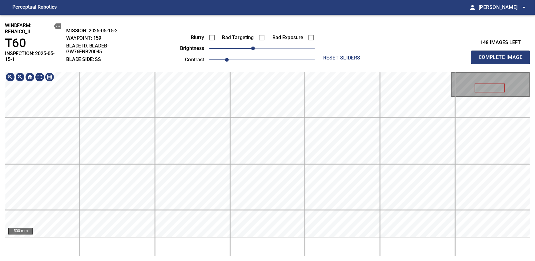
click at [297, 60] on div "windfarm: Renaico_II T60 INSPECTION: 2025-05-15-1 MISSION: 2025-05-15-2 WAYPOIN…" at bounding box center [267, 138] width 535 height 246
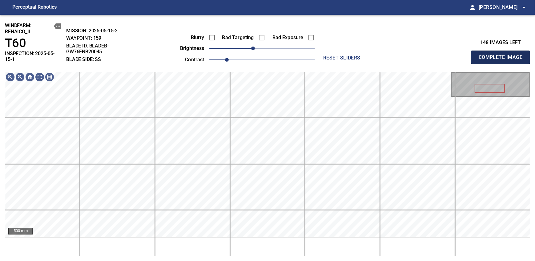
click at [502, 55] on span "Complete Image" at bounding box center [501, 57] width 46 height 9
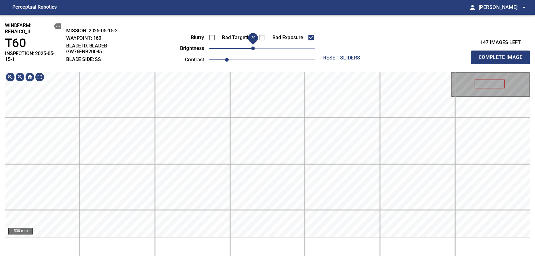
drag, startPoint x: 258, startPoint y: 49, endPoint x: 254, endPoint y: 50, distance: 4.0
click at [254, 50] on span "-20" at bounding box center [253, 48] width 4 height 4
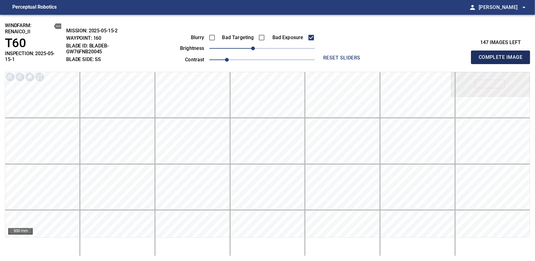
drag, startPoint x: 502, startPoint y: 55, endPoint x: 254, endPoint y: 50, distance: 248.5
click at [502, 55] on span "Complete Image" at bounding box center [501, 57] width 46 height 9
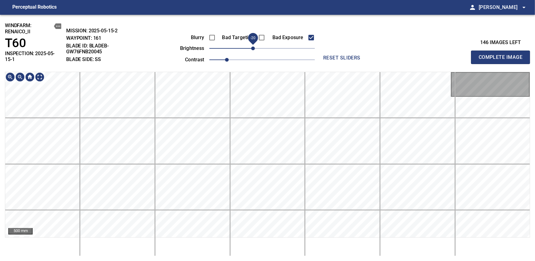
drag, startPoint x: 257, startPoint y: 48, endPoint x: 254, endPoint y: 50, distance: 3.9
click at [254, 50] on span "-20" at bounding box center [253, 48] width 4 height 4
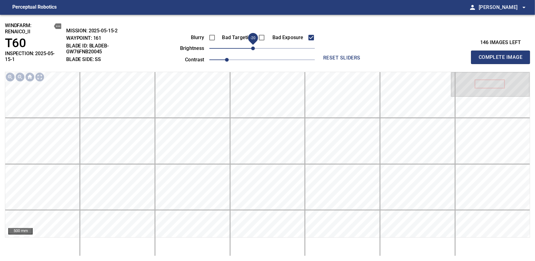
click at [502, 55] on span "Complete Image" at bounding box center [501, 57] width 46 height 9
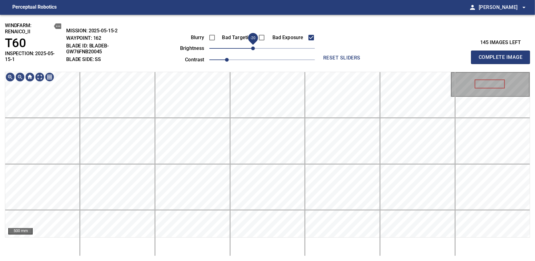
drag, startPoint x: 263, startPoint y: 46, endPoint x: 254, endPoint y: 49, distance: 9.3
click at [254, 49] on span "-20" at bounding box center [253, 48] width 4 height 4
click at [502, 55] on span "Complete Image" at bounding box center [501, 57] width 46 height 9
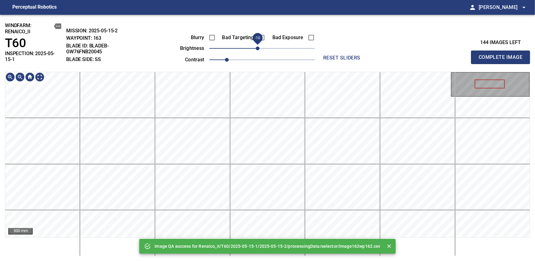
click at [256, 49] on span "-10" at bounding box center [258, 48] width 4 height 4
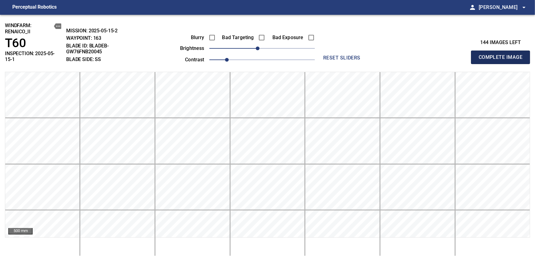
drag, startPoint x: 502, startPoint y: 55, endPoint x: 257, endPoint y: 49, distance: 245.4
click at [502, 55] on span "Complete Image" at bounding box center [501, 57] width 46 height 9
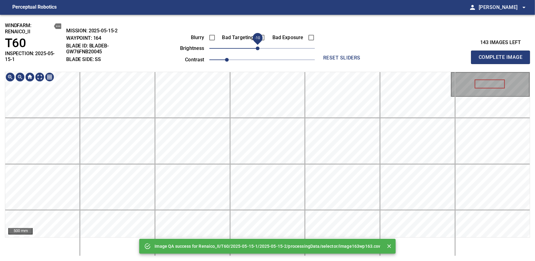
drag, startPoint x: 261, startPoint y: 48, endPoint x: 256, endPoint y: 49, distance: 5.0
click at [256, 49] on span "-10" at bounding box center [258, 48] width 4 height 4
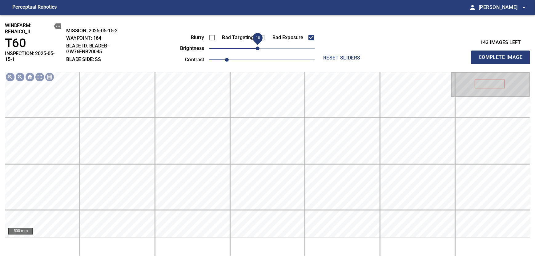
click at [256, 48] on span "-10" at bounding box center [258, 48] width 4 height 4
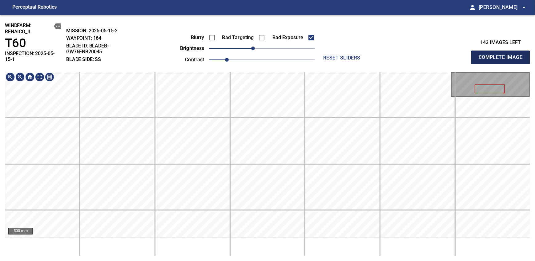
click at [502, 55] on span "Complete Image" at bounding box center [501, 57] width 46 height 9
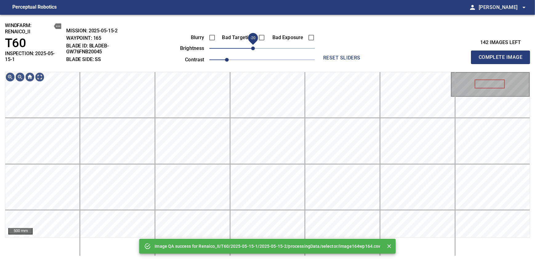
drag, startPoint x: 259, startPoint y: 50, endPoint x: 255, endPoint y: 52, distance: 4.1
click at [255, 50] on span "-20" at bounding box center [253, 48] width 4 height 4
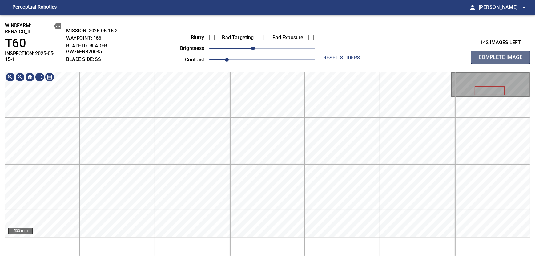
click at [502, 55] on span "Complete Image" at bounding box center [501, 57] width 46 height 9
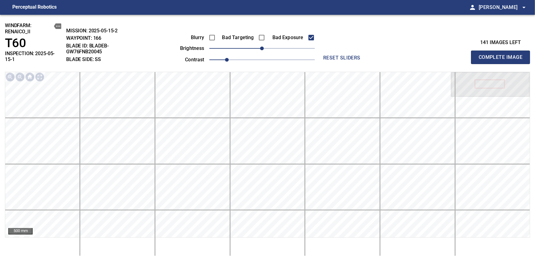
click at [254, 48] on div "Blurry Bad Targeting Bad Exposure brightness 0 contrast 1" at bounding box center [240, 47] width 149 height 33
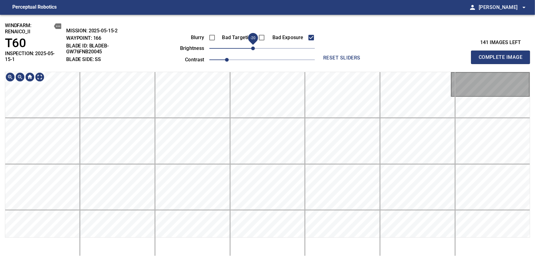
drag, startPoint x: 262, startPoint y: 48, endPoint x: 253, endPoint y: 52, distance: 9.5
click at [253, 50] on span "-20" at bounding box center [253, 48] width 4 height 4
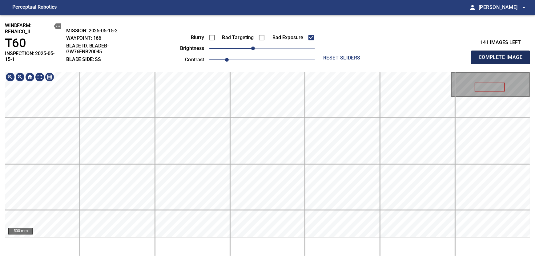
click at [502, 55] on span "Complete Image" at bounding box center [501, 57] width 46 height 9
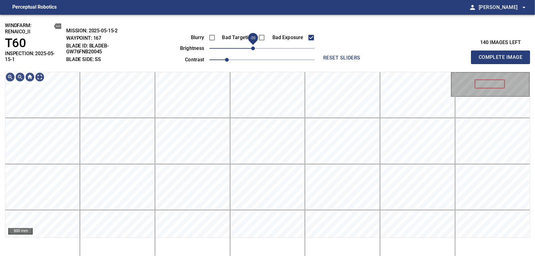
drag, startPoint x: 260, startPoint y: 47, endPoint x: 252, endPoint y: 50, distance: 8.2
click at [252, 50] on span "-20" at bounding box center [253, 48] width 4 height 4
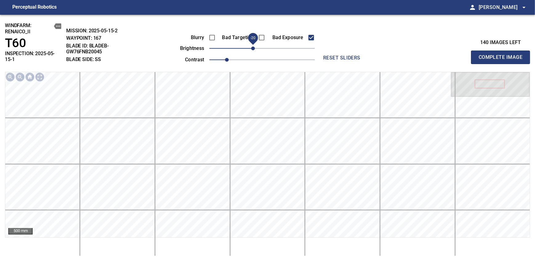
click at [502, 55] on span "Complete Image" at bounding box center [501, 57] width 46 height 9
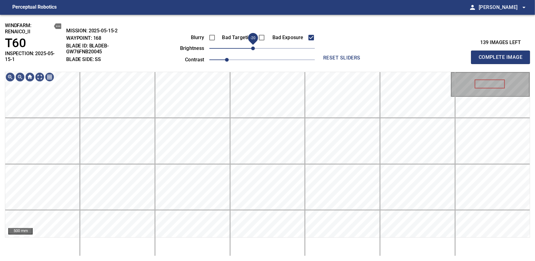
drag, startPoint x: 264, startPoint y: 48, endPoint x: 253, endPoint y: 52, distance: 12.3
click at [253, 50] on span "-20" at bounding box center [253, 48] width 4 height 4
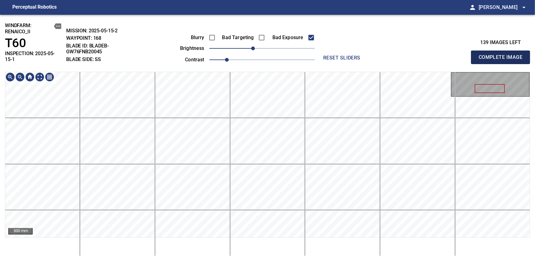
click at [502, 55] on span "Complete Image" at bounding box center [501, 57] width 46 height 9
drag, startPoint x: 260, startPoint y: 48, endPoint x: 253, endPoint y: 53, distance: 8.6
click at [253, 50] on span "-20" at bounding box center [253, 48] width 4 height 4
click at [502, 55] on span "Complete Image" at bounding box center [501, 57] width 46 height 9
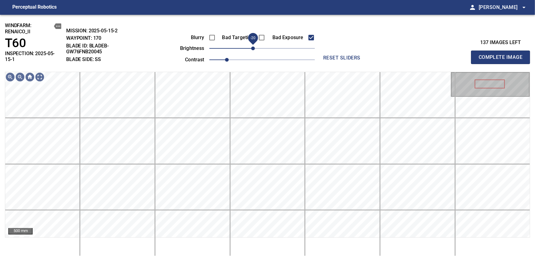
drag, startPoint x: 259, startPoint y: 49, endPoint x: 255, endPoint y: 51, distance: 4.1
click at [255, 50] on span "-20" at bounding box center [253, 48] width 4 height 4
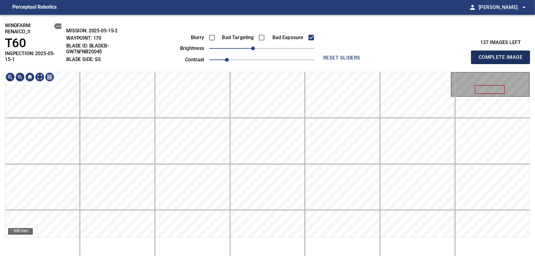
click at [502, 55] on span "Complete Image" at bounding box center [501, 57] width 46 height 9
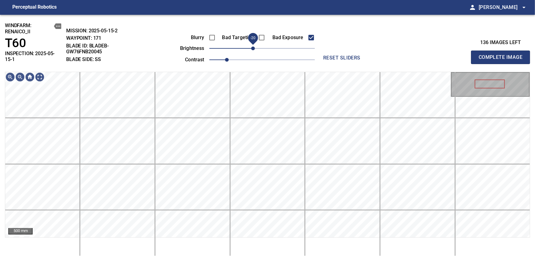
drag, startPoint x: 259, startPoint y: 48, endPoint x: 254, endPoint y: 48, distance: 4.6
click at [254, 48] on span "-20" at bounding box center [253, 48] width 4 height 4
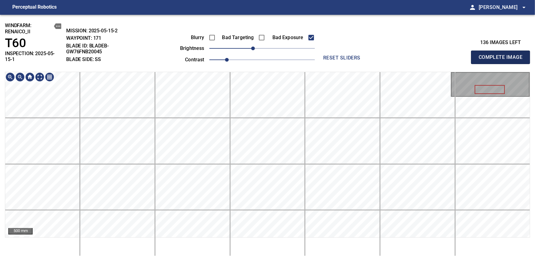
click at [502, 55] on span "Complete Image" at bounding box center [501, 57] width 46 height 9
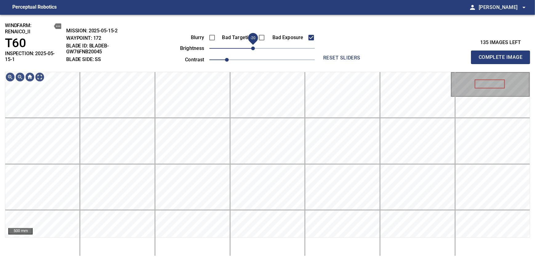
drag, startPoint x: 256, startPoint y: 47, endPoint x: 253, endPoint y: 49, distance: 3.8
click at [253, 49] on span "-20" at bounding box center [253, 48] width 4 height 4
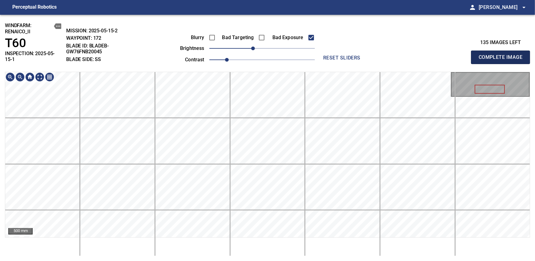
click at [502, 55] on span "Complete Image" at bounding box center [501, 57] width 46 height 9
drag, startPoint x: 261, startPoint y: 47, endPoint x: 255, endPoint y: 50, distance: 6.5
click at [255, 50] on span "-20" at bounding box center [253, 48] width 4 height 4
click at [502, 55] on span "Complete Image" at bounding box center [501, 57] width 46 height 9
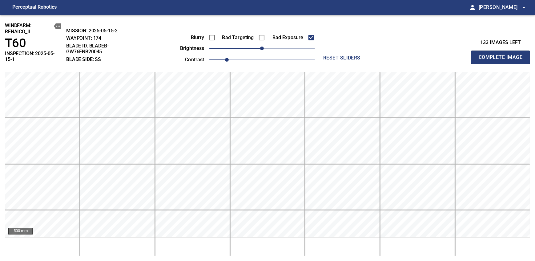
click at [254, 48] on div "Blurry Bad Targeting Bad Exposure brightness 0 contrast 1" at bounding box center [240, 47] width 149 height 33
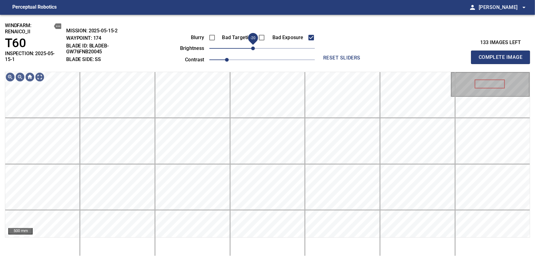
drag, startPoint x: 260, startPoint y: 48, endPoint x: 255, endPoint y: 48, distance: 4.6
click at [255, 48] on span "-20" at bounding box center [253, 48] width 4 height 4
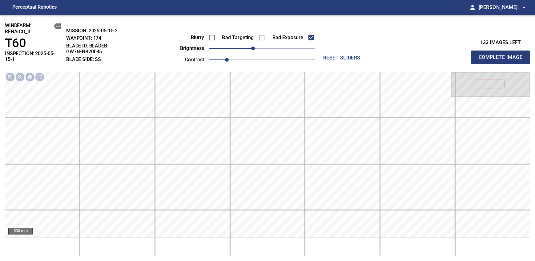
click at [502, 55] on span "Complete Image" at bounding box center [501, 57] width 46 height 9
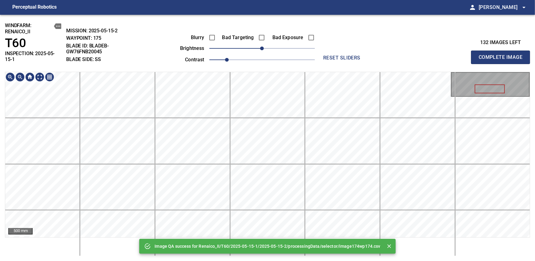
click at [272, 55] on div "Image QA success for Renaico_II/T60/2025-05-15-1/2025-05-15-2/processingData/se…" at bounding box center [267, 138] width 535 height 246
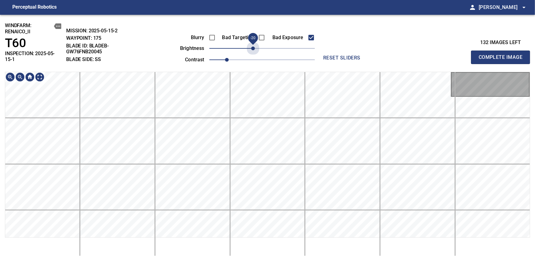
drag, startPoint x: 260, startPoint y: 48, endPoint x: 245, endPoint y: 51, distance: 15.0
click at [252, 50] on span "-20" at bounding box center [253, 48] width 4 height 4
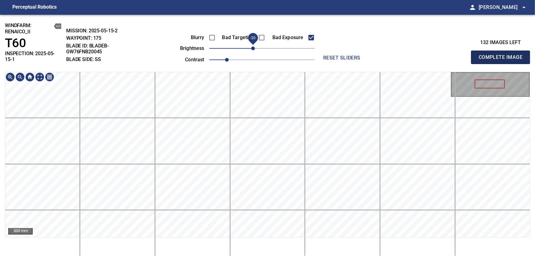
click at [502, 55] on span "Complete Image" at bounding box center [501, 57] width 46 height 9
click at [290, 260] on html "Perceptual Robotics person Alex Semenov arrow_drop_down windfarm: Renaico_II T6…" at bounding box center [267, 130] width 535 height 261
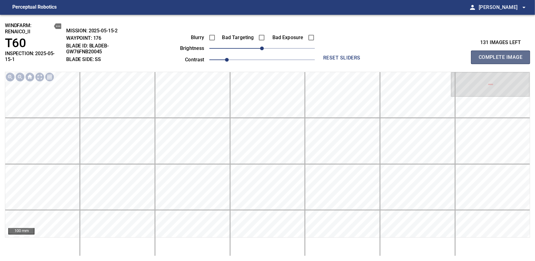
click at [502, 55] on span "Complete Image" at bounding box center [501, 57] width 46 height 9
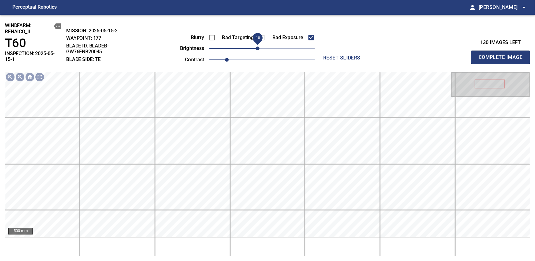
drag, startPoint x: 260, startPoint y: 46, endPoint x: 256, endPoint y: 49, distance: 5.8
click at [256, 49] on span "-10" at bounding box center [258, 48] width 4 height 4
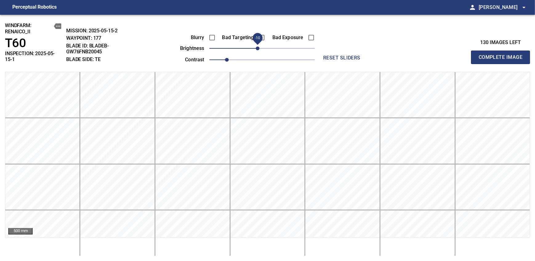
drag, startPoint x: 258, startPoint y: 50, endPoint x: 254, endPoint y: 53, distance: 5.0
click at [256, 50] on span "-10" at bounding box center [258, 48] width 4 height 4
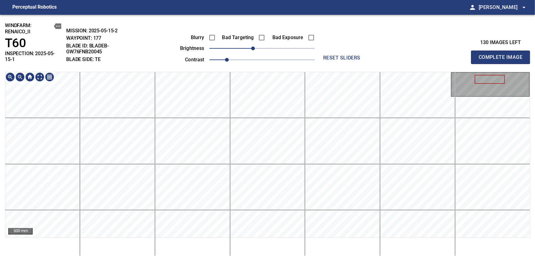
click at [295, 239] on div "500 mm" at bounding box center [267, 164] width 525 height 184
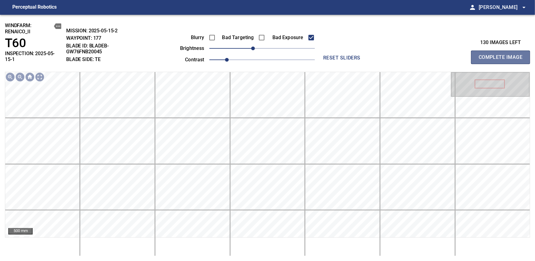
drag, startPoint x: 502, startPoint y: 55, endPoint x: 307, endPoint y: 69, distance: 196.0
click at [502, 55] on span "Complete Image" at bounding box center [501, 57] width 46 height 9
drag, startPoint x: 259, startPoint y: 48, endPoint x: 252, endPoint y: 50, distance: 6.7
click at [256, 50] on span "-10" at bounding box center [258, 48] width 4 height 4
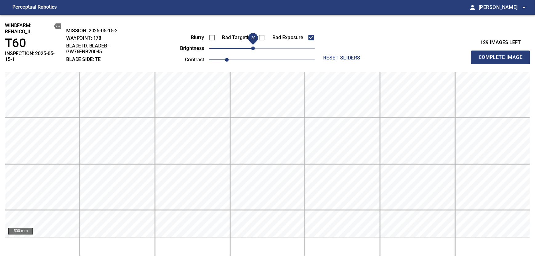
click at [502, 55] on span "Complete Image" at bounding box center [501, 57] width 46 height 9
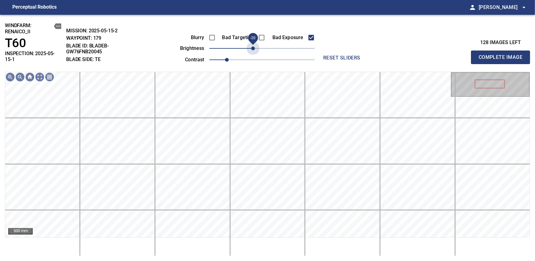
drag, startPoint x: 259, startPoint y: 49, endPoint x: 251, endPoint y: 52, distance: 8.3
click at [251, 50] on span "-20" at bounding box center [253, 48] width 4 height 4
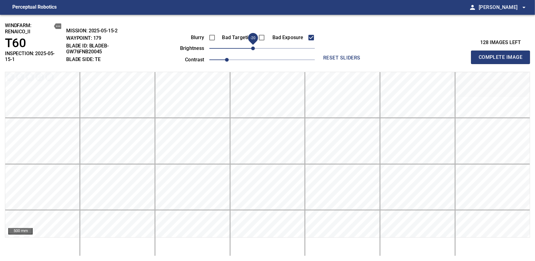
click at [502, 55] on span "Complete Image" at bounding box center [501, 57] width 46 height 9
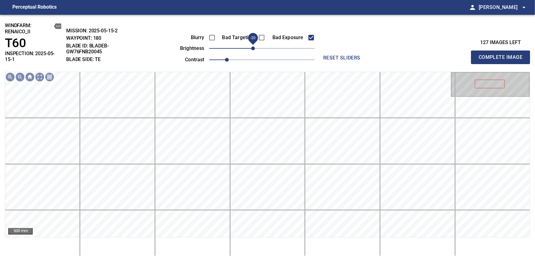
drag, startPoint x: 263, startPoint y: 49, endPoint x: 253, endPoint y: 51, distance: 10.0
click at [253, 50] on span "-20" at bounding box center [253, 48] width 4 height 4
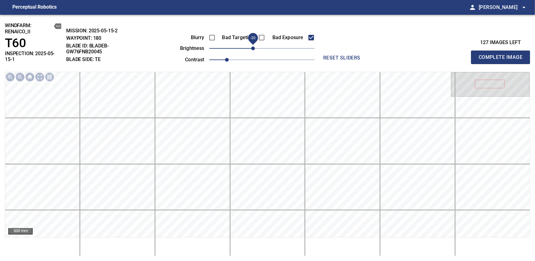
click at [253, 50] on span "-20" at bounding box center [253, 48] width 4 height 4
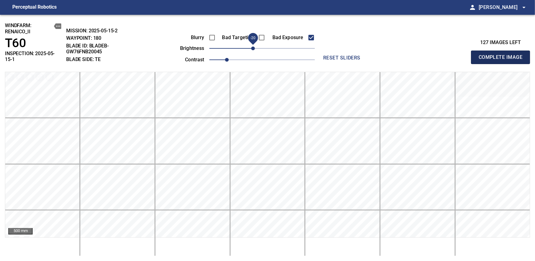
click at [502, 55] on span "Complete Image" at bounding box center [501, 57] width 46 height 9
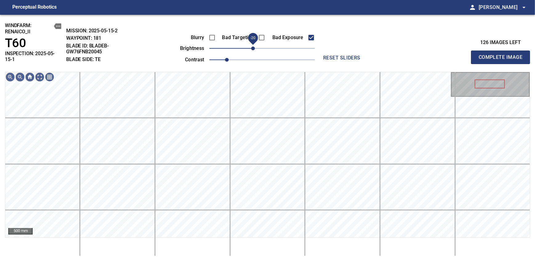
drag, startPoint x: 262, startPoint y: 50, endPoint x: 254, endPoint y: 54, distance: 8.7
click at [254, 50] on span "-20" at bounding box center [253, 48] width 4 height 4
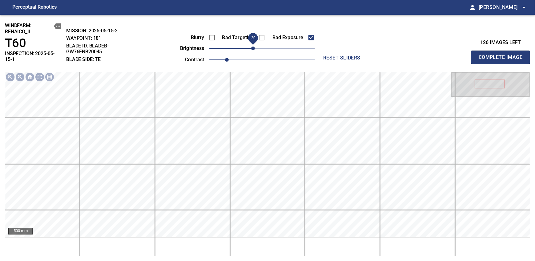
click at [502, 55] on span "Complete Image" at bounding box center [501, 57] width 46 height 9
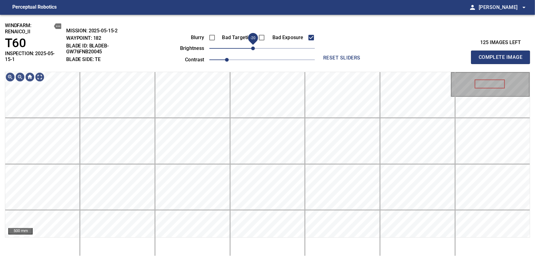
drag, startPoint x: 262, startPoint y: 47, endPoint x: 252, endPoint y: 50, distance: 9.9
click at [252, 50] on span "-20" at bounding box center [253, 48] width 4 height 4
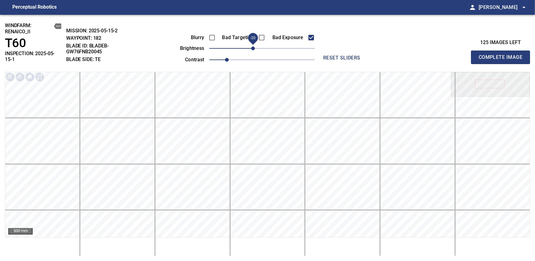
click at [502, 55] on span "Complete Image" at bounding box center [501, 57] width 46 height 9
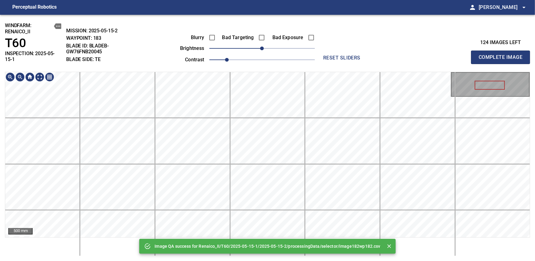
click at [259, 69] on div "Image QA success for Renaico_II/T60/2025-05-15-1/2025-05-15-2/processingData/se…" at bounding box center [267, 138] width 535 height 246
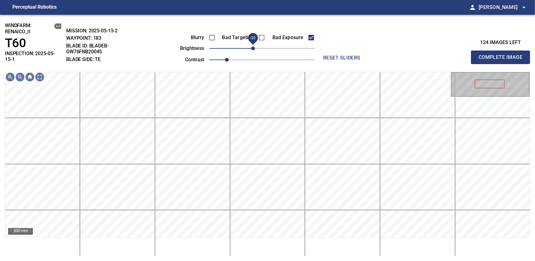
drag, startPoint x: 257, startPoint y: 48, endPoint x: 252, endPoint y: 49, distance: 5.0
click at [252, 49] on span "-20" at bounding box center [253, 48] width 4 height 4
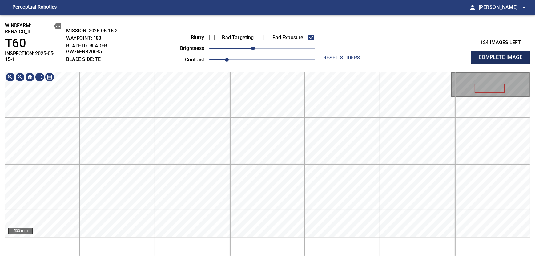
click at [502, 55] on span "Complete Image" at bounding box center [501, 57] width 46 height 9
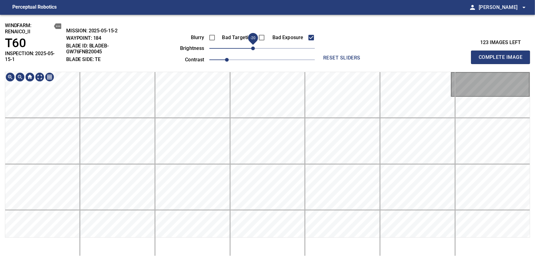
drag, startPoint x: 257, startPoint y: 50, endPoint x: 252, endPoint y: 51, distance: 5.9
click at [252, 50] on span "-20" at bounding box center [253, 48] width 4 height 4
click at [266, 72] on div "500 mm" at bounding box center [267, 155] width 525 height 166
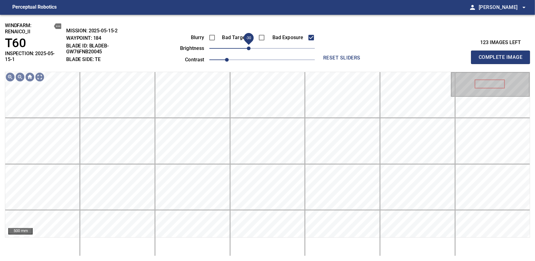
drag, startPoint x: 252, startPoint y: 48, endPoint x: 247, endPoint y: 50, distance: 5.3
click at [247, 50] on span "-30" at bounding box center [249, 48] width 4 height 4
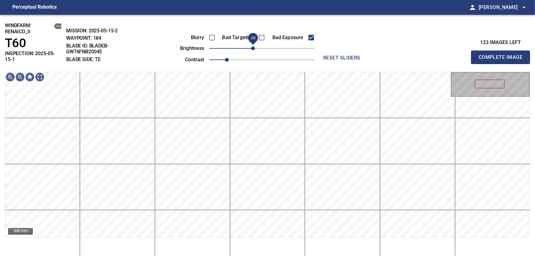
drag, startPoint x: 247, startPoint y: 50, endPoint x: 252, endPoint y: 48, distance: 5.3
click at [252, 48] on span "-20" at bounding box center [253, 48] width 4 height 4
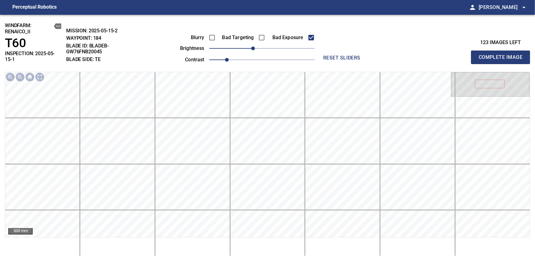
click at [502, 55] on span "Complete Image" at bounding box center [501, 57] width 46 height 9
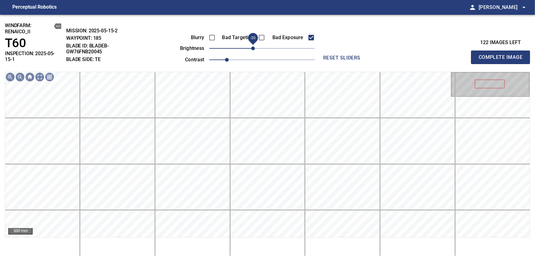
drag, startPoint x: 261, startPoint y: 50, endPoint x: 253, endPoint y: 50, distance: 8.0
click at [253, 50] on span "-20" at bounding box center [253, 48] width 4 height 4
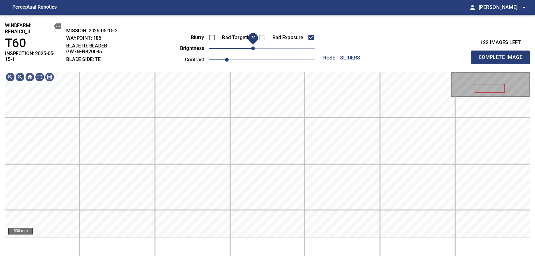
drag, startPoint x: 252, startPoint y: 47, endPoint x: 249, endPoint y: 49, distance: 3.3
click at [251, 49] on span "-20" at bounding box center [253, 48] width 4 height 4
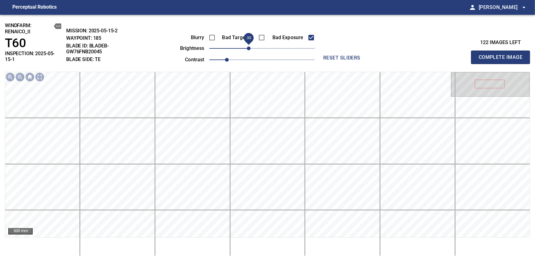
click at [502, 55] on span "Complete Image" at bounding box center [501, 57] width 46 height 9
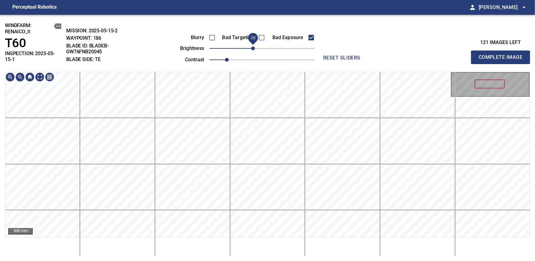
drag, startPoint x: 259, startPoint y: 49, endPoint x: 252, endPoint y: 51, distance: 6.4
click at [252, 50] on span "-20" at bounding box center [253, 48] width 4 height 4
click at [259, 66] on div "windfarm: Renaico_II T60 INSPECTION: 2025-05-15-1 MISSION: 2025-05-15-2 WAYPOIN…" at bounding box center [267, 138] width 535 height 246
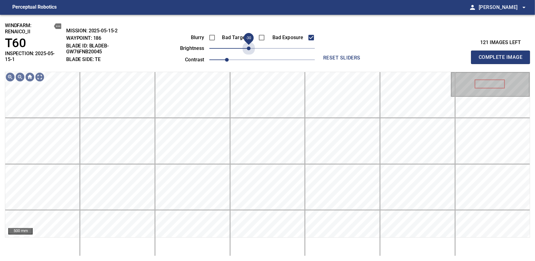
drag, startPoint x: 252, startPoint y: 51, endPoint x: 250, endPoint y: 55, distance: 5.4
click at [250, 55] on div "Blurry Bad Targeting Bad Exposure brightness -30 contrast 1" at bounding box center [240, 47] width 149 height 33
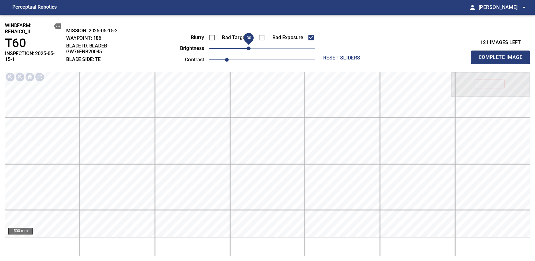
click at [502, 55] on span "Complete Image" at bounding box center [501, 57] width 46 height 9
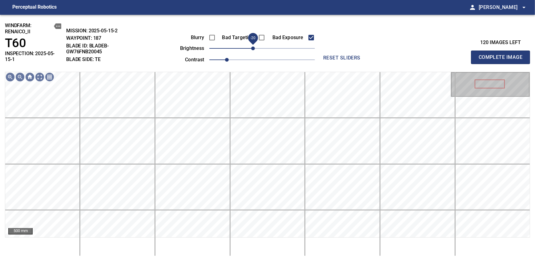
drag, startPoint x: 262, startPoint y: 50, endPoint x: 254, endPoint y: 52, distance: 8.2
click at [254, 50] on span "-20" at bounding box center [253, 48] width 4 height 4
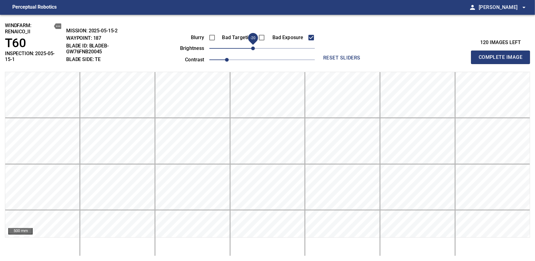
click at [502, 55] on span "Complete Image" at bounding box center [501, 57] width 46 height 9
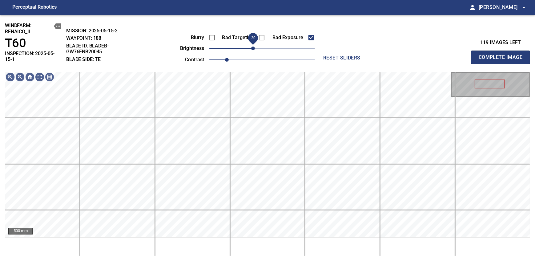
drag, startPoint x: 264, startPoint y: 46, endPoint x: 252, endPoint y: 50, distance: 12.7
click at [252, 50] on span "-20" at bounding box center [253, 48] width 4 height 4
click at [502, 55] on span "Complete Image" at bounding box center [501, 57] width 46 height 9
drag, startPoint x: 260, startPoint y: 49, endPoint x: 254, endPoint y: 50, distance: 6.1
click at [254, 50] on span "-20" at bounding box center [253, 48] width 4 height 4
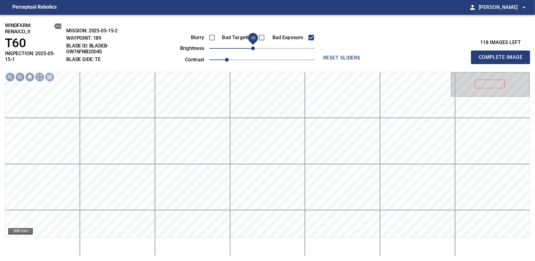
click at [502, 55] on span "Complete Image" at bounding box center [501, 57] width 46 height 9
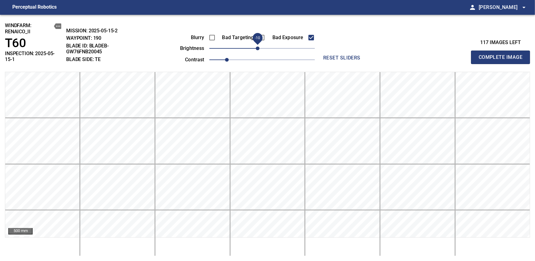
click at [256, 50] on span "-10" at bounding box center [258, 48] width 4 height 4
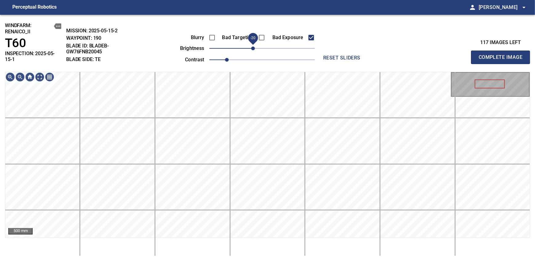
click at [254, 50] on span "-20" at bounding box center [253, 48] width 4 height 4
click at [502, 55] on span "Complete Image" at bounding box center [501, 57] width 46 height 9
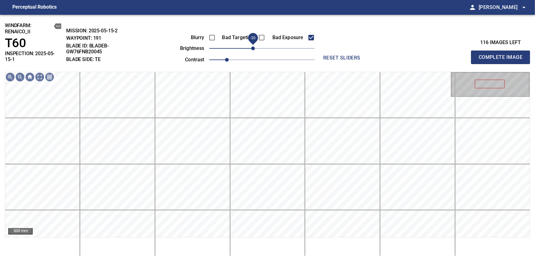
drag, startPoint x: 261, startPoint y: 50, endPoint x: 253, endPoint y: 52, distance: 8.2
click at [253, 50] on span "-20" at bounding box center [253, 48] width 4 height 4
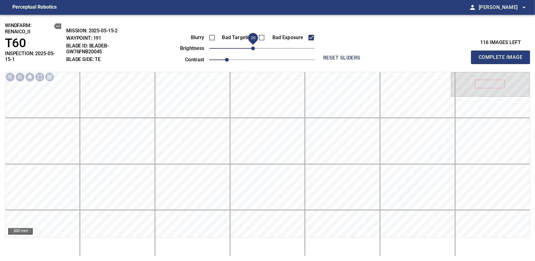
click at [502, 55] on span "Complete Image" at bounding box center [501, 57] width 46 height 9
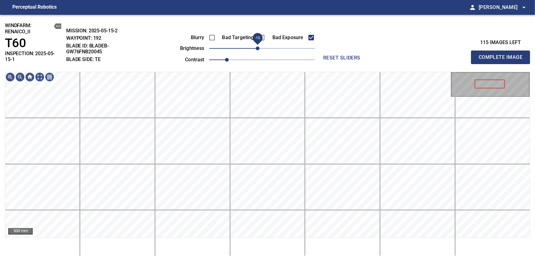
drag, startPoint x: 259, startPoint y: 49, endPoint x: 254, endPoint y: 52, distance: 5.5
click at [256, 50] on span "-10" at bounding box center [258, 48] width 4 height 4
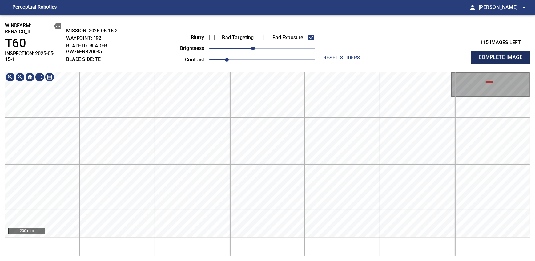
click at [502, 55] on span "Complete Image" at bounding box center [501, 57] width 46 height 9
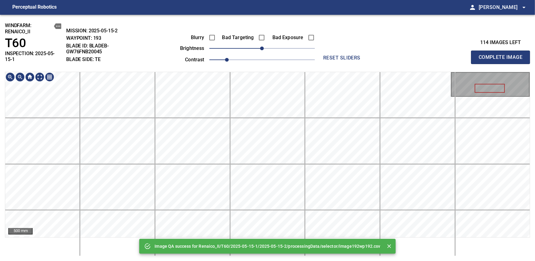
click at [268, 57] on div "Image QA success for Renaico_II/T60/2025-05-15-1/2025-05-15-2/processingData/se…" at bounding box center [267, 138] width 535 height 246
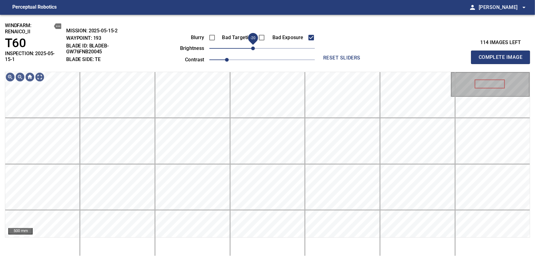
click at [254, 50] on span "-20" at bounding box center [253, 48] width 4 height 4
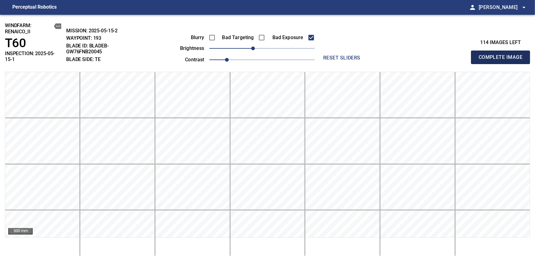
click at [502, 55] on span "Complete Image" at bounding box center [501, 57] width 46 height 9
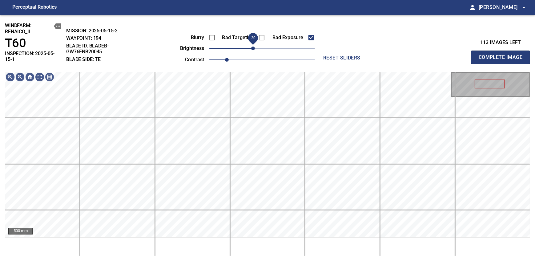
drag, startPoint x: 257, startPoint y: 50, endPoint x: 253, endPoint y: 50, distance: 4.1
click at [253, 50] on span "-20" at bounding box center [253, 48] width 4 height 4
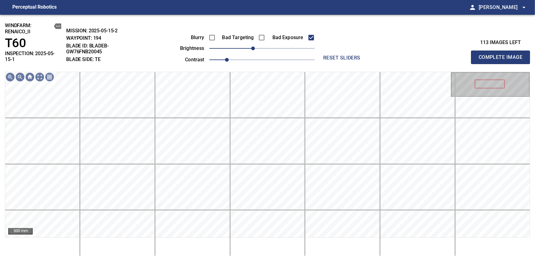
click at [502, 55] on span "Complete Image" at bounding box center [501, 57] width 46 height 9
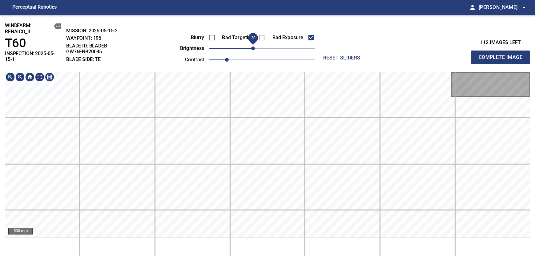
drag, startPoint x: 260, startPoint y: 50, endPoint x: 254, endPoint y: 50, distance: 5.8
click at [254, 50] on span "-20" at bounding box center [253, 48] width 4 height 4
click at [502, 55] on span "Complete Image" at bounding box center [501, 57] width 46 height 9
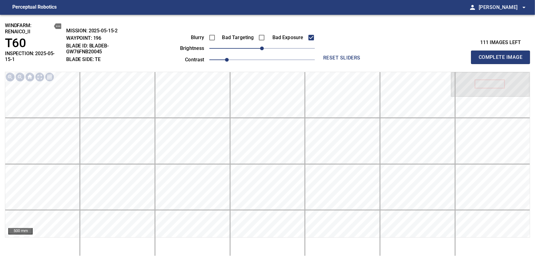
click at [252, 49] on div "Blurry Bad Targeting Bad Exposure brightness 0 contrast 1" at bounding box center [240, 47] width 149 height 33
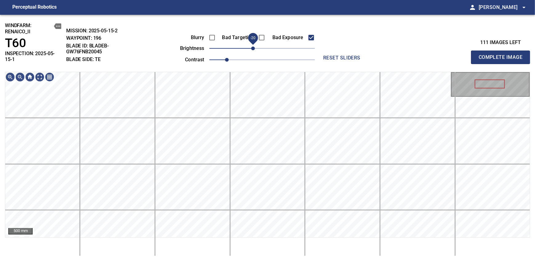
click at [253, 49] on span "-20" at bounding box center [253, 48] width 4 height 4
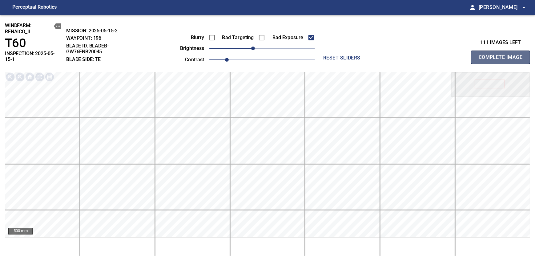
click at [502, 55] on span "Complete Image" at bounding box center [501, 57] width 46 height 9
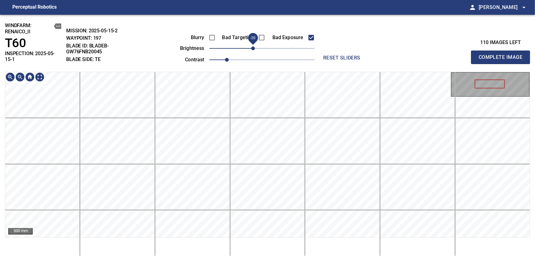
drag, startPoint x: 258, startPoint y: 50, endPoint x: 254, endPoint y: 50, distance: 4.0
click at [254, 50] on span "-20" at bounding box center [253, 48] width 4 height 4
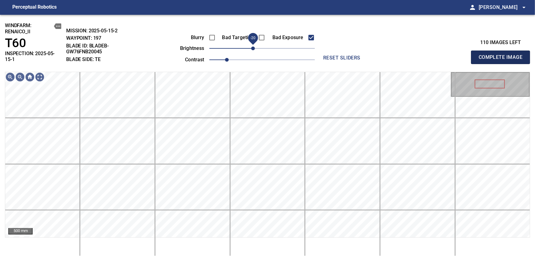
click at [502, 55] on span "Complete Image" at bounding box center [501, 57] width 46 height 9
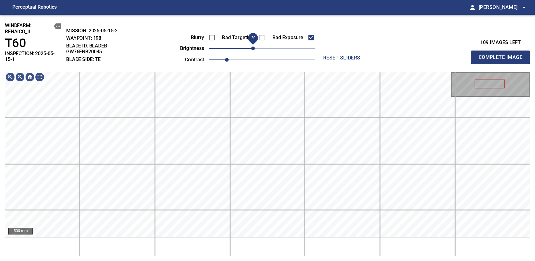
drag, startPoint x: 257, startPoint y: 50, endPoint x: 254, endPoint y: 50, distance: 3.2
click at [254, 50] on span "-20" at bounding box center [253, 48] width 4 height 4
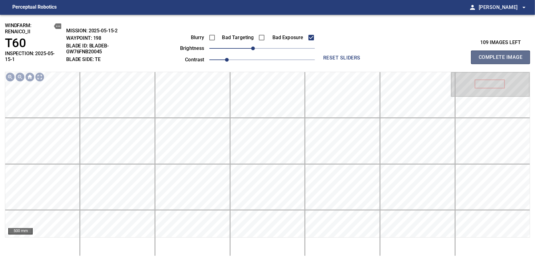
click at [502, 55] on span "Complete Image" at bounding box center [501, 57] width 46 height 9
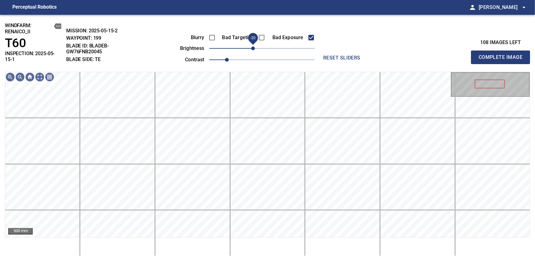
drag, startPoint x: 259, startPoint y: 50, endPoint x: 254, endPoint y: 50, distance: 5.0
click at [254, 50] on span "-20" at bounding box center [253, 48] width 4 height 4
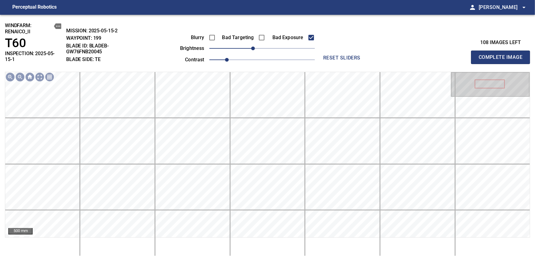
click at [502, 55] on span "Complete Image" at bounding box center [501, 57] width 46 height 9
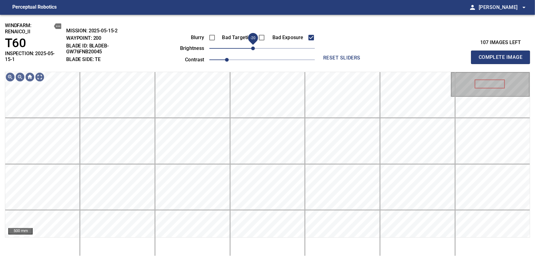
drag, startPoint x: 259, startPoint y: 49, endPoint x: 253, endPoint y: 51, distance: 6.2
click at [253, 50] on span "-20" at bounding box center [253, 48] width 4 height 4
click at [502, 55] on span "Complete Image" at bounding box center [501, 57] width 46 height 9
click at [254, 50] on span "-20" at bounding box center [253, 48] width 4 height 4
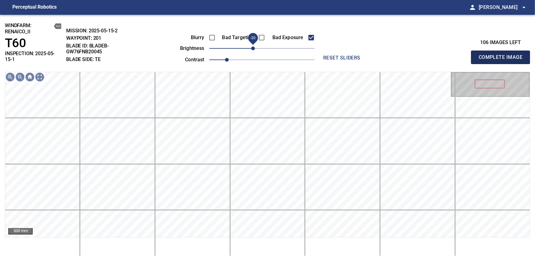
click at [502, 55] on span "Complete Image" at bounding box center [501, 57] width 46 height 9
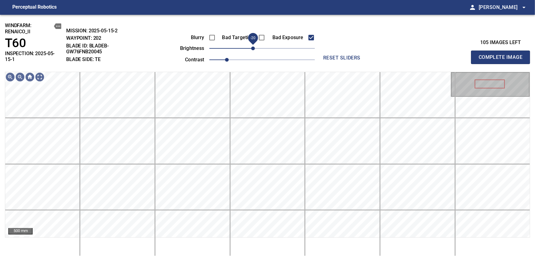
drag, startPoint x: 258, startPoint y: 48, endPoint x: 254, endPoint y: 49, distance: 4.1
click at [254, 49] on span "-20" at bounding box center [253, 48] width 4 height 4
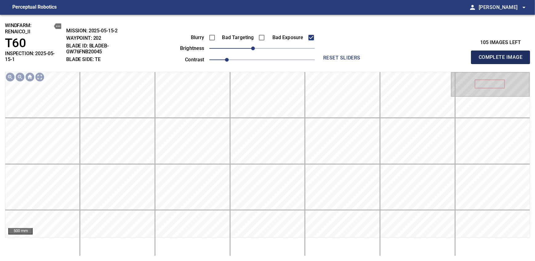
click at [502, 55] on span "Complete Image" at bounding box center [501, 57] width 46 height 9
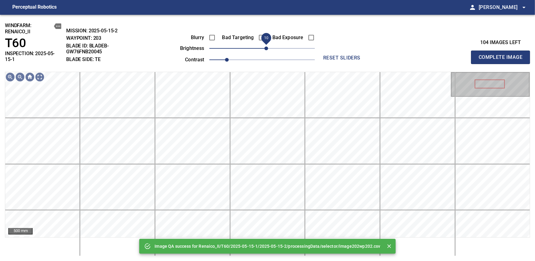
click at [268, 47] on span "10" at bounding box center [266, 48] width 4 height 4
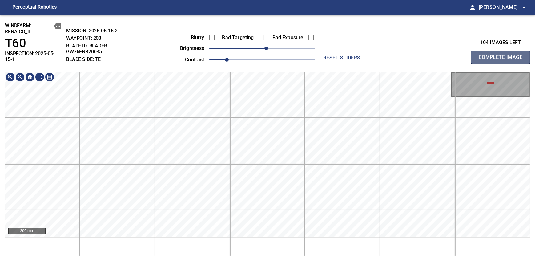
click at [502, 55] on span "Complete Image" at bounding box center [501, 57] width 46 height 9
click at [237, 250] on div "100 mm" at bounding box center [267, 164] width 525 height 184
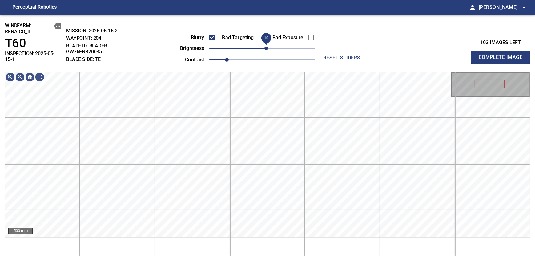
drag, startPoint x: 263, startPoint y: 49, endPoint x: 266, endPoint y: 49, distance: 3.1
click at [266, 49] on span "10" at bounding box center [266, 48] width 4 height 4
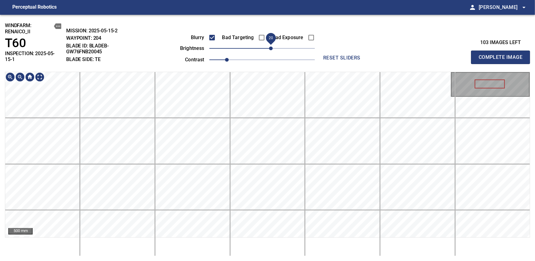
click at [270, 48] on span "20" at bounding box center [271, 48] width 4 height 4
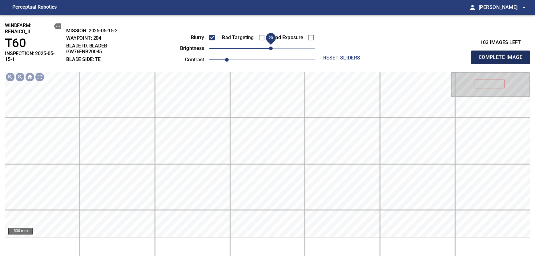
click at [502, 55] on span "Complete Image" at bounding box center [501, 57] width 46 height 9
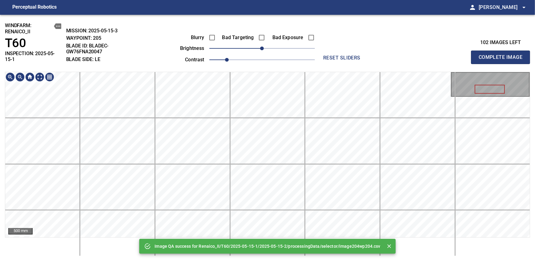
click at [267, 26] on div "Image QA success for Renaico_II/T60/2025-05-15-1/2025-05-15-2/processingData/se…" at bounding box center [267, 138] width 535 height 246
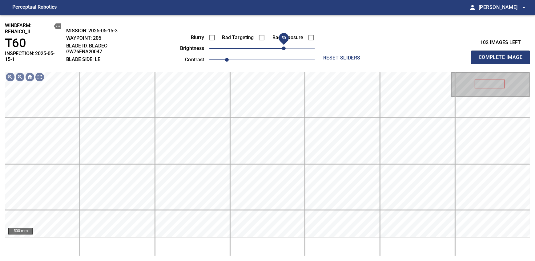
drag, startPoint x: 259, startPoint y: 46, endPoint x: 285, endPoint y: 48, distance: 26.8
click at [285, 48] on span "50" at bounding box center [284, 48] width 4 height 4
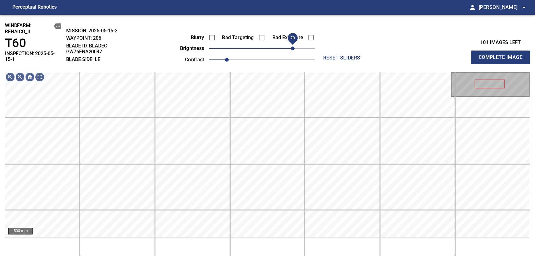
drag, startPoint x: 264, startPoint y: 51, endPoint x: 294, endPoint y: 51, distance: 30.2
click at [294, 50] on span "70" at bounding box center [293, 48] width 4 height 4
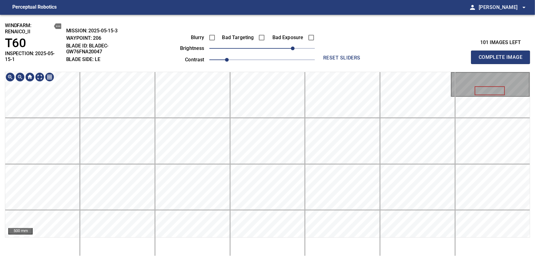
click at [307, 71] on div "windfarm: Renaico_II T60 INSPECTION: 2025-05-15-1 MISSION: 2025-05-15-3 WAYPOIN…" at bounding box center [267, 138] width 535 height 246
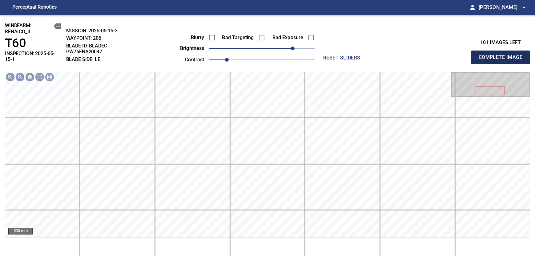
click at [502, 55] on span "Complete Image" at bounding box center [501, 57] width 46 height 9
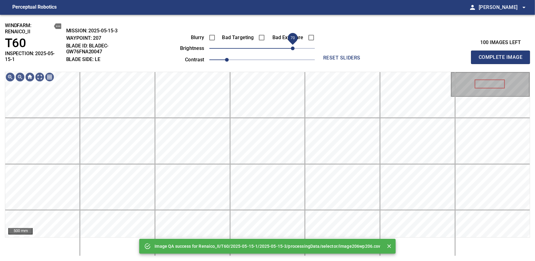
drag, startPoint x: 264, startPoint y: 46, endPoint x: 292, endPoint y: 50, distance: 28.4
click at [292, 50] on span "70" at bounding box center [293, 48] width 4 height 4
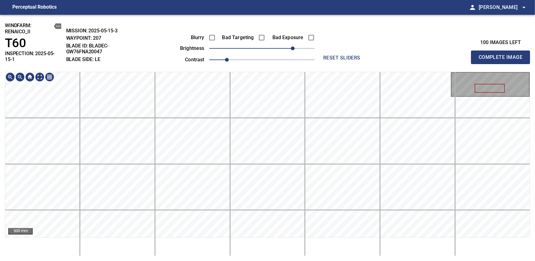
click at [278, 71] on div "windfarm: Renaico_II T60 INSPECTION: 2025-05-15-1 MISSION: 2025-05-15-3 WAYPOIN…" at bounding box center [267, 138] width 535 height 246
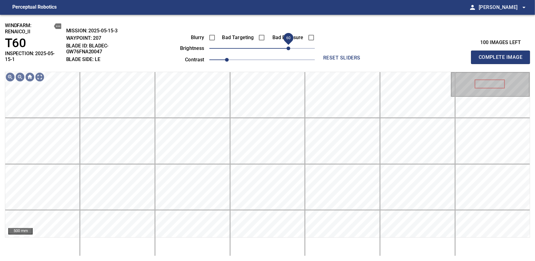
click at [289, 46] on span "60" at bounding box center [289, 48] width 4 height 4
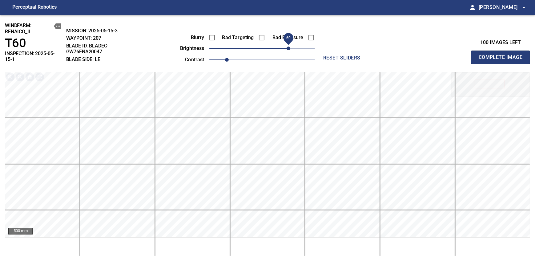
click at [502, 55] on span "Complete Image" at bounding box center [501, 57] width 46 height 9
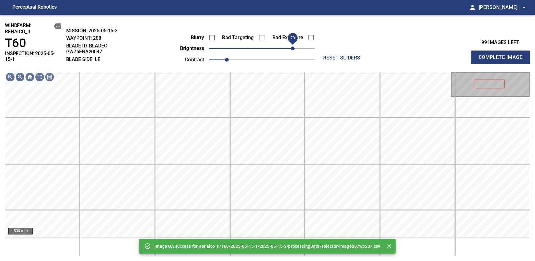
drag, startPoint x: 289, startPoint y: 46, endPoint x: 294, endPoint y: 46, distance: 4.9
click at [294, 46] on span "70" at bounding box center [262, 48] width 106 height 9
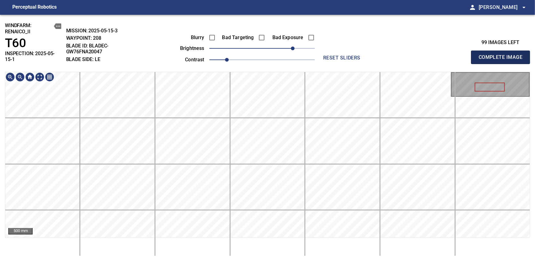
click at [502, 55] on span "Complete Image" at bounding box center [501, 57] width 46 height 9
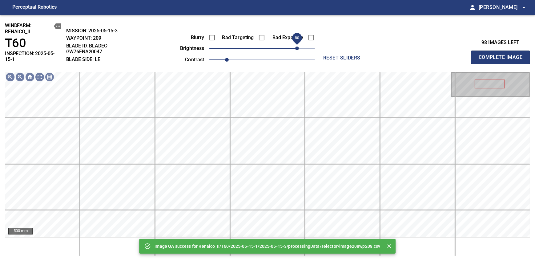
drag, startPoint x: 289, startPoint y: 47, endPoint x: 295, endPoint y: 46, distance: 6.2
click at [295, 46] on span "80" at bounding box center [262, 48] width 106 height 9
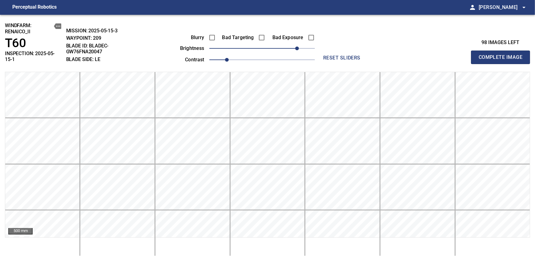
click at [502, 55] on span "Complete Image" at bounding box center [501, 57] width 46 height 9
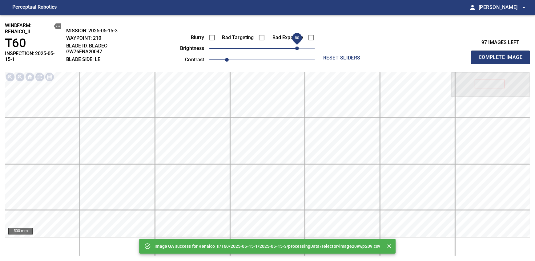
click at [295, 46] on span "80" at bounding box center [262, 48] width 106 height 9
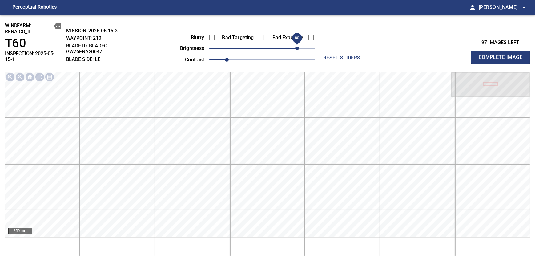
click at [502, 55] on span "Complete Image" at bounding box center [501, 57] width 46 height 9
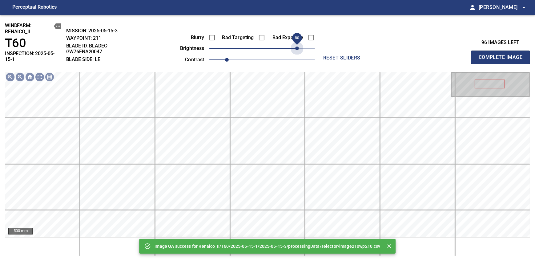
click at [298, 46] on span "80" at bounding box center [262, 48] width 106 height 9
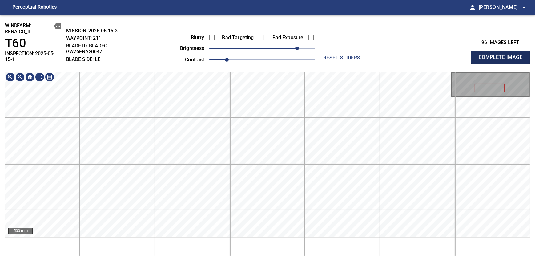
click at [502, 55] on span "Complete Image" at bounding box center [501, 57] width 46 height 9
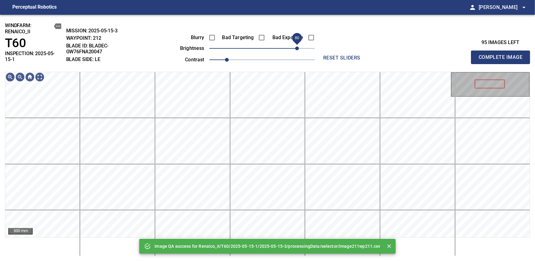
click at [295, 47] on span "80" at bounding box center [262, 48] width 106 height 9
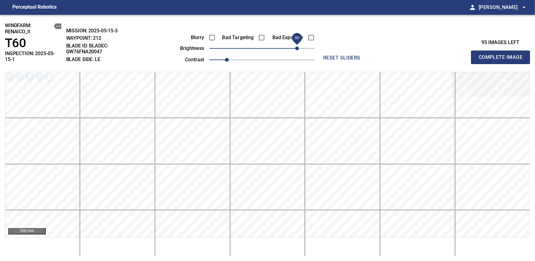
click at [502, 55] on span "Complete Image" at bounding box center [501, 57] width 46 height 9
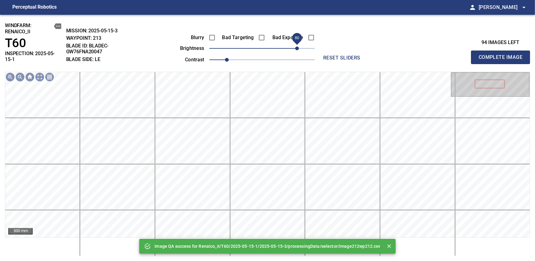
click at [298, 49] on span "80" at bounding box center [262, 48] width 106 height 9
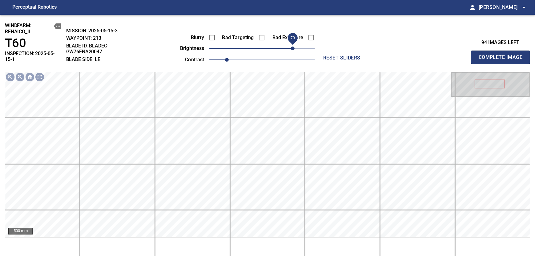
drag, startPoint x: 297, startPoint y: 46, endPoint x: 292, endPoint y: 49, distance: 5.5
click at [292, 49] on span "70" at bounding box center [293, 48] width 4 height 4
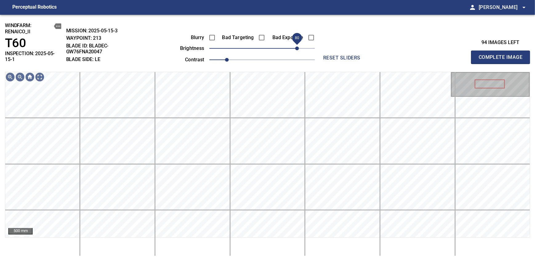
drag, startPoint x: 292, startPoint y: 49, endPoint x: 296, endPoint y: 47, distance: 4.1
click at [296, 47] on span "80" at bounding box center [297, 48] width 4 height 4
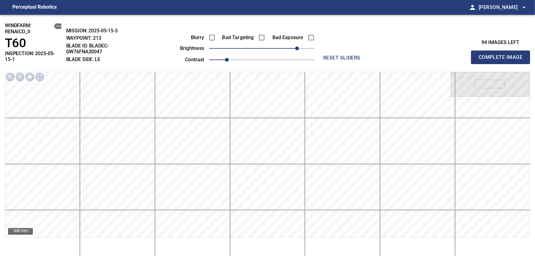
click at [502, 55] on span "Complete Image" at bounding box center [501, 57] width 46 height 9
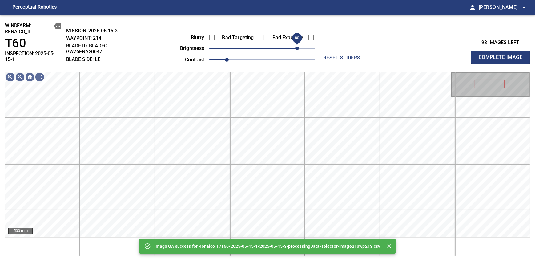
drag, startPoint x: 282, startPoint y: 47, endPoint x: 297, endPoint y: 47, distance: 14.5
click at [297, 47] on span "80" at bounding box center [262, 48] width 106 height 9
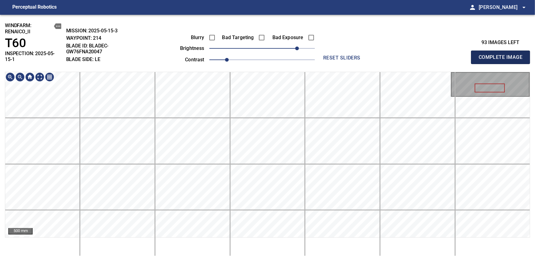
click at [502, 55] on span "Complete Image" at bounding box center [501, 57] width 46 height 9
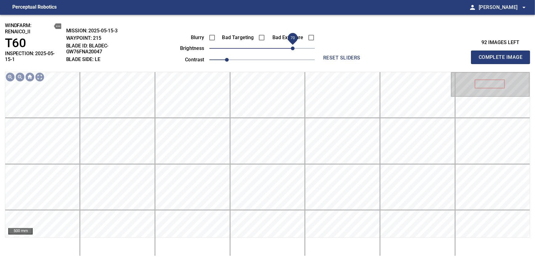
drag, startPoint x: 266, startPoint y: 52, endPoint x: 293, endPoint y: 47, distance: 27.8
click at [293, 47] on span "70" at bounding box center [293, 48] width 4 height 4
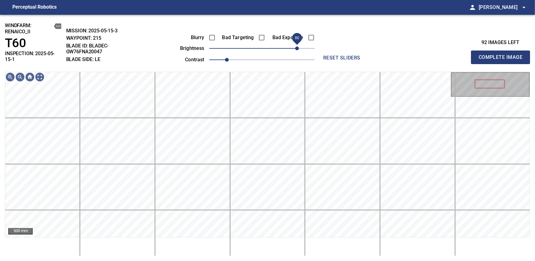
drag, startPoint x: 294, startPoint y: 47, endPoint x: 297, endPoint y: 45, distance: 4.1
click at [297, 46] on span "80" at bounding box center [297, 48] width 4 height 4
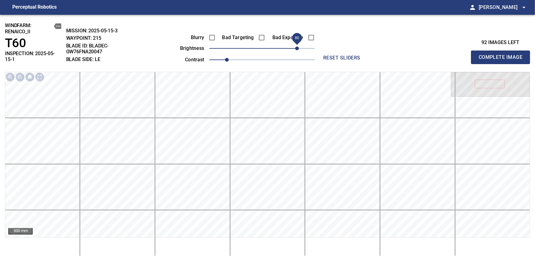
click at [502, 55] on span "Complete Image" at bounding box center [501, 57] width 46 height 9
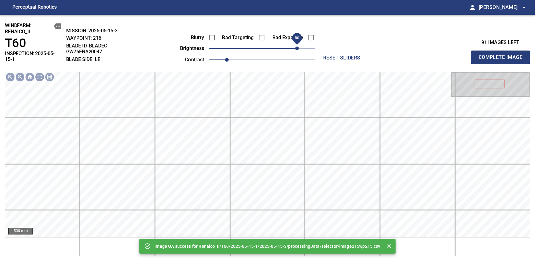
click at [297, 45] on span "80" at bounding box center [262, 48] width 106 height 9
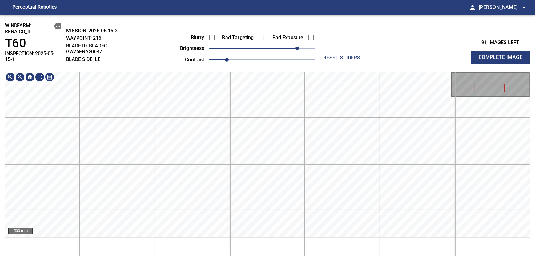
click at [264, 60] on div "windfarm: Renaico_II T60 INSPECTION: 2025-05-15-1 MISSION: 2025-05-15-3 WAYPOIN…" at bounding box center [267, 138] width 535 height 246
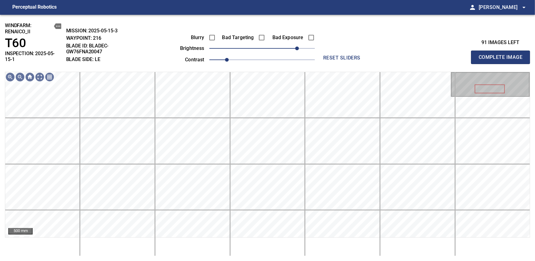
click at [502, 55] on span "Complete Image" at bounding box center [501, 57] width 46 height 9
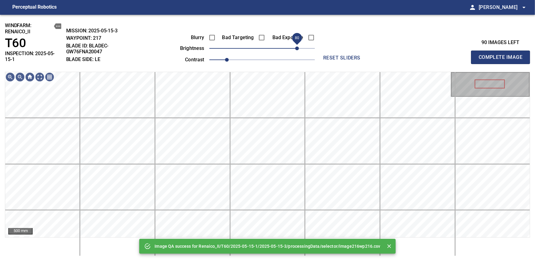
drag, startPoint x: 293, startPoint y: 46, endPoint x: 297, endPoint y: 46, distance: 4.0
click at [297, 46] on span "80" at bounding box center [262, 48] width 106 height 9
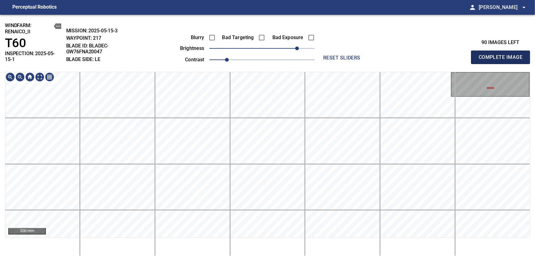
click at [502, 55] on span "Complete Image" at bounding box center [501, 57] width 46 height 9
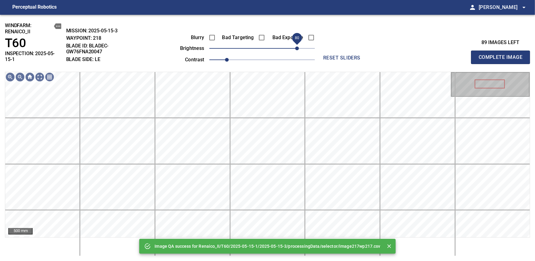
click at [295, 45] on span "80" at bounding box center [262, 48] width 106 height 9
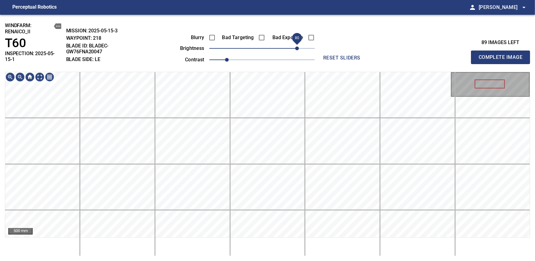
click at [297, 46] on span "80" at bounding box center [297, 48] width 4 height 4
click at [285, 69] on div "windfarm: Renaico_II T60 INSPECTION: 2025-05-15-1 MISSION: 2025-05-15-3 WAYPOIN…" at bounding box center [267, 138] width 535 height 246
click at [300, 58] on div "windfarm: Renaico_II T60 INSPECTION: 2025-05-15-1 MISSION: 2025-05-15-3 WAYPOIN…" at bounding box center [267, 138] width 535 height 246
click at [502, 55] on span "Complete Image" at bounding box center [501, 57] width 46 height 9
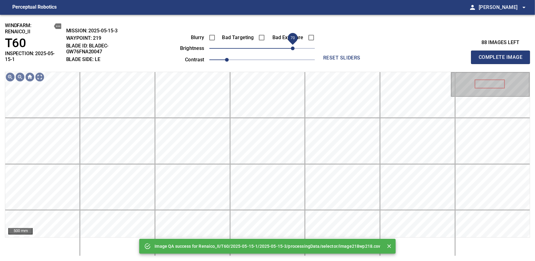
drag, startPoint x: 278, startPoint y: 48, endPoint x: 294, endPoint y: 50, distance: 15.8
click at [294, 50] on span "70" at bounding box center [262, 48] width 106 height 9
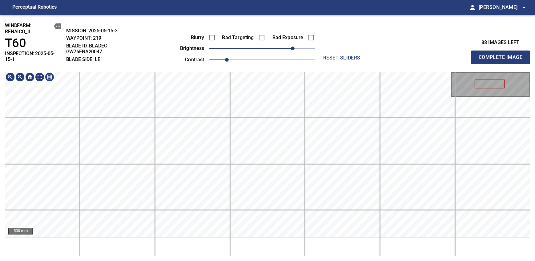
click at [281, 51] on div "windfarm: Renaico_II T60 INSPECTION: 2025-05-15-1 MISSION: 2025-05-15-3 WAYPOIN…" at bounding box center [267, 138] width 535 height 246
click at [502, 55] on span "Complete Image" at bounding box center [501, 57] width 46 height 9
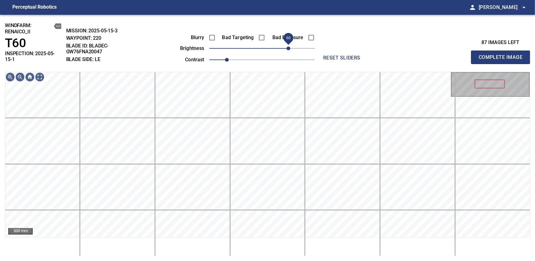
drag, startPoint x: 285, startPoint y: 48, endPoint x: 289, endPoint y: 46, distance: 4.4
click at [289, 46] on span "60" at bounding box center [262, 48] width 106 height 9
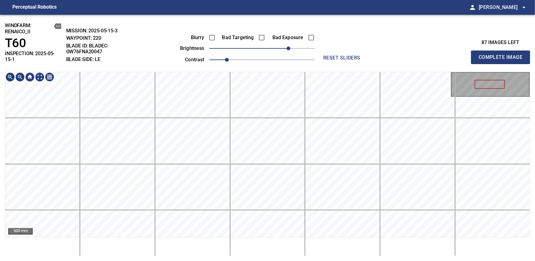
click at [276, 69] on div "windfarm: Renaico_II T60 INSPECTION: 2025-05-15-1 MISSION: 2025-05-15-3 WAYPOIN…" at bounding box center [267, 138] width 535 height 246
click at [502, 55] on span "Complete Image" at bounding box center [501, 57] width 46 height 9
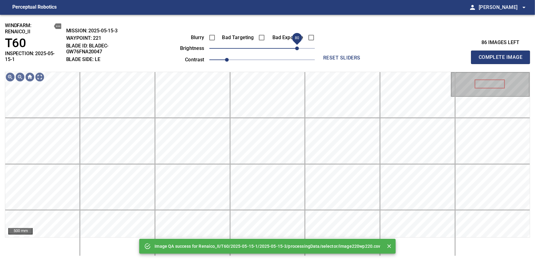
drag, startPoint x: 276, startPoint y: 50, endPoint x: 298, endPoint y: 50, distance: 21.6
click at [298, 50] on span "80" at bounding box center [262, 48] width 106 height 9
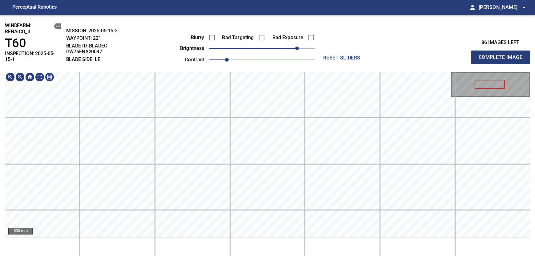
click at [269, 40] on div "windfarm: Renaico_II T60 INSPECTION: 2025-05-15-1 MISSION: 2025-05-15-3 WAYPOIN…" at bounding box center [267, 138] width 535 height 246
click at [502, 55] on span "Complete Image" at bounding box center [501, 57] width 46 height 9
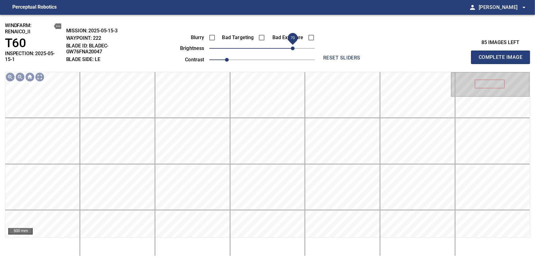
drag, startPoint x: 297, startPoint y: 48, endPoint x: 293, endPoint y: 50, distance: 4.6
click at [293, 50] on span "70" at bounding box center [262, 48] width 106 height 9
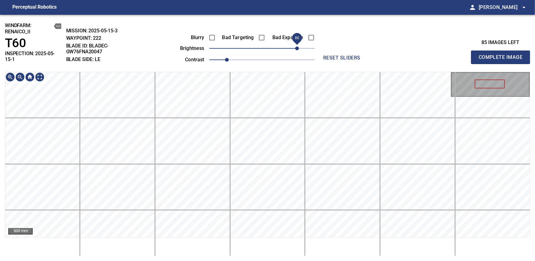
click at [296, 48] on span "80" at bounding box center [297, 48] width 4 height 4
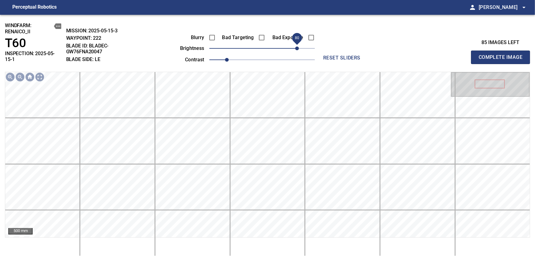
click at [502, 55] on span "Complete Image" at bounding box center [501, 57] width 46 height 9
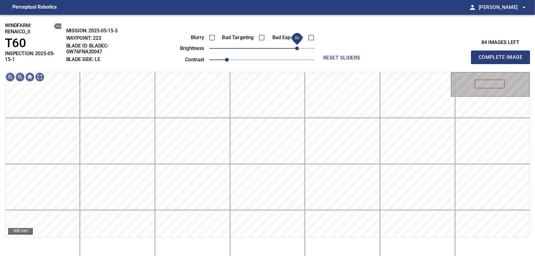
drag, startPoint x: 283, startPoint y: 49, endPoint x: 299, endPoint y: 47, distance: 16.1
click at [299, 47] on span "80" at bounding box center [262, 48] width 106 height 9
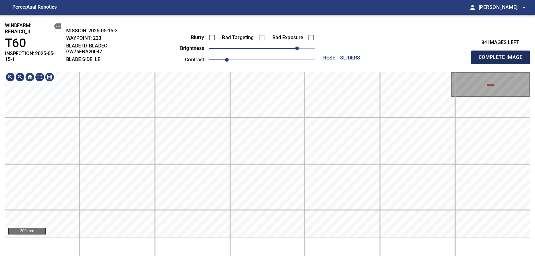
click at [502, 55] on span "Complete Image" at bounding box center [501, 57] width 46 height 9
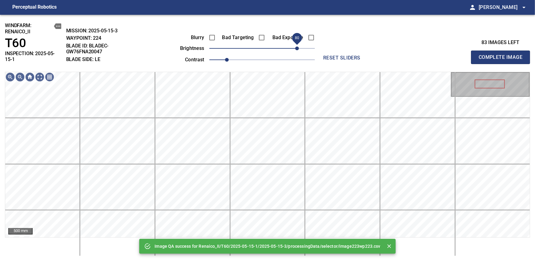
drag, startPoint x: 291, startPoint y: 49, endPoint x: 296, endPoint y: 49, distance: 4.9
click at [296, 49] on span "80" at bounding box center [262, 48] width 106 height 9
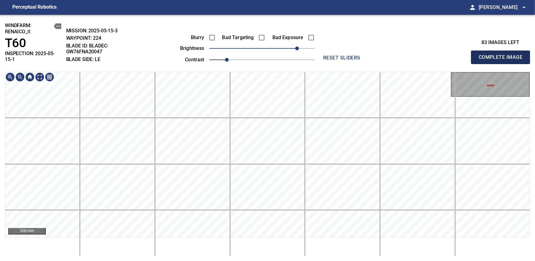
click at [502, 55] on span "Complete Image" at bounding box center [501, 57] width 46 height 9
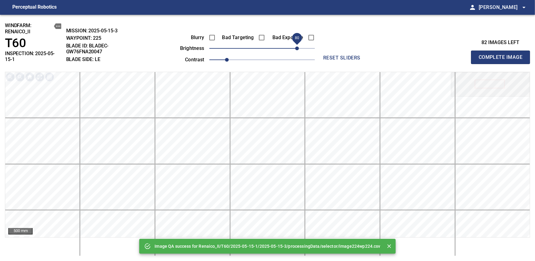
drag, startPoint x: 284, startPoint y: 46, endPoint x: 297, endPoint y: 49, distance: 13.4
click at [297, 49] on span "80" at bounding box center [262, 48] width 106 height 9
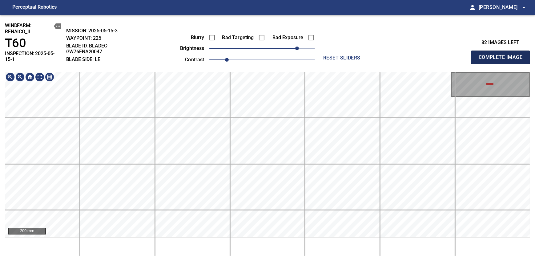
click at [502, 55] on span "Complete Image" at bounding box center [501, 57] width 46 height 9
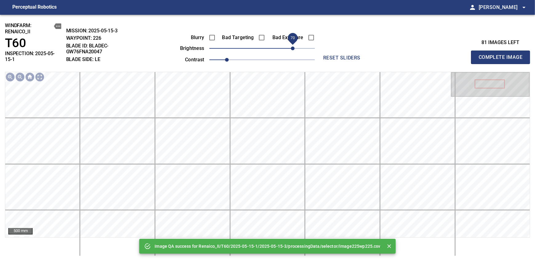
click at [294, 46] on span "70" at bounding box center [262, 48] width 106 height 9
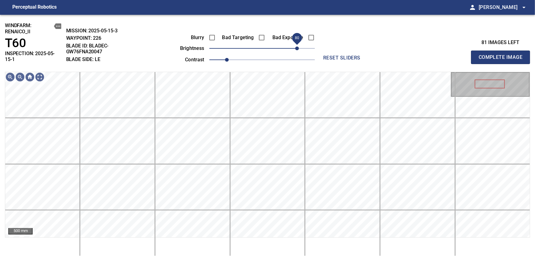
click at [298, 49] on span "80" at bounding box center [297, 48] width 4 height 4
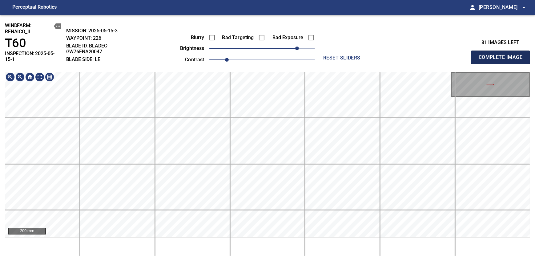
click at [502, 55] on span "Complete Image" at bounding box center [501, 57] width 46 height 9
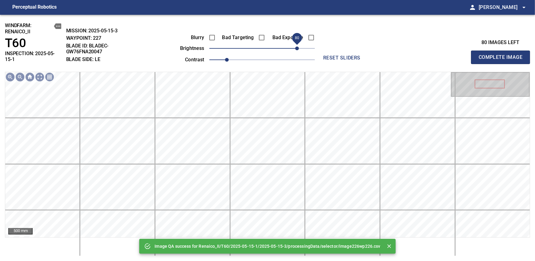
drag, startPoint x: 294, startPoint y: 49, endPoint x: 298, endPoint y: 46, distance: 4.5
click at [298, 46] on span "80" at bounding box center [262, 48] width 106 height 9
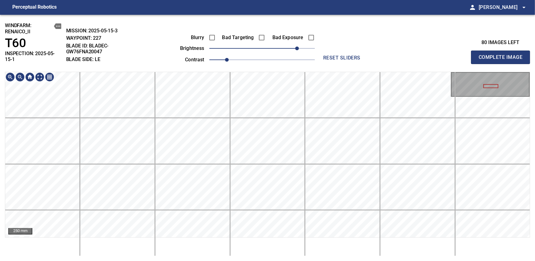
click at [265, 63] on div "windfarm: Renaico_II T60 INSPECTION: 2025-05-15-1 MISSION: 2025-05-15-3 WAYPOIN…" at bounding box center [267, 138] width 535 height 246
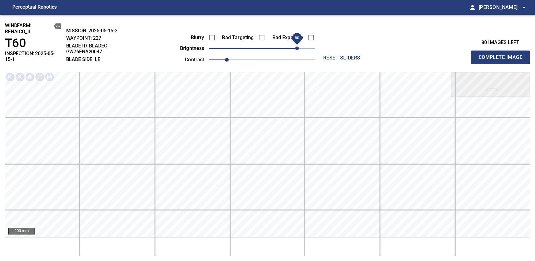
click at [502, 55] on span "Complete Image" at bounding box center [501, 57] width 46 height 9
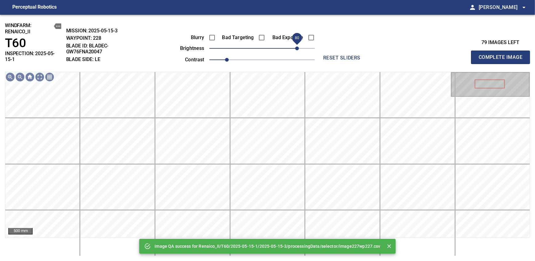
click at [298, 49] on span "80" at bounding box center [262, 48] width 106 height 9
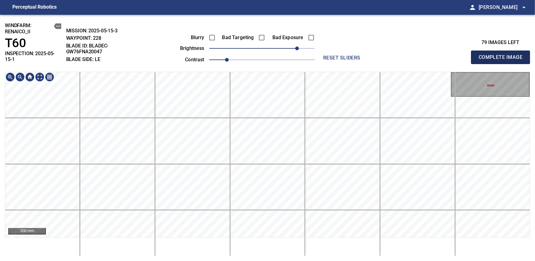
click at [502, 55] on span "Complete Image" at bounding box center [501, 57] width 46 height 9
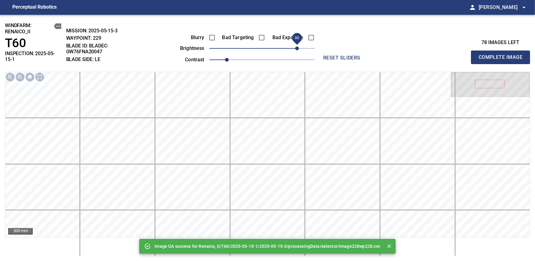
click at [295, 50] on span "80" at bounding box center [262, 48] width 106 height 9
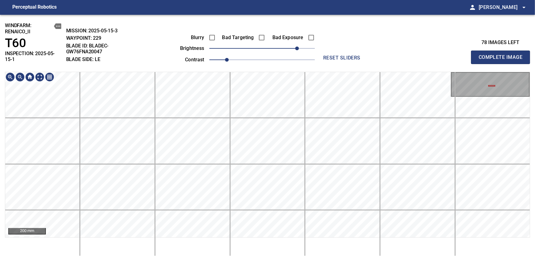
click at [274, 260] on html "Perceptual Robotics person Alex Semenov arrow_drop_down windfarm: Renaico_II T6…" at bounding box center [267, 130] width 535 height 261
click at [284, 260] on html "Perceptual Robotics person Alex Semenov arrow_drop_down windfarm: Renaico_II T6…" at bounding box center [267, 130] width 535 height 261
click at [292, 43] on div "windfarm: Renaico_II T60 INSPECTION: 2025-05-15-1 MISSION: 2025-05-15-3 WAYPOIN…" at bounding box center [267, 138] width 535 height 246
click at [274, 35] on div "windfarm: Renaico_II T60 INSPECTION: 2025-05-15-1 MISSION: 2025-05-15-3 WAYPOIN…" at bounding box center [267, 138] width 535 height 246
click at [250, 69] on div "windfarm: Renaico_II T60 INSPECTION: 2025-05-15-1 MISSION: 2025-05-15-3 WAYPOIN…" at bounding box center [267, 138] width 535 height 246
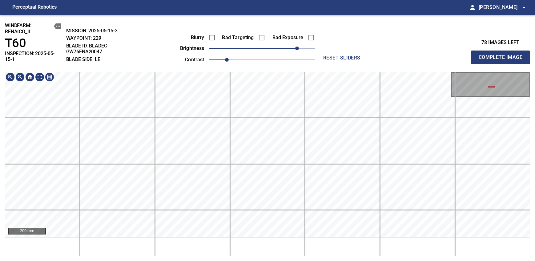
click at [285, 260] on html "Perceptual Robotics person Alex Semenov arrow_drop_down windfarm: Renaico_II T6…" at bounding box center [267, 130] width 535 height 261
click at [288, 260] on html "Perceptual Robotics person Alex Semenov arrow_drop_down windfarm: Renaico_II T6…" at bounding box center [267, 130] width 535 height 261
click at [502, 55] on span "Complete Image" at bounding box center [501, 57] width 46 height 9
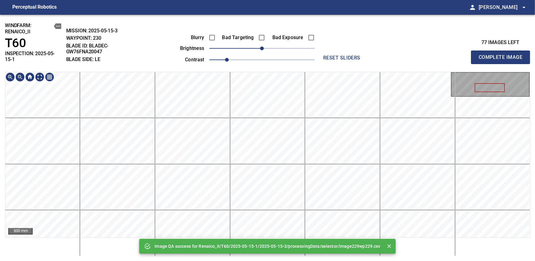
click at [257, 36] on div "Image QA success for Renaico_II/T60/2025-05-15-1/2025-05-15-3/processingData/se…" at bounding box center [267, 138] width 535 height 246
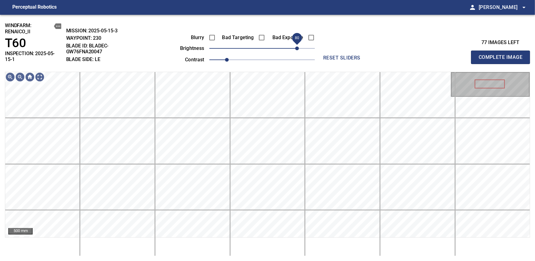
drag, startPoint x: 284, startPoint y: 49, endPoint x: 298, endPoint y: 49, distance: 13.9
click at [298, 49] on span "80" at bounding box center [262, 48] width 106 height 9
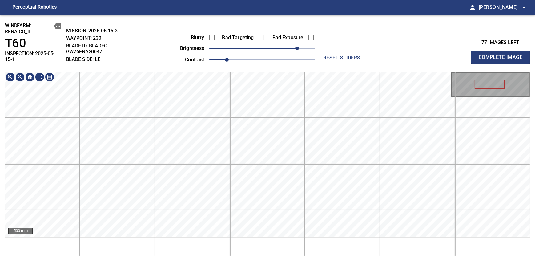
click at [280, 0] on html "Perceptual Robotics person Alex Semenov arrow_drop_down windfarm: Renaico_II T6…" at bounding box center [267, 130] width 535 height 261
click at [264, 260] on html "Perceptual Robotics person Alex Semenov arrow_drop_down windfarm: Renaico_II T6…" at bounding box center [267, 130] width 535 height 261
click at [287, 258] on div "windfarm: Renaico_II T60 INSPECTION: 2025-05-15-1 MISSION: 2025-05-15-3 WAYPOIN…" at bounding box center [267, 138] width 535 height 246
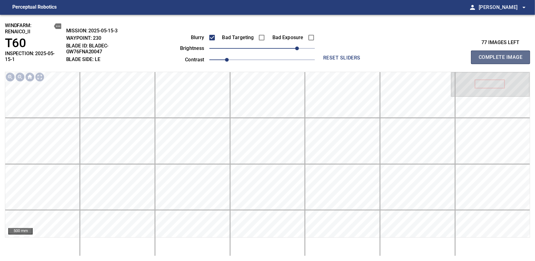
drag, startPoint x: 502, startPoint y: 55, endPoint x: 275, endPoint y: 57, distance: 227.8
click at [502, 55] on span "Complete Image" at bounding box center [501, 57] width 46 height 9
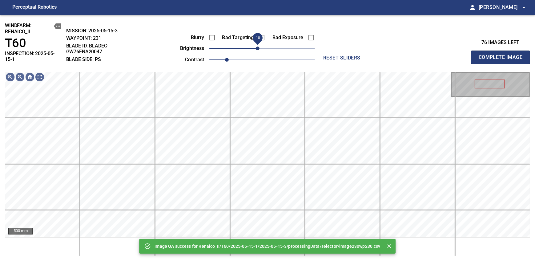
click at [258, 47] on span "-10" at bounding box center [258, 48] width 4 height 4
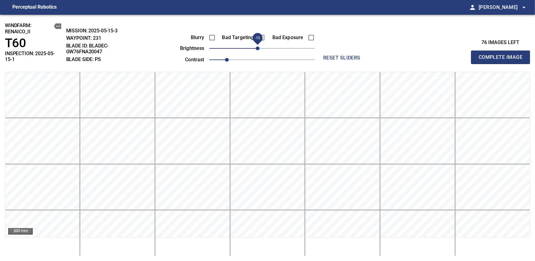
click at [502, 55] on span "Complete Image" at bounding box center [501, 57] width 46 height 9
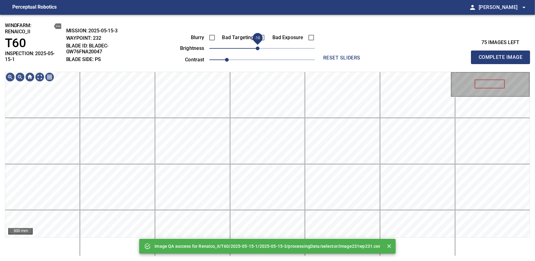
click at [258, 47] on span "-10" at bounding box center [258, 48] width 4 height 4
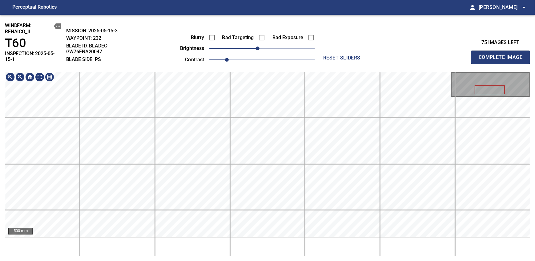
click at [257, 61] on div "windfarm: Renaico_II T60 INSPECTION: 2025-05-15-1 MISSION: 2025-05-15-3 WAYPOIN…" at bounding box center [267, 138] width 535 height 246
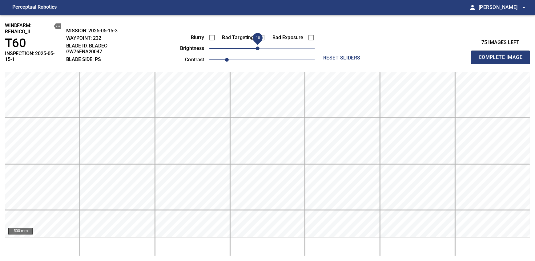
click at [502, 55] on span "Complete Image" at bounding box center [501, 57] width 46 height 9
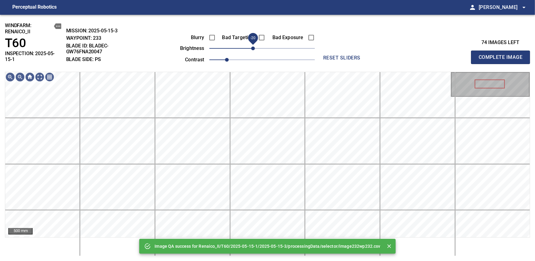
drag, startPoint x: 260, startPoint y: 46, endPoint x: 252, endPoint y: 49, distance: 8.2
click at [252, 49] on span "-20" at bounding box center [253, 48] width 4 height 4
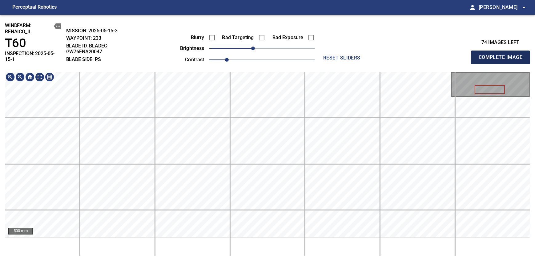
click at [502, 55] on span "Complete Image" at bounding box center [501, 57] width 46 height 9
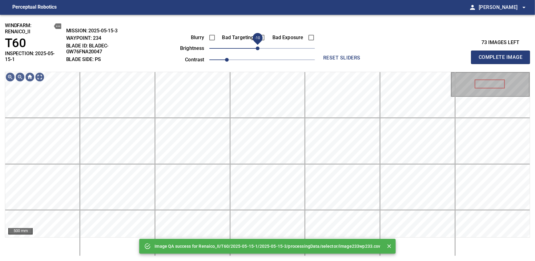
click at [260, 47] on span "-10" at bounding box center [258, 48] width 4 height 4
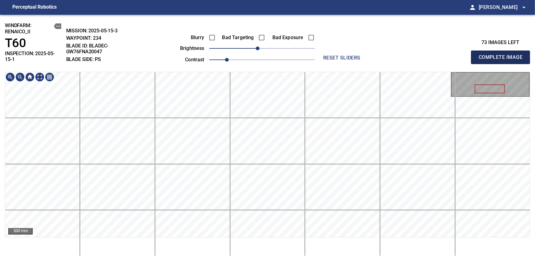
click at [502, 55] on span "Complete Image" at bounding box center [501, 57] width 46 height 9
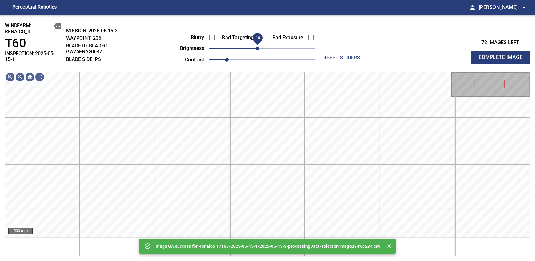
click at [259, 48] on span "-10" at bounding box center [258, 48] width 4 height 4
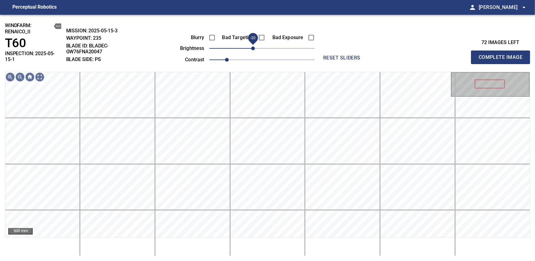
drag, startPoint x: 258, startPoint y: 49, endPoint x: 252, endPoint y: 52, distance: 6.2
click at [252, 50] on span "-20" at bounding box center [253, 48] width 4 height 4
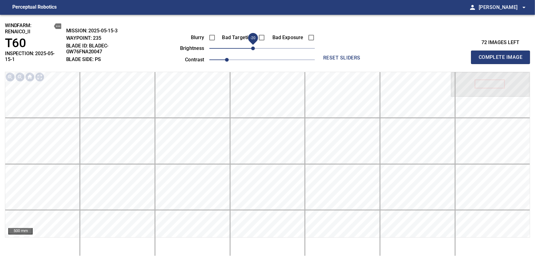
click at [502, 55] on span "Complete Image" at bounding box center [501, 57] width 46 height 9
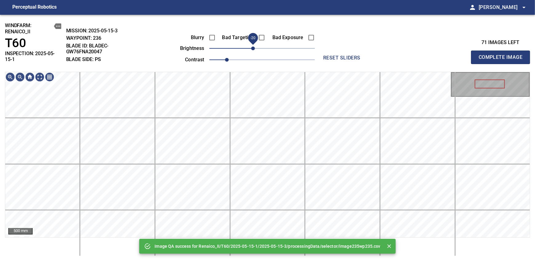
drag, startPoint x: 262, startPoint y: 50, endPoint x: 252, endPoint y: 53, distance: 11.1
click at [252, 50] on span "-20" at bounding box center [253, 48] width 4 height 4
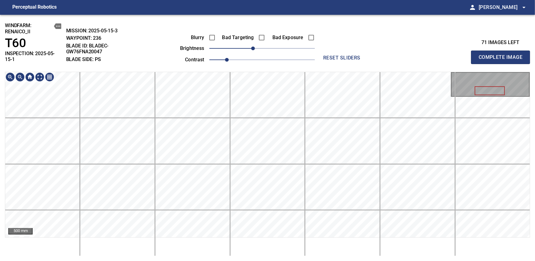
click at [264, 38] on div "windfarm: Renaico_II T60 INSPECTION: 2025-05-15-1 MISSION: 2025-05-15-3 WAYPOIN…" at bounding box center [267, 138] width 535 height 246
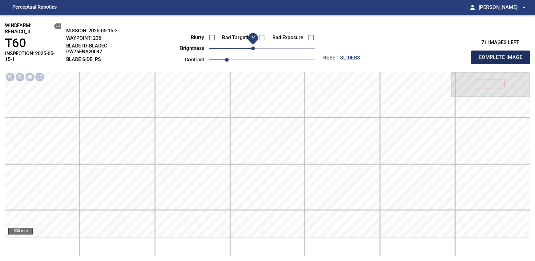
click at [502, 55] on span "Complete Image" at bounding box center [501, 57] width 46 height 9
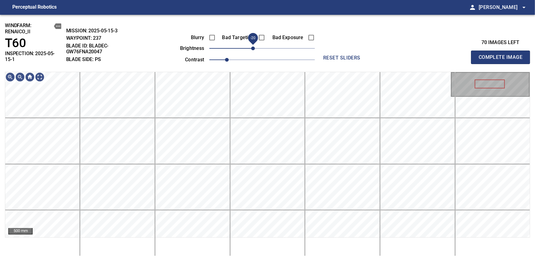
drag, startPoint x: 260, startPoint y: 49, endPoint x: 254, endPoint y: 50, distance: 5.9
click at [254, 50] on span "-20" at bounding box center [253, 48] width 4 height 4
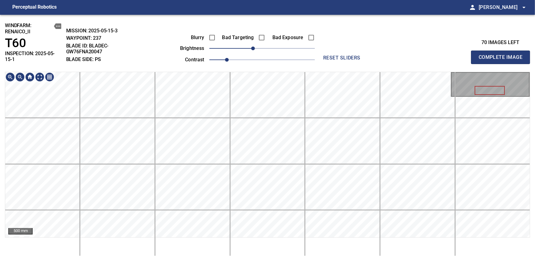
click at [262, 55] on div "windfarm: Renaico_II T60 INSPECTION: 2025-05-15-1 MISSION: 2025-05-15-3 WAYPOIN…" at bounding box center [267, 138] width 535 height 246
click at [264, 34] on div "windfarm: Renaico_II T60 INSPECTION: 2025-05-15-1 MISSION: 2025-05-15-3 WAYPOIN…" at bounding box center [267, 138] width 535 height 246
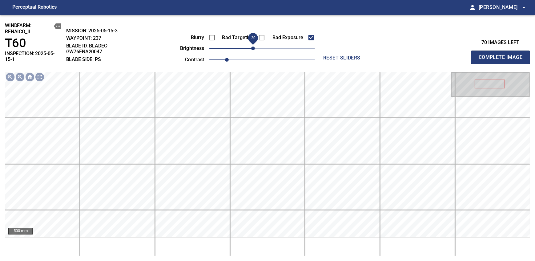
click at [502, 55] on span "Complete Image" at bounding box center [501, 57] width 46 height 9
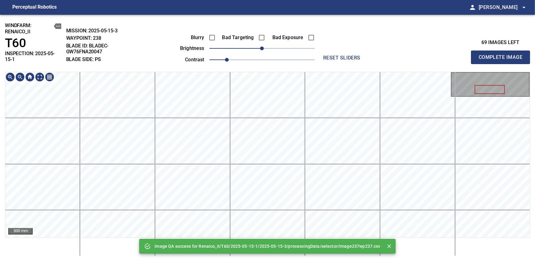
click at [275, 65] on div "Image QA success for Renaico_II/T60/2025-05-15-1/2025-05-15-3/processingData/se…" at bounding box center [267, 138] width 535 height 246
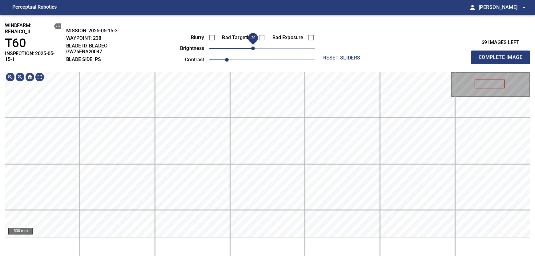
drag, startPoint x: 260, startPoint y: 51, endPoint x: 253, endPoint y: 51, distance: 6.8
click at [253, 50] on span "-20" at bounding box center [253, 48] width 4 height 4
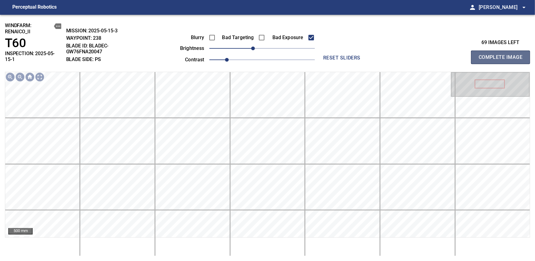
click at [502, 55] on span "Complete Image" at bounding box center [501, 57] width 46 height 9
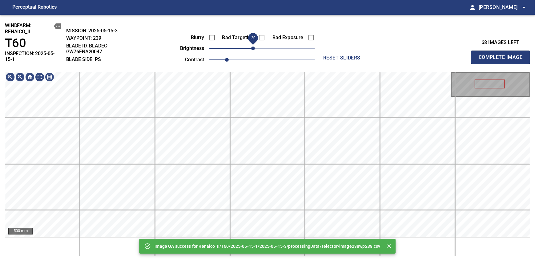
drag, startPoint x: 260, startPoint y: 50, endPoint x: 255, endPoint y: 50, distance: 4.6
click at [255, 50] on span "-20" at bounding box center [253, 48] width 4 height 4
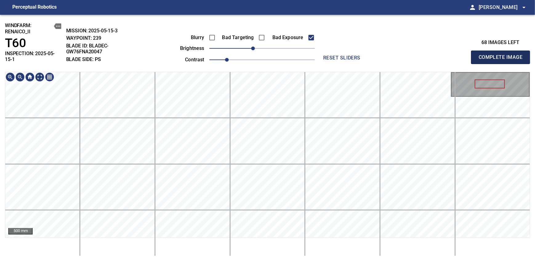
click at [502, 55] on span "Complete Image" at bounding box center [501, 57] width 46 height 9
drag, startPoint x: 259, startPoint y: 47, endPoint x: 254, endPoint y: 52, distance: 6.8
click at [254, 50] on span "-20" at bounding box center [253, 48] width 4 height 4
click at [260, 60] on div "windfarm: Renaico_II T60 INSPECTION: 2025-05-15-1 MISSION: 2025-05-15-3 WAYPOIN…" at bounding box center [267, 138] width 535 height 246
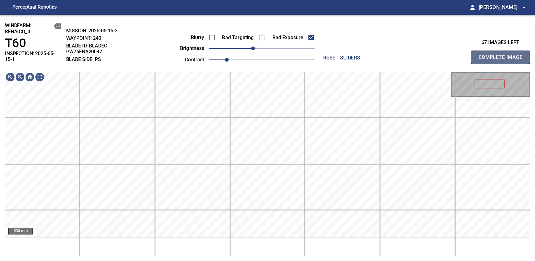
click at [502, 55] on span "Complete Image" at bounding box center [501, 57] width 46 height 9
drag, startPoint x: 259, startPoint y: 47, endPoint x: 254, endPoint y: 47, distance: 4.6
click at [254, 47] on span "-20" at bounding box center [253, 48] width 4 height 4
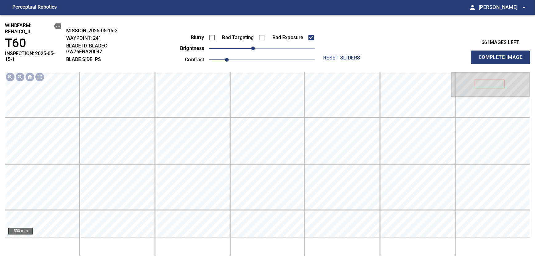
click at [502, 55] on span "Complete Image" at bounding box center [501, 57] width 46 height 9
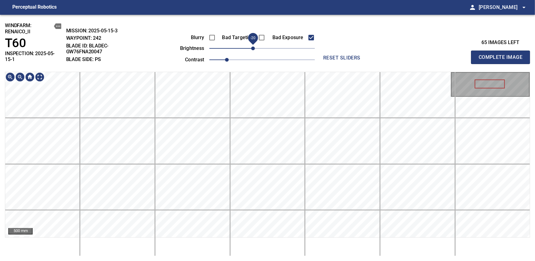
click at [253, 48] on span "-20" at bounding box center [253, 48] width 4 height 4
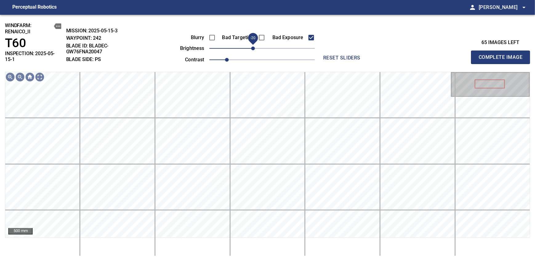
drag, startPoint x: 502, startPoint y: 55, endPoint x: 253, endPoint y: 48, distance: 249.4
click at [502, 55] on span "Complete Image" at bounding box center [501, 57] width 46 height 9
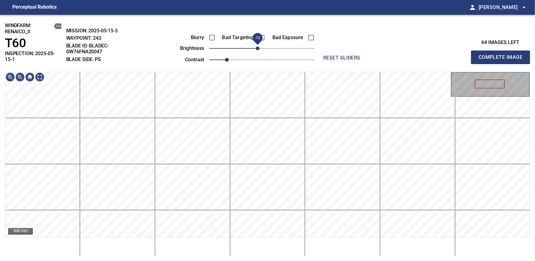
drag, startPoint x: 260, startPoint y: 47, endPoint x: 255, endPoint y: 48, distance: 5.0
click at [256, 48] on span "-10" at bounding box center [258, 48] width 4 height 4
click at [502, 55] on span "Complete Image" at bounding box center [501, 57] width 46 height 9
click at [255, 48] on span "-20" at bounding box center [253, 48] width 4 height 4
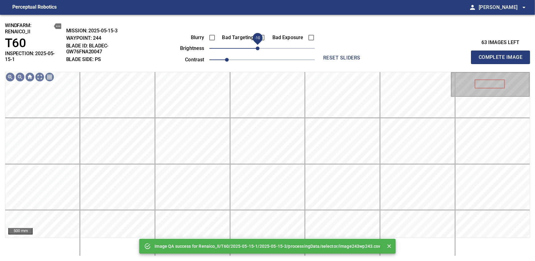
drag, startPoint x: 260, startPoint y: 48, endPoint x: 257, endPoint y: 49, distance: 3.2
click at [257, 49] on span "-10" at bounding box center [258, 48] width 4 height 4
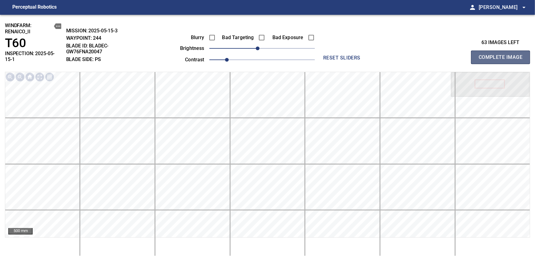
click at [502, 55] on span "Complete Image" at bounding box center [501, 57] width 46 height 9
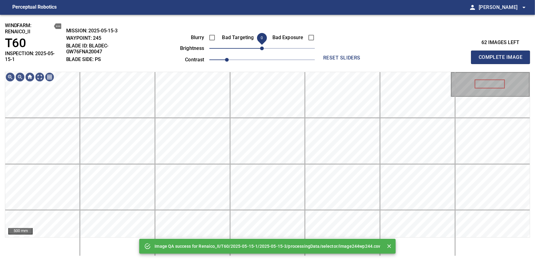
click at [260, 50] on span "0" at bounding box center [262, 48] width 4 height 4
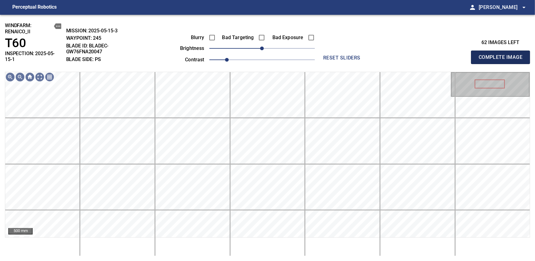
click at [502, 55] on span "Complete Image" at bounding box center [501, 57] width 46 height 9
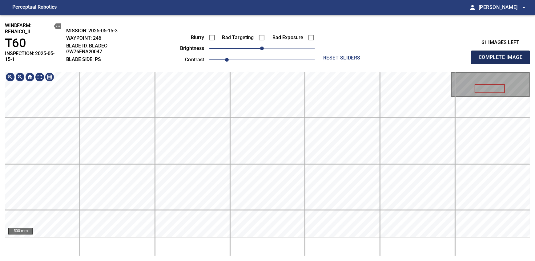
click at [502, 55] on span "Complete Image" at bounding box center [501, 57] width 46 height 9
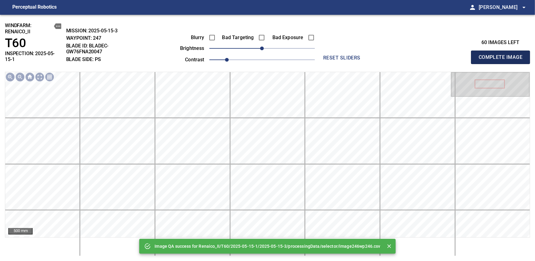
click at [502, 55] on span "Complete Image" at bounding box center [501, 57] width 46 height 9
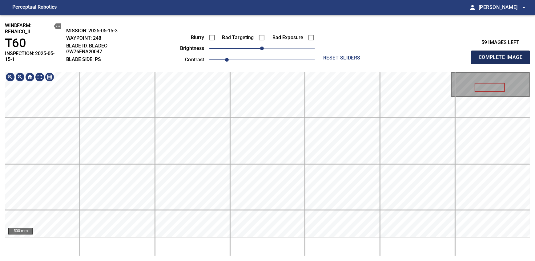
click at [502, 55] on span "Complete Image" at bounding box center [501, 57] width 46 height 9
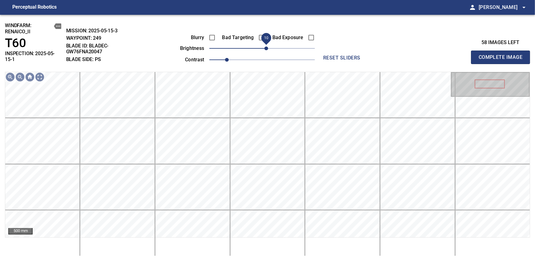
click at [266, 47] on span "10" at bounding box center [266, 48] width 4 height 4
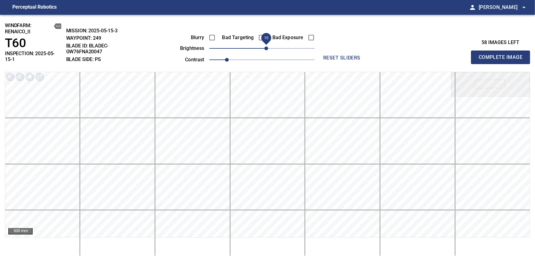
click at [502, 55] on span "Complete Image" at bounding box center [501, 57] width 46 height 9
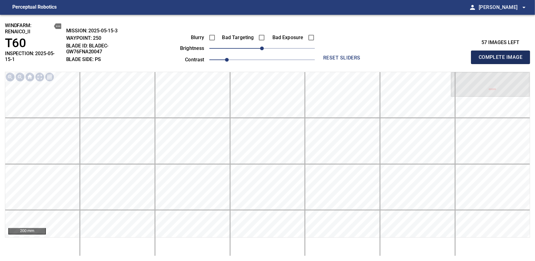
click at [502, 55] on span "Complete Image" at bounding box center [501, 57] width 46 height 9
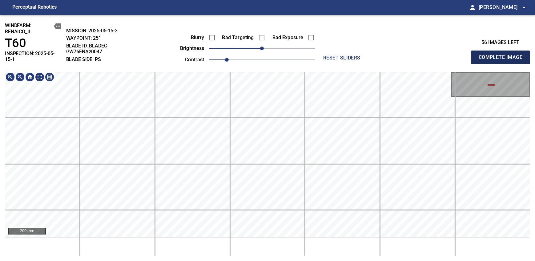
click at [502, 55] on span "Complete Image" at bounding box center [501, 57] width 46 height 9
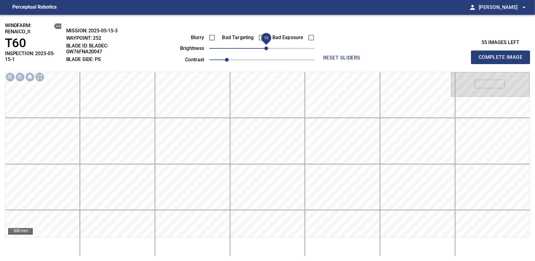
drag, startPoint x: 261, startPoint y: 50, endPoint x: 266, endPoint y: 48, distance: 5.4
click at [266, 48] on span "10" at bounding box center [266, 48] width 4 height 4
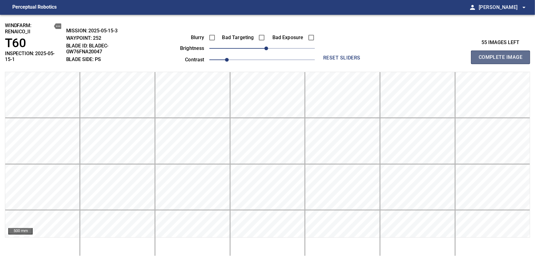
click at [502, 55] on span "Complete Image" at bounding box center [501, 57] width 46 height 9
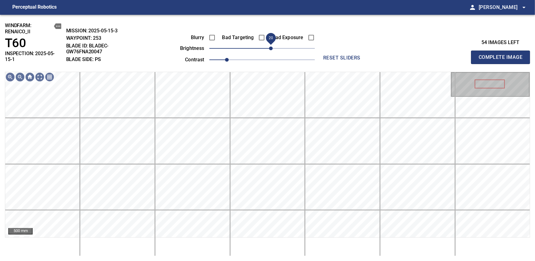
drag, startPoint x: 264, startPoint y: 50, endPoint x: 269, endPoint y: 48, distance: 5.0
click at [269, 48] on span "20" at bounding box center [271, 48] width 4 height 4
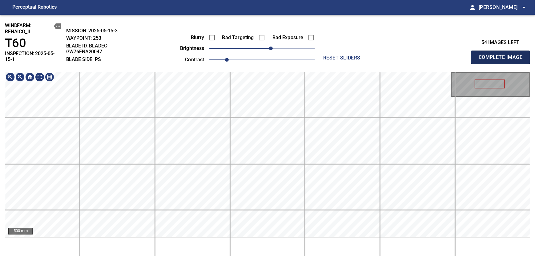
click at [502, 55] on span "Complete Image" at bounding box center [501, 57] width 46 height 9
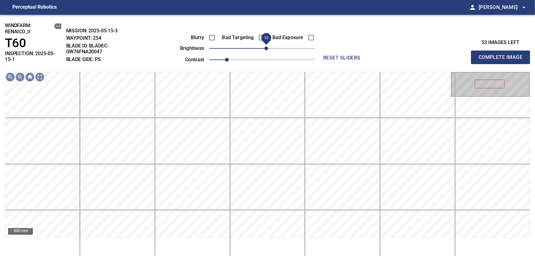
click at [266, 49] on span "10" at bounding box center [266, 48] width 4 height 4
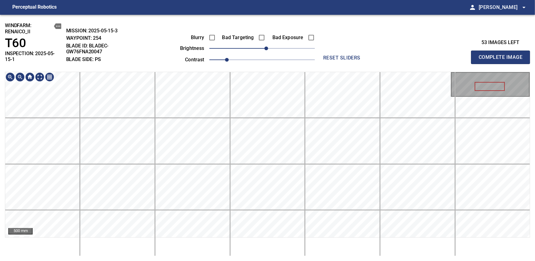
click at [274, 41] on div "windfarm: Renaico_II T60 INSPECTION: 2025-05-15-1 MISSION: 2025-05-15-3 WAYPOIN…" at bounding box center [267, 138] width 535 height 246
click at [502, 55] on span "Complete Image" at bounding box center [501, 57] width 46 height 9
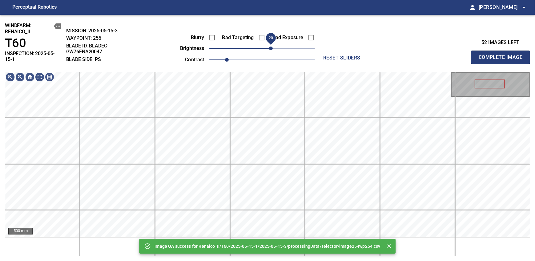
drag, startPoint x: 267, startPoint y: 51, endPoint x: 271, endPoint y: 50, distance: 4.1
click at [271, 50] on span "20" at bounding box center [271, 48] width 4 height 4
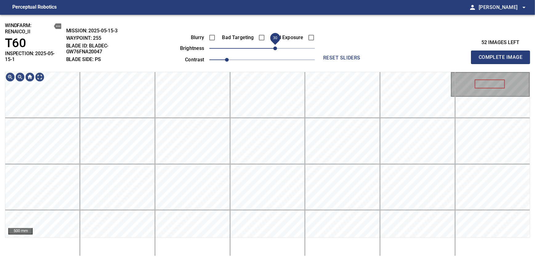
click at [274, 49] on span "30" at bounding box center [275, 48] width 4 height 4
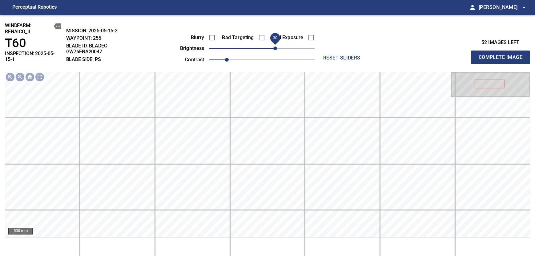
click at [502, 55] on span "Complete Image" at bounding box center [501, 57] width 46 height 9
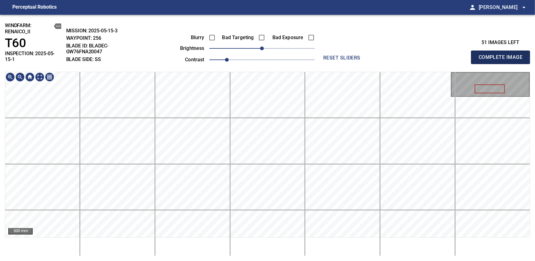
click at [502, 55] on span "Complete Image" at bounding box center [501, 57] width 46 height 9
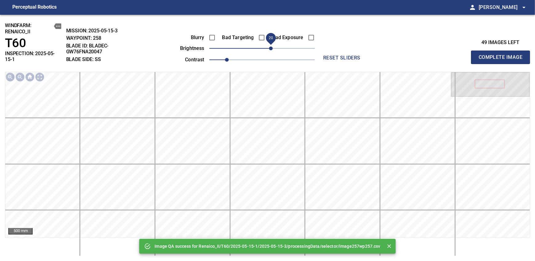
click at [269, 48] on span "20" at bounding box center [271, 48] width 4 height 4
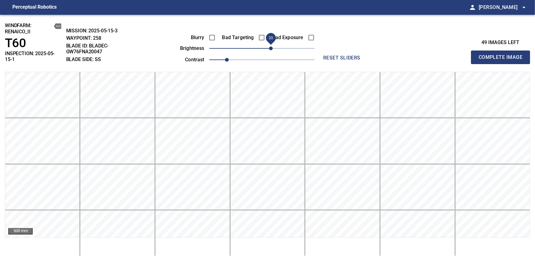
click at [502, 55] on span "Complete Image" at bounding box center [501, 57] width 46 height 9
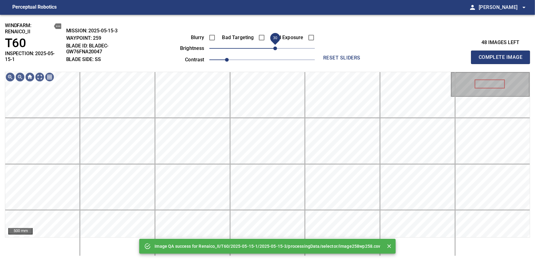
drag, startPoint x: 269, startPoint y: 48, endPoint x: 274, endPoint y: 48, distance: 4.9
click at [274, 48] on span "30" at bounding box center [262, 48] width 106 height 9
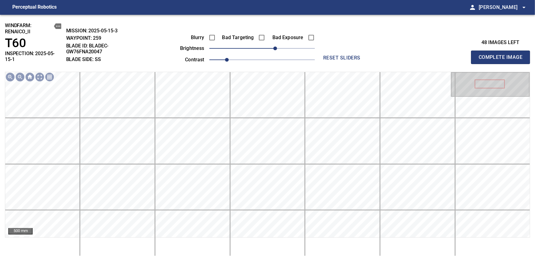
click at [502, 55] on span "Complete Image" at bounding box center [501, 57] width 46 height 9
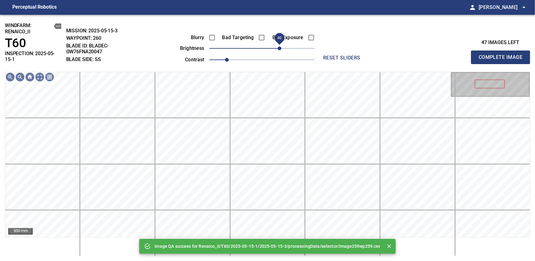
drag, startPoint x: 274, startPoint y: 48, endPoint x: 280, endPoint y: 48, distance: 5.8
click at [280, 48] on span "40" at bounding box center [262, 48] width 106 height 9
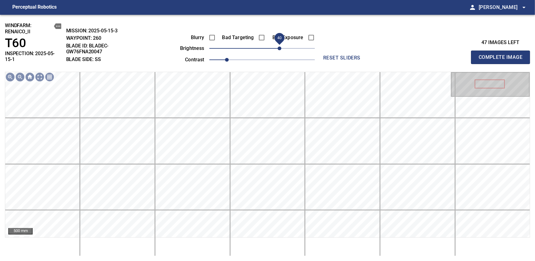
click at [502, 55] on span "Complete Image" at bounding box center [501, 57] width 46 height 9
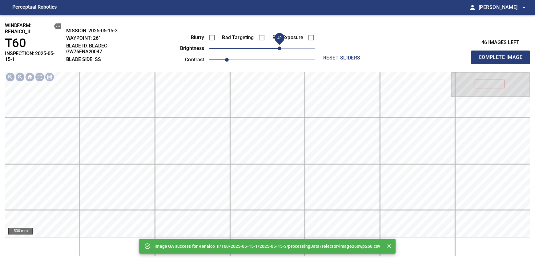
click at [280, 48] on span "40" at bounding box center [262, 48] width 106 height 9
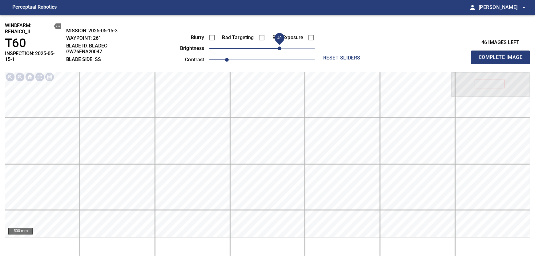
click at [502, 55] on span "Complete Image" at bounding box center [501, 57] width 46 height 9
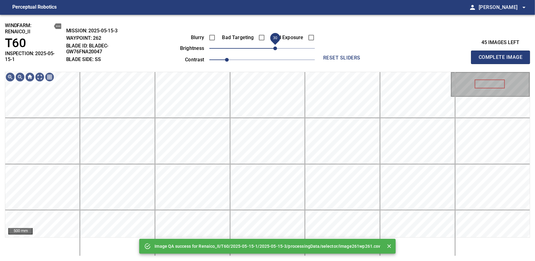
drag, startPoint x: 280, startPoint y: 48, endPoint x: 276, endPoint y: 51, distance: 4.9
click at [276, 51] on span "30" at bounding box center [262, 48] width 106 height 9
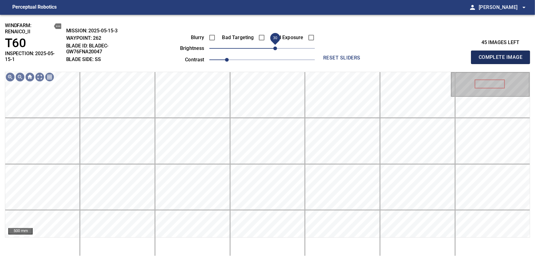
click at [502, 55] on span "Complete Image" at bounding box center [501, 57] width 46 height 9
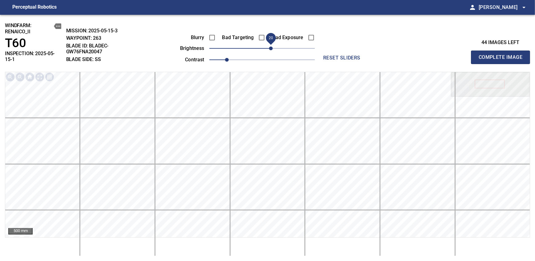
click at [269, 47] on span "20" at bounding box center [271, 48] width 4 height 4
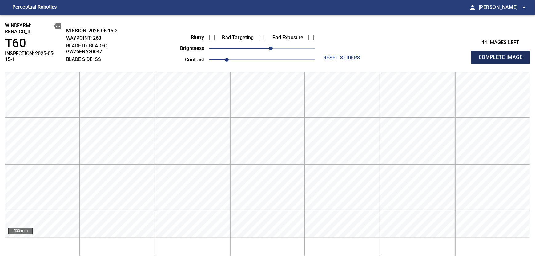
drag, startPoint x: 502, startPoint y: 55, endPoint x: 268, endPoint y: 47, distance: 234.1
click at [502, 55] on span "Complete Image" at bounding box center [501, 57] width 46 height 9
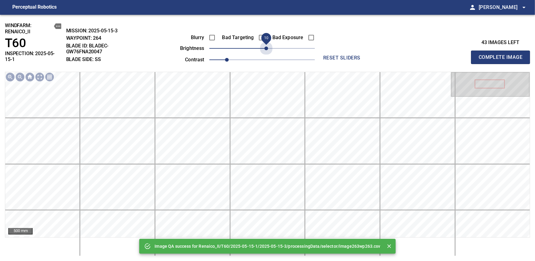
click at [268, 47] on span "10" at bounding box center [262, 48] width 106 height 9
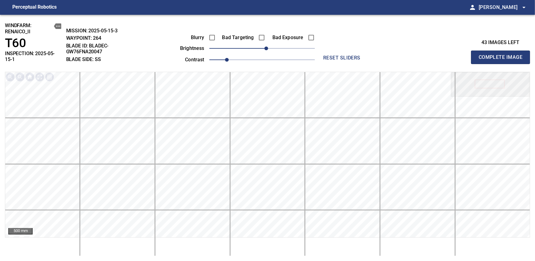
click at [502, 55] on span "Complete Image" at bounding box center [501, 57] width 46 height 9
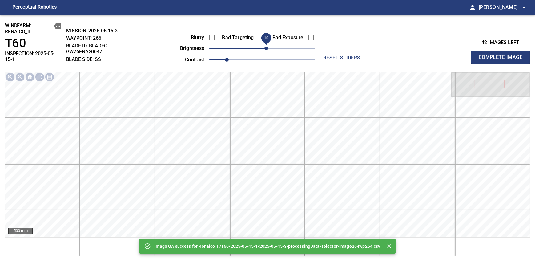
click at [268, 47] on span "10" at bounding box center [262, 48] width 106 height 9
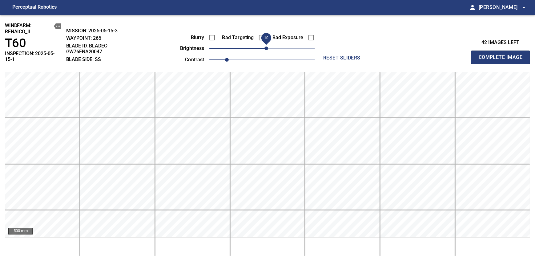
click at [502, 55] on span "Complete Image" at bounding box center [501, 57] width 46 height 9
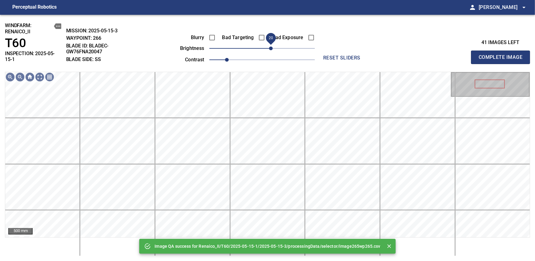
click at [271, 47] on span "20" at bounding box center [262, 48] width 106 height 9
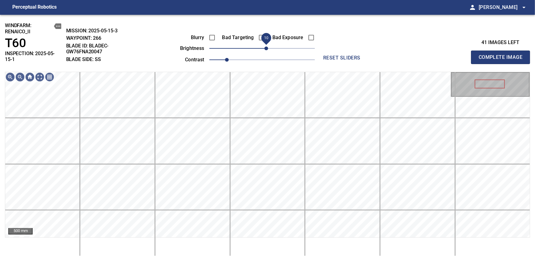
click at [268, 48] on span "10" at bounding box center [266, 48] width 4 height 4
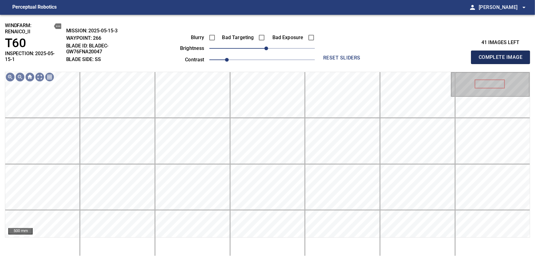
click at [502, 55] on span "Complete Image" at bounding box center [501, 57] width 46 height 9
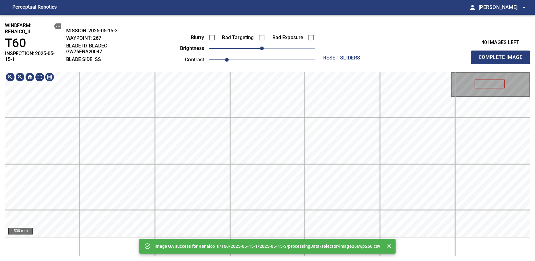
click at [264, 69] on div "Image QA success for Renaico_II/T60/2025-05-15-1/2025-05-15-3/processingData/se…" at bounding box center [267, 138] width 535 height 246
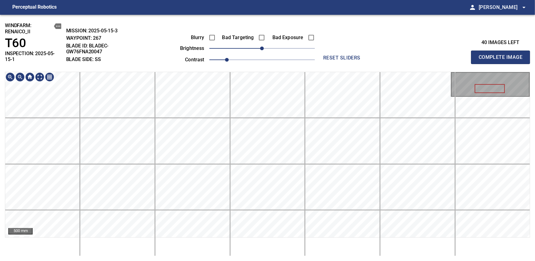
click at [267, 67] on div "windfarm: Renaico_II T60 INSPECTION: 2025-05-15-1 MISSION: 2025-05-15-3 WAYPOIN…" at bounding box center [267, 138] width 535 height 246
click at [502, 55] on span "Complete Image" at bounding box center [501, 57] width 46 height 9
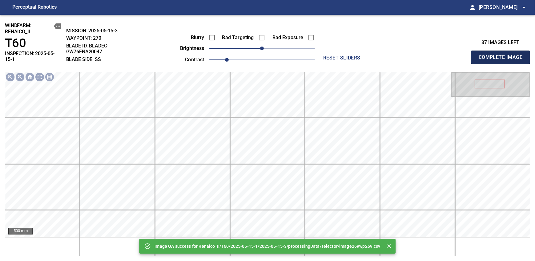
click at [502, 55] on span "Complete Image" at bounding box center [501, 57] width 46 height 9
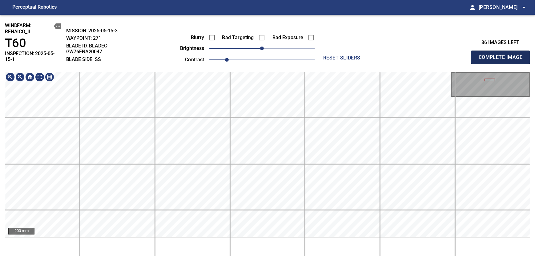
click at [502, 55] on span "Complete Image" at bounding box center [501, 57] width 46 height 9
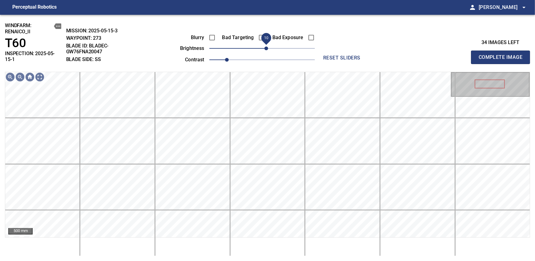
click at [264, 49] on span "10" at bounding box center [266, 48] width 4 height 4
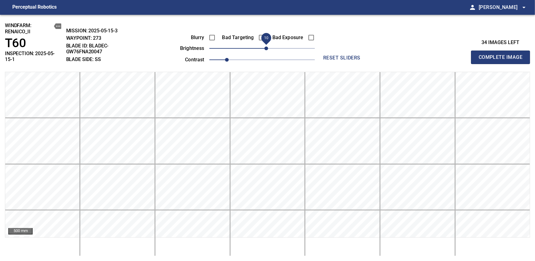
click at [264, 49] on span "10" at bounding box center [266, 48] width 4 height 4
click at [502, 55] on span "Complete Image" at bounding box center [501, 57] width 46 height 9
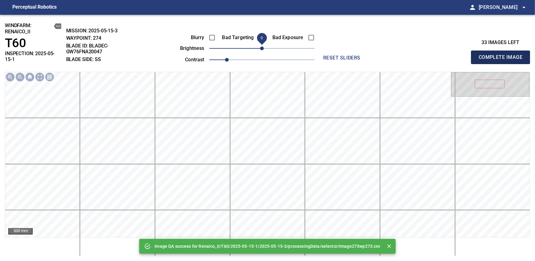
click at [502, 55] on span "Complete Image" at bounding box center [501, 57] width 46 height 9
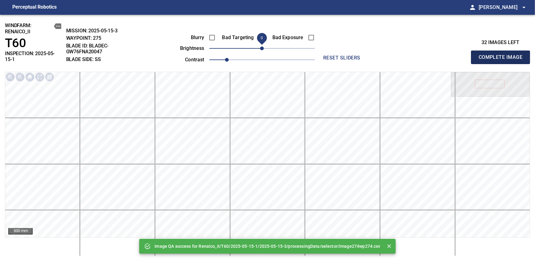
click at [502, 55] on span "Complete Image" at bounding box center [501, 57] width 46 height 9
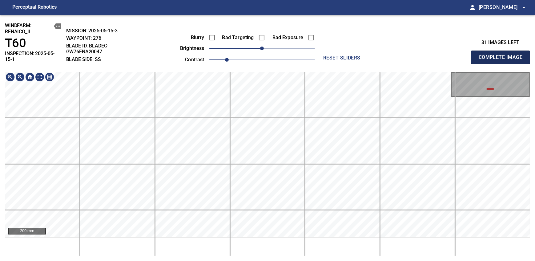
click at [502, 55] on span "Complete Image" at bounding box center [501, 57] width 46 height 9
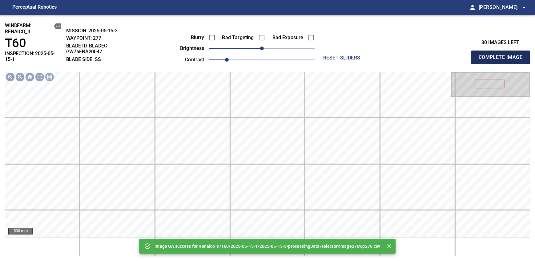
click at [502, 55] on span "Complete Image" at bounding box center [501, 57] width 46 height 9
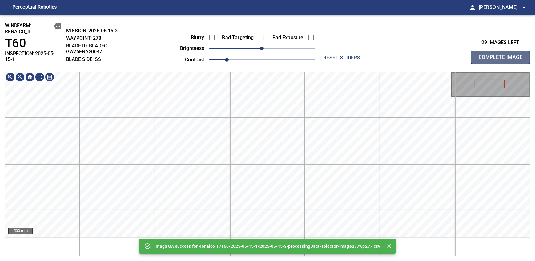
click at [502, 55] on span "Complete Image" at bounding box center [501, 57] width 46 height 9
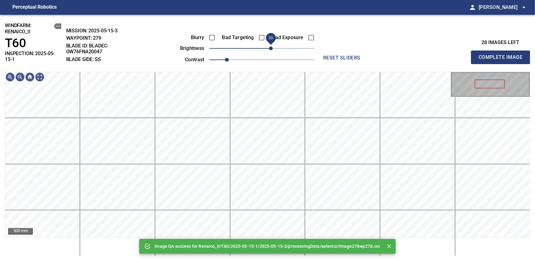
drag, startPoint x: 264, startPoint y: 50, endPoint x: 271, endPoint y: 46, distance: 7.9
click at [271, 46] on span "20" at bounding box center [271, 48] width 4 height 4
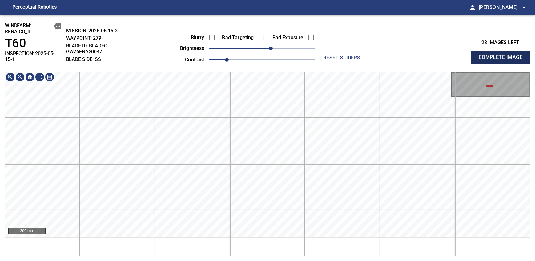
click at [502, 55] on span "Complete Image" at bounding box center [501, 57] width 46 height 9
click at [258, 50] on span "-10" at bounding box center [258, 48] width 4 height 4
click at [502, 55] on span "Complete Image" at bounding box center [501, 57] width 46 height 9
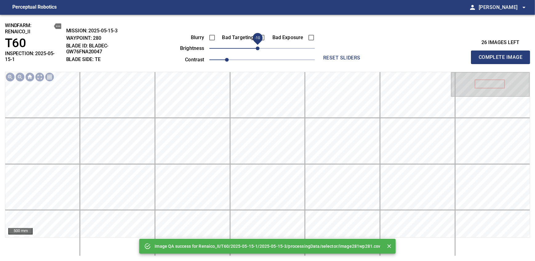
drag, startPoint x: 260, startPoint y: 47, endPoint x: 253, endPoint y: 52, distance: 8.4
click at [256, 50] on span "-10" at bounding box center [258, 48] width 4 height 4
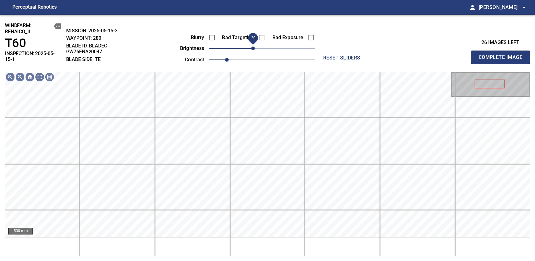
click at [502, 55] on span "Complete Image" at bounding box center [501, 57] width 46 height 9
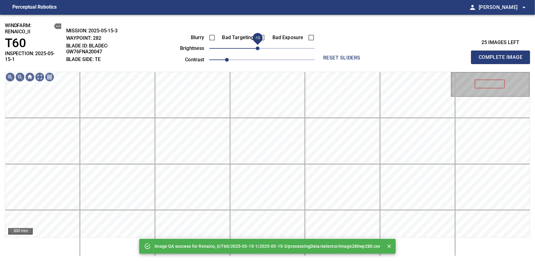
click at [256, 48] on span "-10" at bounding box center [258, 48] width 4 height 4
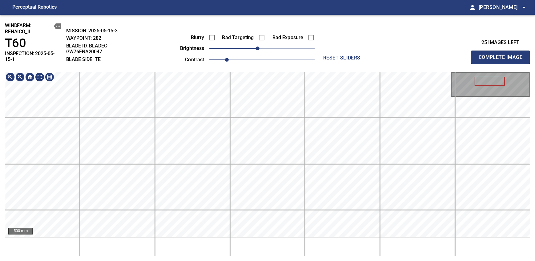
click at [249, 244] on div "500 mm" at bounding box center [267, 164] width 525 height 184
click at [256, 50] on span "-10" at bounding box center [258, 48] width 4 height 4
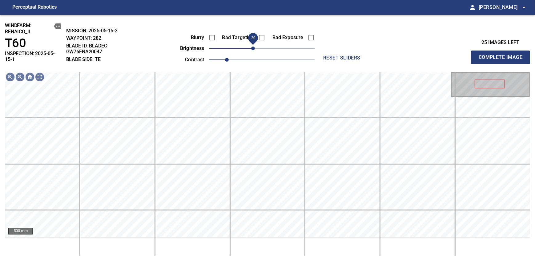
click at [502, 55] on span "Complete Image" at bounding box center [501, 57] width 46 height 9
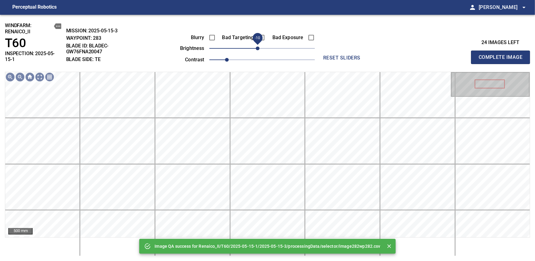
click at [259, 50] on span "-10" at bounding box center [258, 48] width 4 height 4
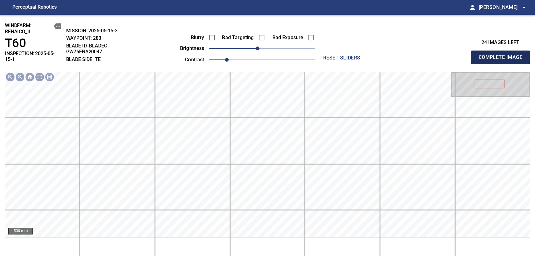
click at [502, 55] on span "Complete Image" at bounding box center [501, 57] width 46 height 9
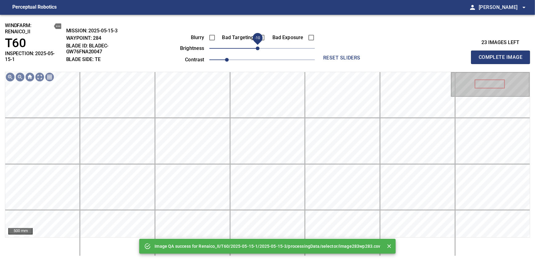
click at [257, 49] on span "-10" at bounding box center [258, 48] width 4 height 4
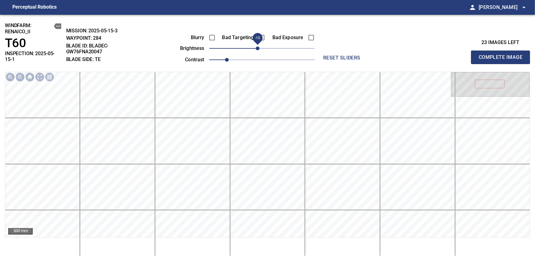
click at [502, 55] on span "Complete Image" at bounding box center [501, 57] width 46 height 9
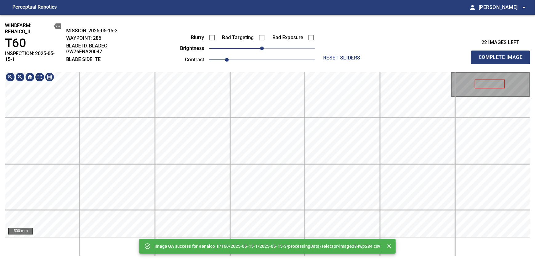
click at [283, 238] on div "Image QA success for Renaico_II/T60/2025-05-15-1/2025-05-15-3/processingData/se…" at bounding box center [267, 138] width 535 height 246
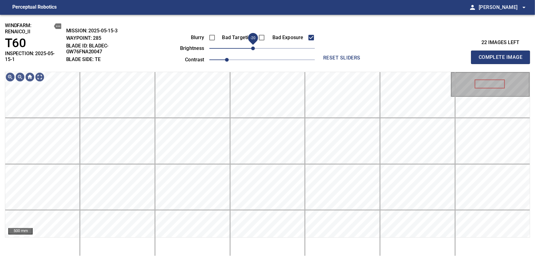
drag, startPoint x: 261, startPoint y: 48, endPoint x: 255, endPoint y: 53, distance: 8.4
click at [255, 50] on span "-20" at bounding box center [253, 48] width 4 height 4
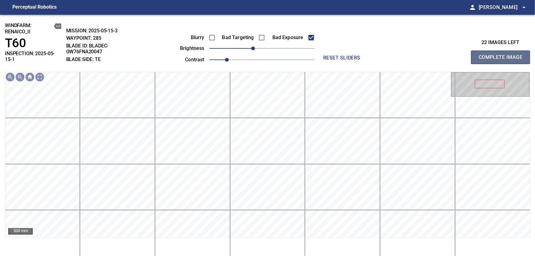
click at [502, 55] on span "Complete Image" at bounding box center [501, 57] width 46 height 9
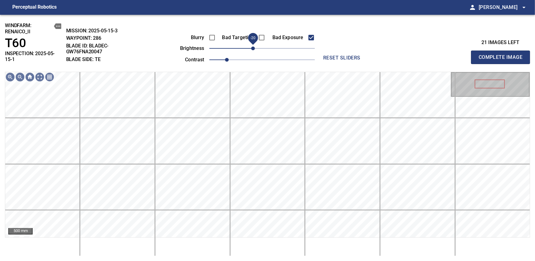
drag, startPoint x: 259, startPoint y: 48, endPoint x: 254, endPoint y: 51, distance: 5.8
click at [254, 50] on span "-20" at bounding box center [253, 48] width 4 height 4
click at [502, 55] on span "Complete Image" at bounding box center [501, 57] width 46 height 9
drag, startPoint x: 260, startPoint y: 49, endPoint x: 255, endPoint y: 49, distance: 4.6
click at [255, 49] on span "-20" at bounding box center [253, 48] width 4 height 4
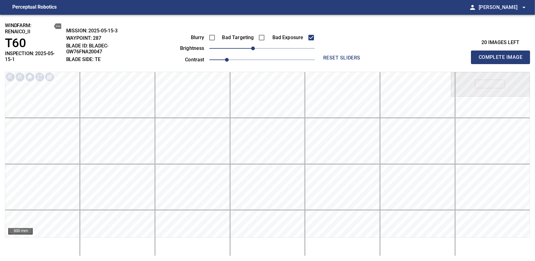
click at [502, 55] on span "Complete Image" at bounding box center [501, 57] width 46 height 9
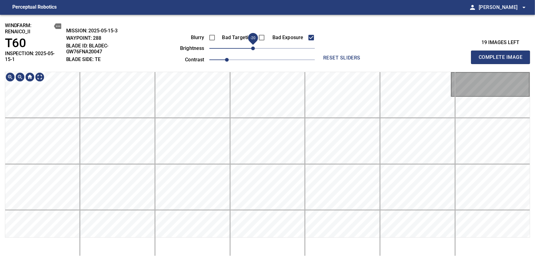
drag, startPoint x: 261, startPoint y: 46, endPoint x: 252, endPoint y: 48, distance: 8.8
click at [252, 48] on span "-20" at bounding box center [253, 48] width 4 height 4
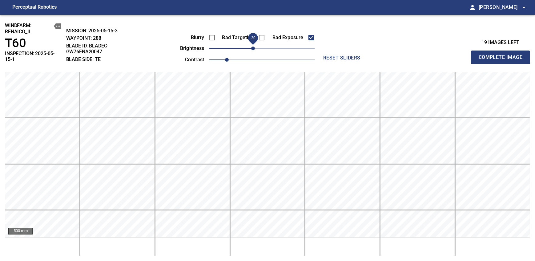
drag, startPoint x: 252, startPoint y: 48, endPoint x: 246, endPoint y: 49, distance: 5.9
click at [251, 49] on span "-20" at bounding box center [253, 48] width 4 height 4
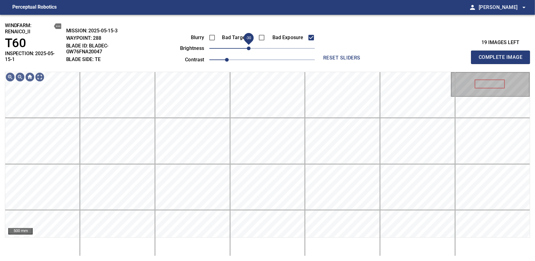
drag, startPoint x: 246, startPoint y: 49, endPoint x: 250, endPoint y: 50, distance: 3.8
click at [250, 50] on span "-30" at bounding box center [249, 48] width 4 height 4
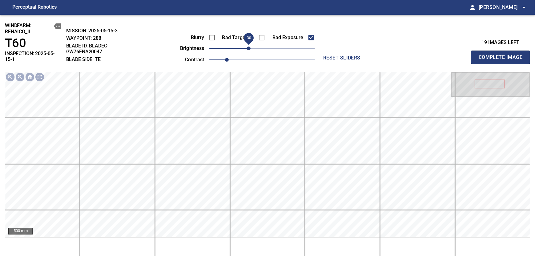
click at [502, 55] on span "Complete Image" at bounding box center [501, 57] width 46 height 9
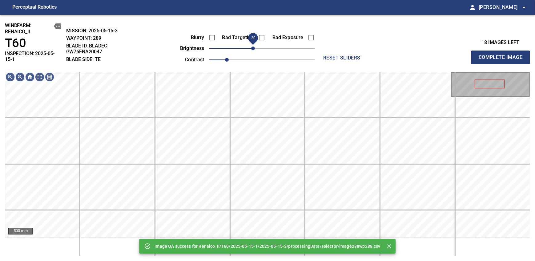
drag, startPoint x: 261, startPoint y: 46, endPoint x: 253, endPoint y: 50, distance: 8.5
click at [253, 50] on span "-20" at bounding box center [253, 48] width 4 height 4
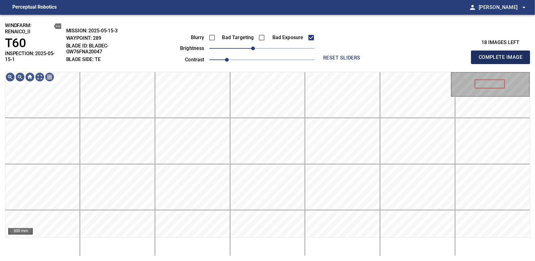
click at [502, 55] on span "Complete Image" at bounding box center [501, 57] width 46 height 9
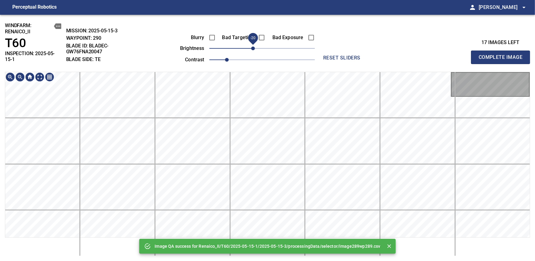
drag, startPoint x: 255, startPoint y: 50, endPoint x: 251, endPoint y: 51, distance: 4.2
click at [251, 50] on span "-20" at bounding box center [253, 48] width 4 height 4
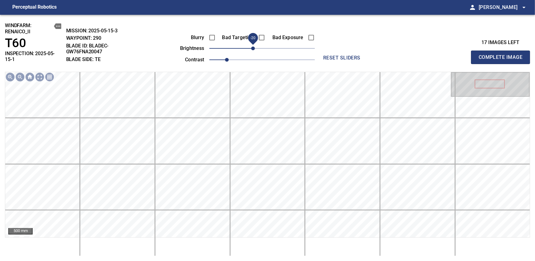
click at [251, 50] on span "-20" at bounding box center [253, 48] width 4 height 4
click at [502, 55] on span "Complete Image" at bounding box center [501, 57] width 46 height 9
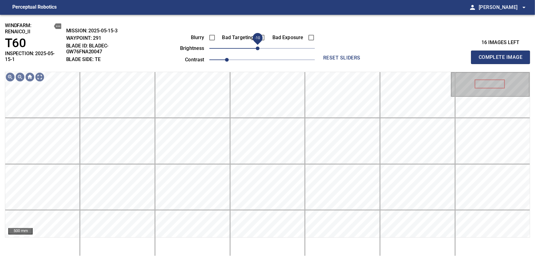
click at [256, 50] on span "-10" at bounding box center [258, 48] width 4 height 4
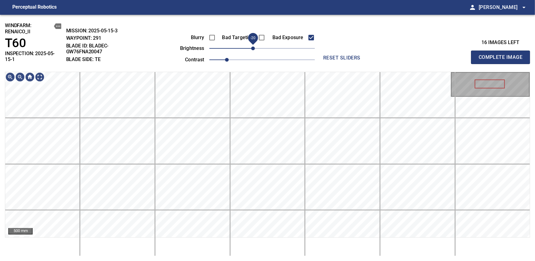
click at [253, 50] on span "-20" at bounding box center [253, 48] width 4 height 4
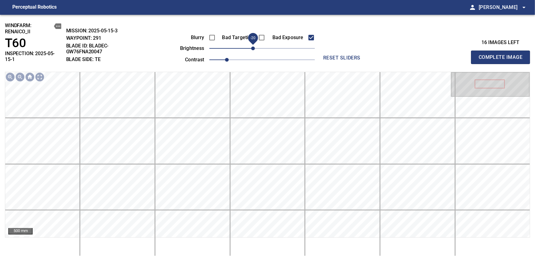
click at [502, 55] on span "Complete Image" at bounding box center [501, 57] width 46 height 9
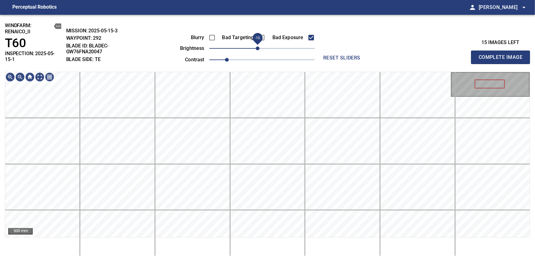
click at [258, 49] on span "-10" at bounding box center [258, 48] width 4 height 4
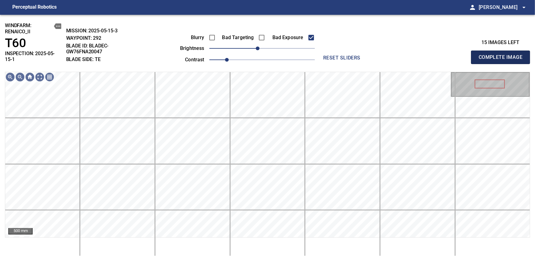
click at [502, 55] on span "Complete Image" at bounding box center [501, 57] width 46 height 9
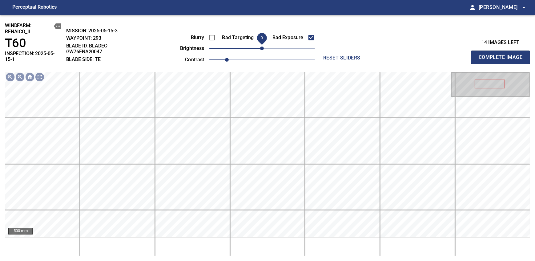
click at [260, 50] on span "0" at bounding box center [262, 48] width 4 height 4
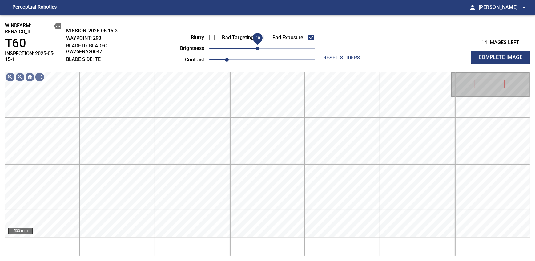
click at [502, 55] on span "Complete Image" at bounding box center [501, 57] width 46 height 9
click at [256, 49] on span "-10" at bounding box center [258, 48] width 4 height 4
click at [502, 55] on span "Complete Image" at bounding box center [501, 57] width 46 height 9
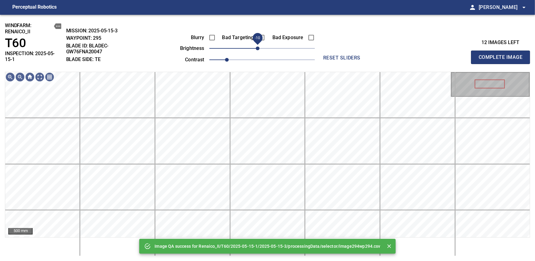
click at [259, 49] on span "-10" at bounding box center [258, 48] width 4 height 4
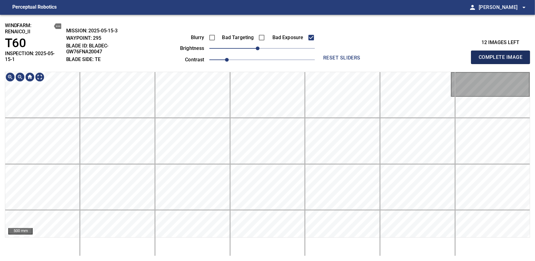
click at [502, 55] on span "Complete Image" at bounding box center [501, 57] width 46 height 9
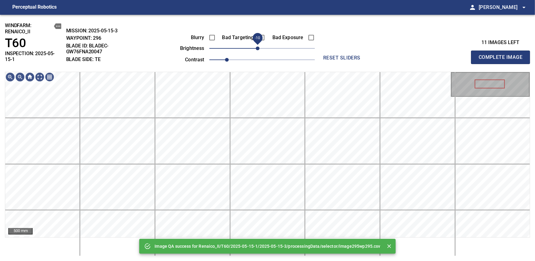
click at [256, 50] on span "-10" at bounding box center [258, 48] width 4 height 4
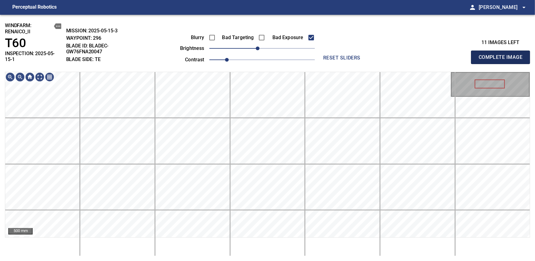
click at [502, 55] on span "Complete Image" at bounding box center [501, 57] width 46 height 9
click at [258, 47] on span "-10" at bounding box center [258, 48] width 4 height 4
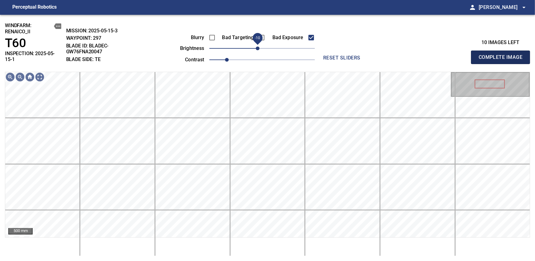
click at [502, 55] on span "Complete Image" at bounding box center [501, 57] width 46 height 9
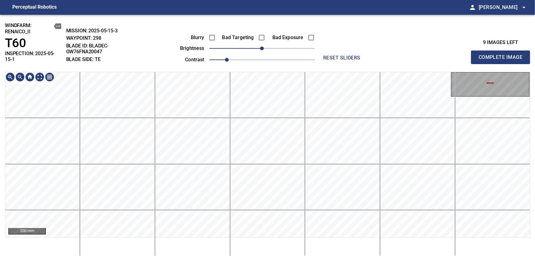
click at [311, 58] on div "windfarm: Renaico_II T60 INSPECTION: 2025-05-15-1 MISSION: 2025-05-15-3 WAYPOIN…" at bounding box center [267, 138] width 535 height 246
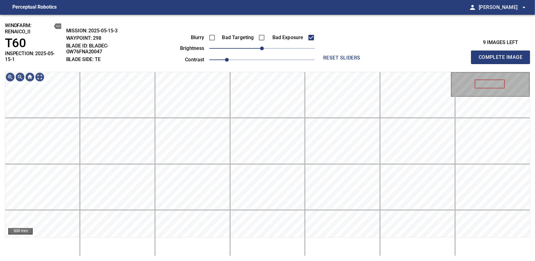
click at [502, 55] on span "Complete Image" at bounding box center [501, 57] width 46 height 9
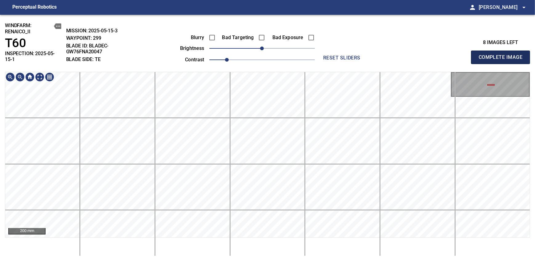
click at [502, 55] on span "Complete Image" at bounding box center [501, 57] width 46 height 9
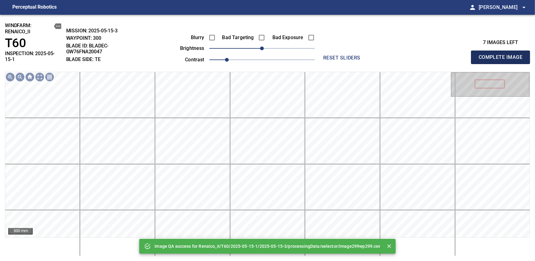
click at [502, 55] on span "Complete Image" at bounding box center [501, 57] width 46 height 9
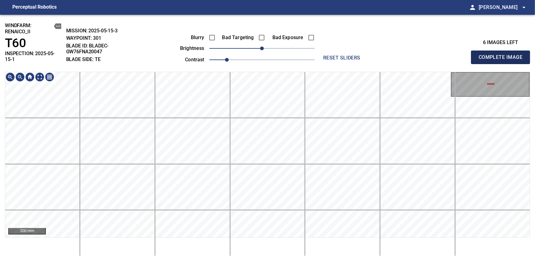
click at [502, 55] on span "Complete Image" at bounding box center [501, 57] width 46 height 9
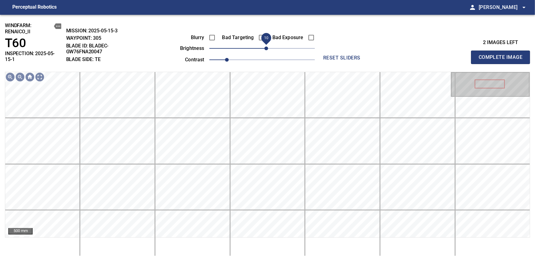
click at [266, 46] on span "10" at bounding box center [266, 48] width 4 height 4
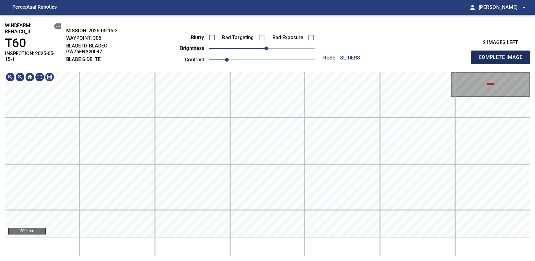
click at [502, 55] on span "Complete Image" at bounding box center [501, 57] width 46 height 9
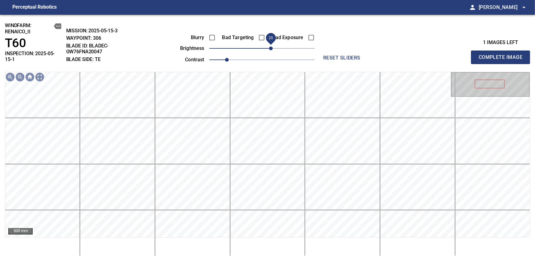
drag, startPoint x: 266, startPoint y: 52, endPoint x: 270, endPoint y: 49, distance: 5.0
click at [270, 49] on span "20" at bounding box center [271, 48] width 4 height 4
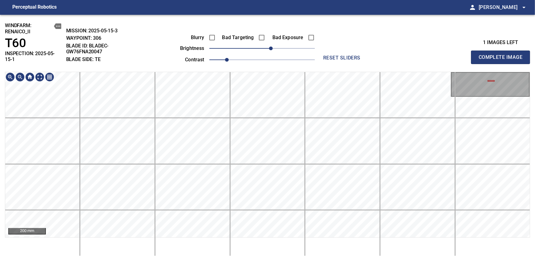
click at [255, 248] on div "200 mm" at bounding box center [267, 164] width 525 height 184
click at [281, 31] on div "windfarm: Renaico_II T60 INSPECTION: 2025-05-15-1 MISSION: 2025-05-15-3 WAYPOIN…" at bounding box center [267, 138] width 535 height 246
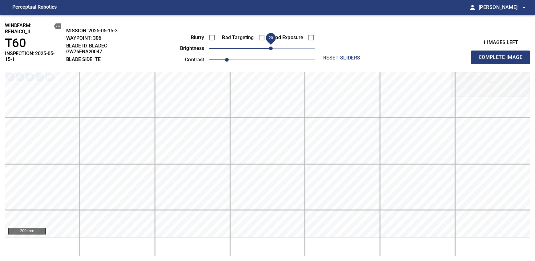
click at [502, 55] on span "Complete Image" at bounding box center [501, 57] width 46 height 9
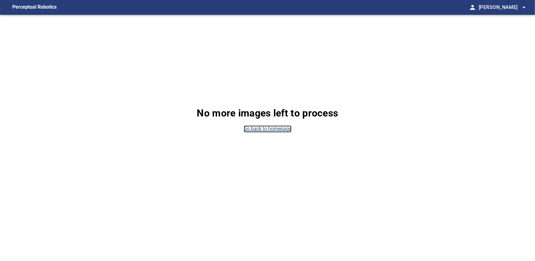
click at [246, 126] on link "Go back to homepage" at bounding box center [268, 128] width 48 height 7
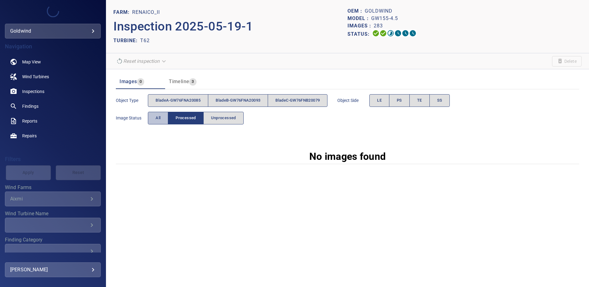
click at [161, 116] on button "All" at bounding box center [158, 118] width 20 height 13
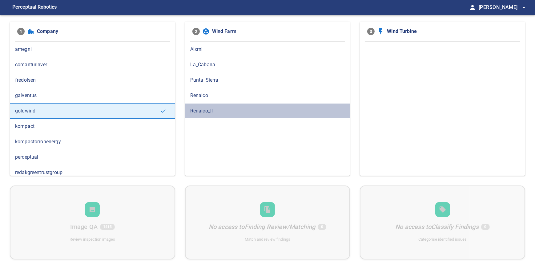
click at [208, 114] on span "Renaico_II" at bounding box center [267, 110] width 155 height 7
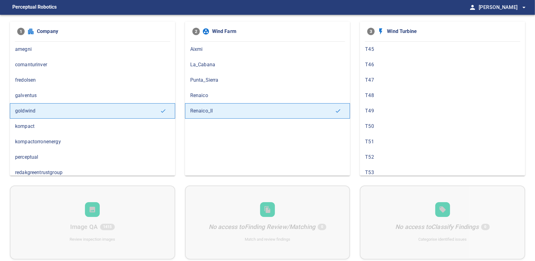
scroll to position [212, 0]
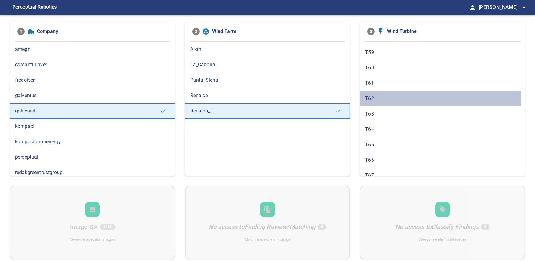
click at [408, 97] on span "T62" at bounding box center [442, 98] width 155 height 7
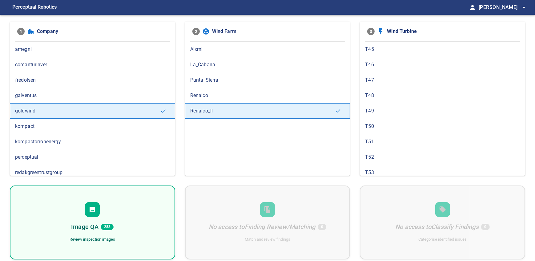
click at [135, 206] on div "Image QA 283 Review inspection images" at bounding box center [92, 222] width 165 height 74
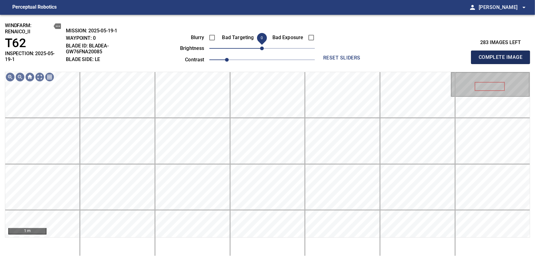
click at [502, 55] on span "Complete Image" at bounding box center [501, 57] width 46 height 9
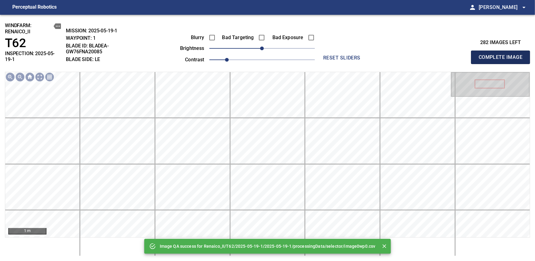
click at [502, 55] on span "Complete Image" at bounding box center [501, 57] width 46 height 9
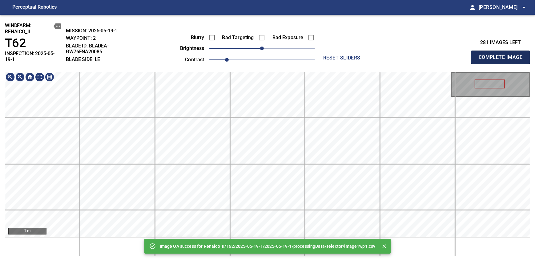
click at [502, 55] on span "Complete Image" at bounding box center [501, 57] width 46 height 9
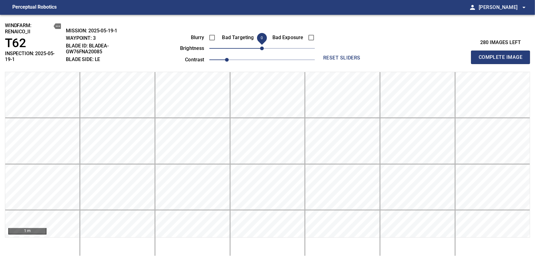
click at [502, 55] on span "Complete Image" at bounding box center [501, 57] width 46 height 9
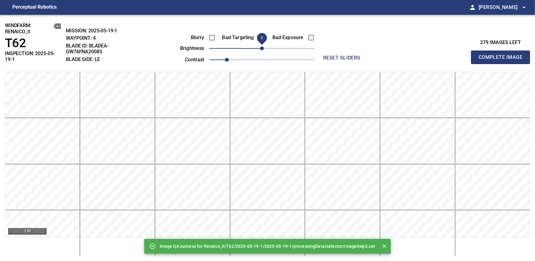
click at [502, 55] on span "Complete Image" at bounding box center [501, 57] width 46 height 9
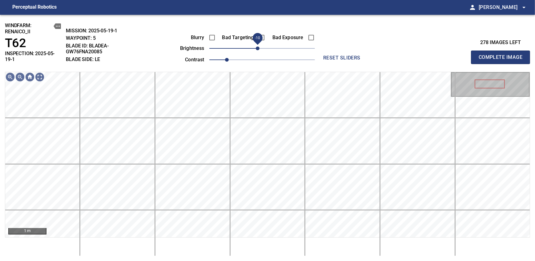
drag, startPoint x: 261, startPoint y: 48, endPoint x: 257, endPoint y: 51, distance: 4.6
click at [257, 50] on span "-10" at bounding box center [258, 48] width 4 height 4
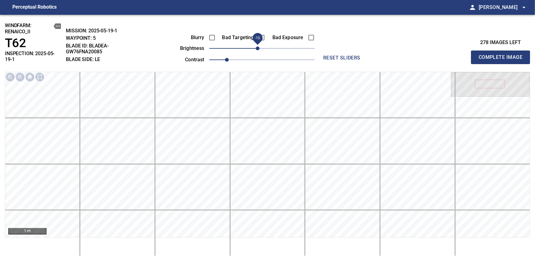
click at [502, 55] on span "Complete Image" at bounding box center [501, 57] width 46 height 9
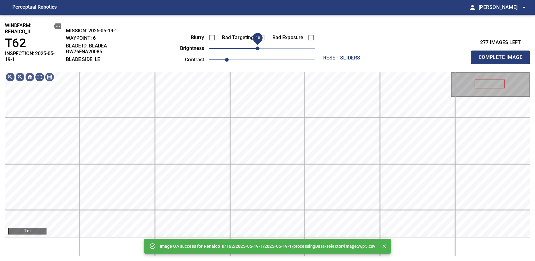
click at [259, 48] on span "-10" at bounding box center [258, 48] width 4 height 4
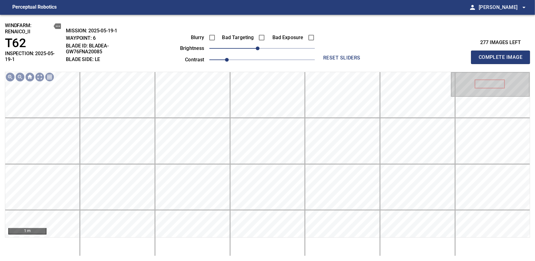
click at [502, 55] on span "Complete Image" at bounding box center [501, 57] width 46 height 9
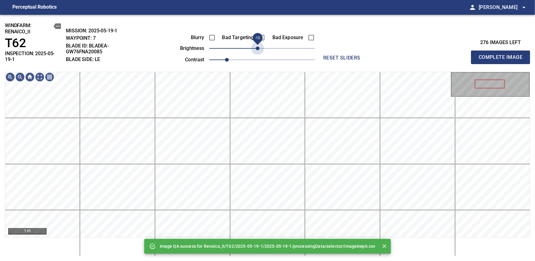
click at [259, 48] on span "-10" at bounding box center [258, 48] width 4 height 4
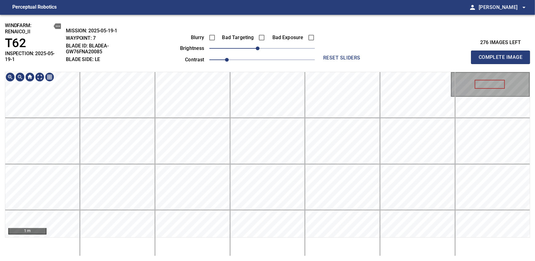
click at [260, 50] on div "windfarm: Renaico_II T62 INSPECTION: 2025-05-19-1 MISSION: 2025-05-19-1 WAYPOIN…" at bounding box center [267, 138] width 535 height 246
click at [502, 55] on span "Complete Image" at bounding box center [501, 57] width 46 height 9
click at [258, 50] on span "-10" at bounding box center [258, 48] width 4 height 4
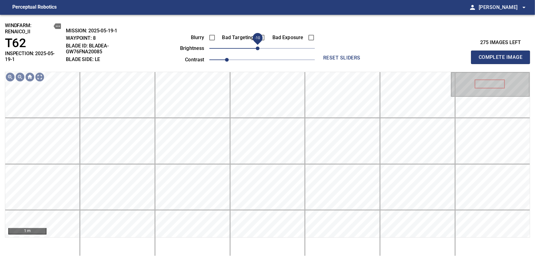
click at [502, 55] on span "Complete Image" at bounding box center [501, 57] width 46 height 9
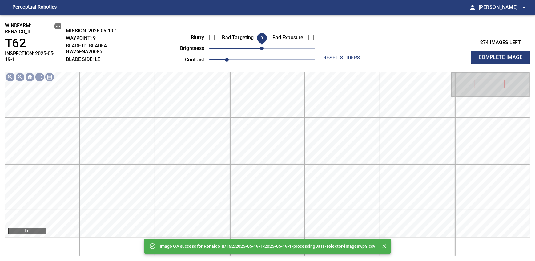
click at [260, 50] on span "0" at bounding box center [262, 48] width 4 height 4
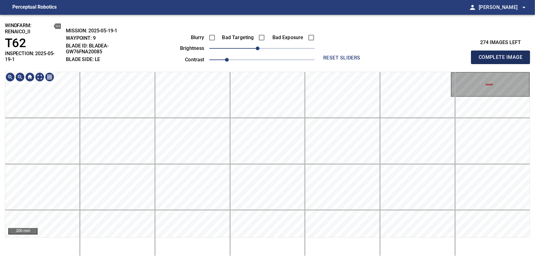
click at [502, 55] on span "Complete Image" at bounding box center [501, 57] width 46 height 9
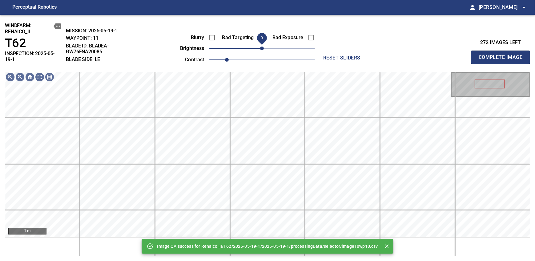
click at [260, 49] on span "0" at bounding box center [262, 48] width 4 height 4
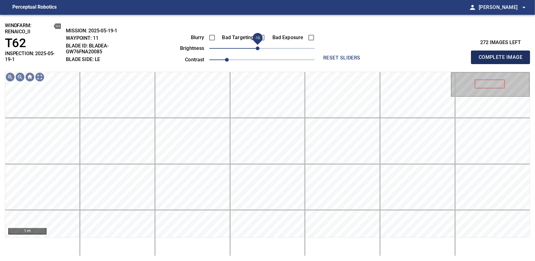
click at [502, 55] on span "Complete Image" at bounding box center [501, 57] width 46 height 9
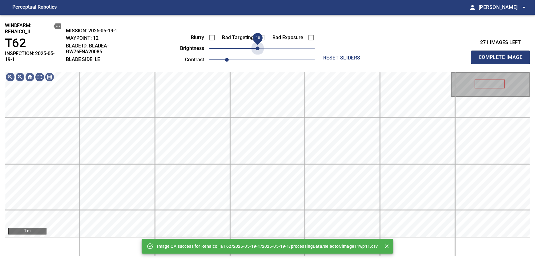
click at [259, 49] on span "-10" at bounding box center [258, 48] width 4 height 4
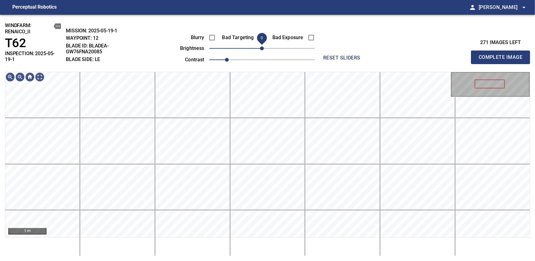
click at [260, 49] on span "0" at bounding box center [262, 48] width 4 height 4
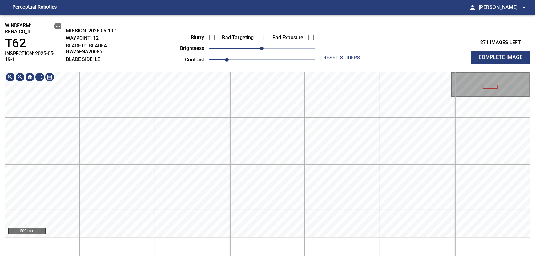
click at [280, 70] on div "windfarm: Renaico_II T62 INSPECTION: 2025-05-19-1 MISSION: 2025-05-19-1 WAYPOIN…" at bounding box center [267, 138] width 535 height 246
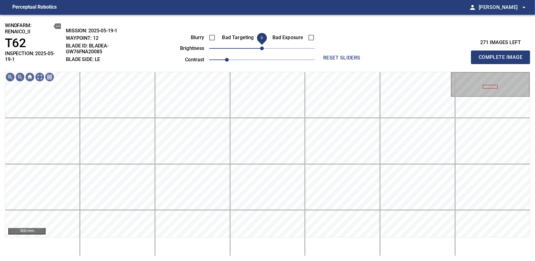
drag, startPoint x: 260, startPoint y: 51, endPoint x: 256, endPoint y: 51, distance: 4.0
click at [260, 50] on span "0" at bounding box center [262, 48] width 4 height 4
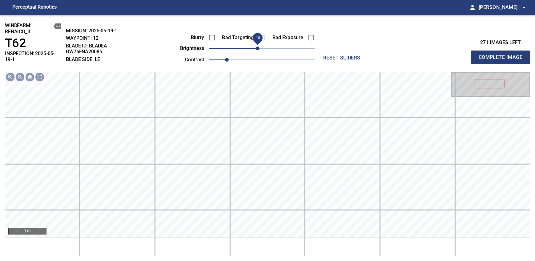
click at [502, 55] on span "Complete Image" at bounding box center [501, 57] width 46 height 9
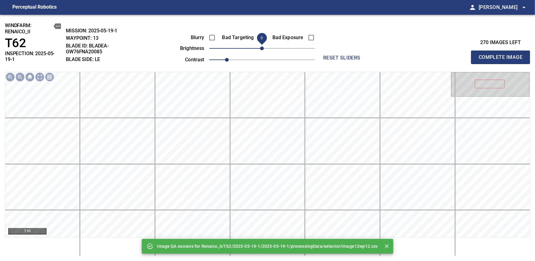
click at [502, 55] on span "Complete Image" at bounding box center [501, 57] width 46 height 9
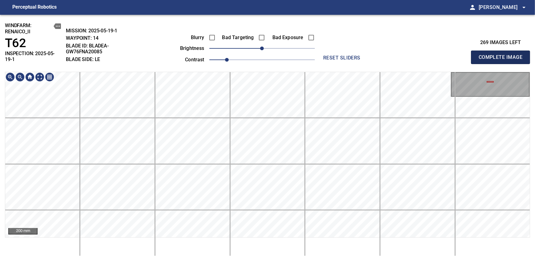
click at [502, 55] on span "Complete Image" at bounding box center [501, 57] width 46 height 9
click at [272, 62] on div "windfarm: Renaico_II T62 INSPECTION: 2025-05-19-1 MISSION: 2025-05-19-1 WAYPOIN…" at bounding box center [267, 138] width 535 height 246
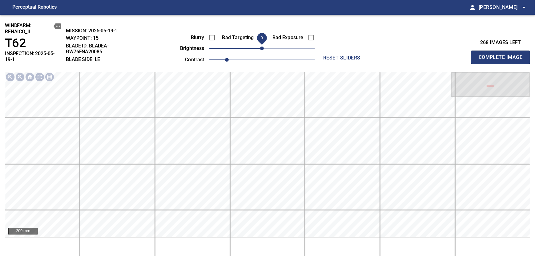
click at [502, 55] on span "Complete Image" at bounding box center [501, 57] width 46 height 9
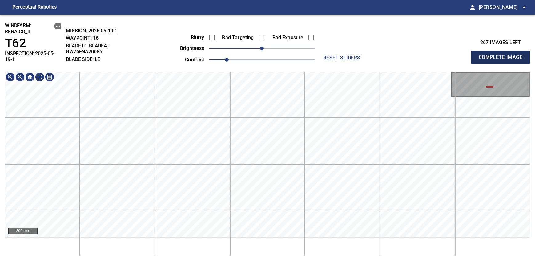
click at [502, 55] on span "Complete Image" at bounding box center [501, 57] width 46 height 9
